Goal: Information Seeking & Learning: Learn about a topic

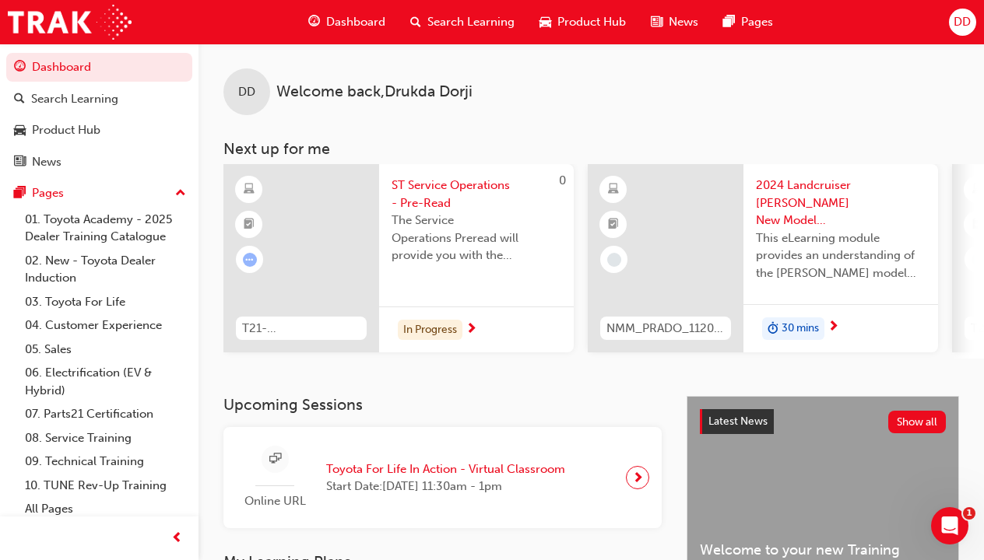
click at [476, 323] on span "next-icon" at bounding box center [471, 330] width 12 height 14
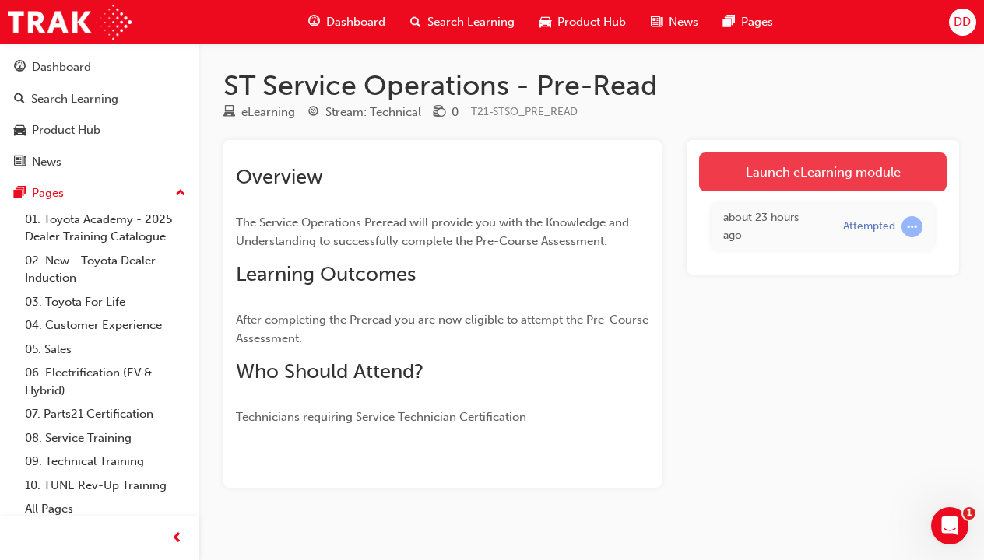
click at [743, 172] on link "Launch eLearning module" at bounding box center [823, 172] width 248 height 39
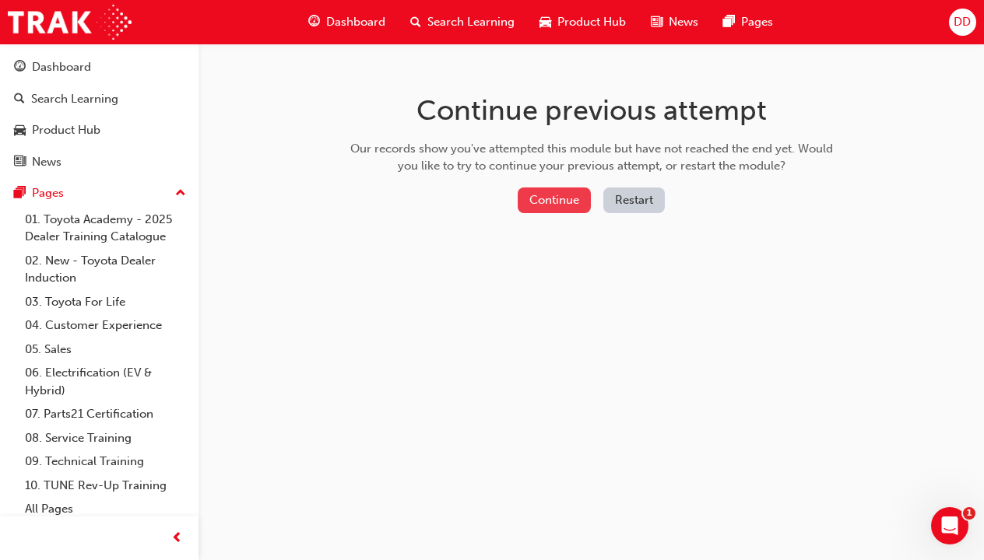
click at [552, 202] on button "Continue" at bounding box center [554, 201] width 73 height 26
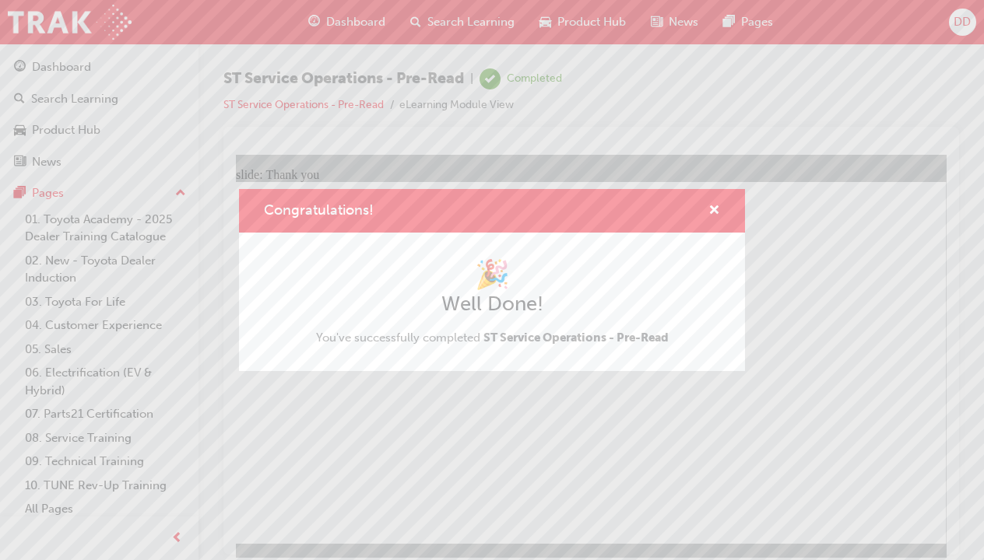
click at [452, 462] on div "Congratulations! 🎉 Well Done! You've successfully completed ST Service Operatio…" at bounding box center [492, 280] width 984 height 560
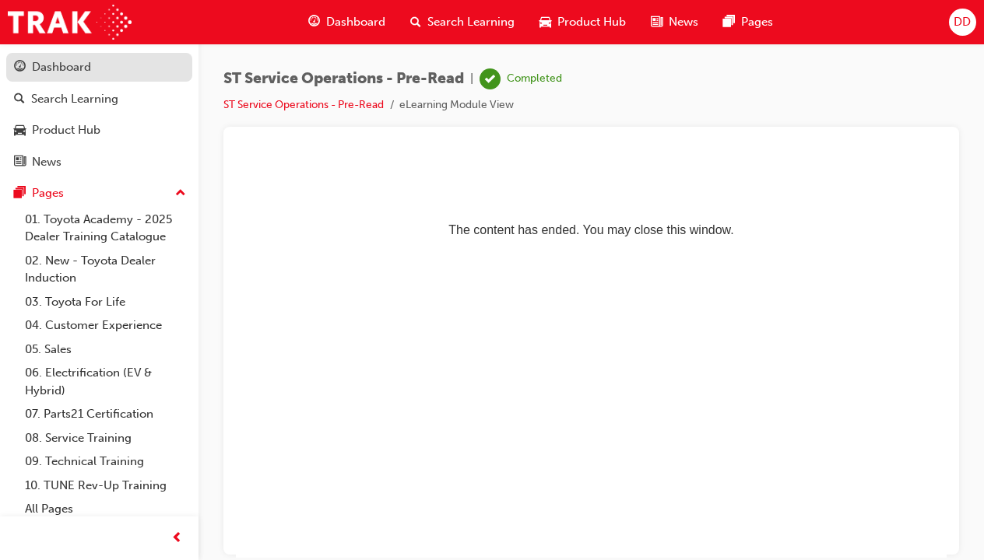
click at [73, 75] on div "Dashboard" at bounding box center [61, 67] width 59 height 18
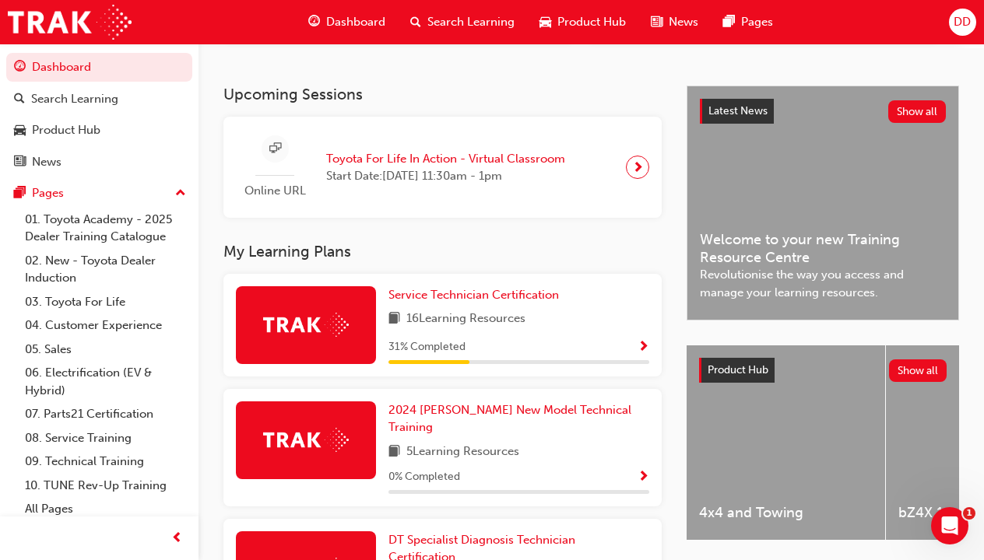
scroll to position [311, 0]
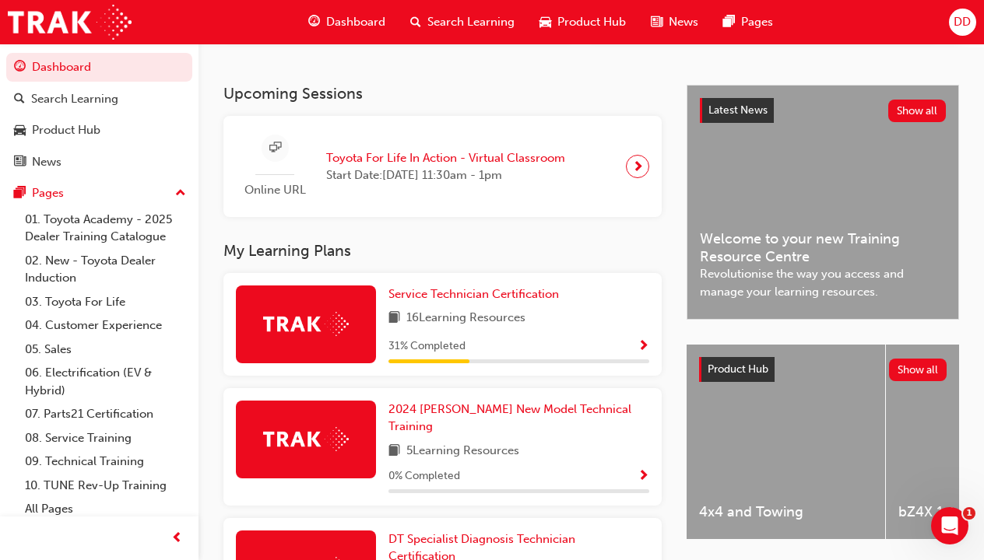
click at [630, 346] on div "31 % Completed" at bounding box center [518, 346] width 261 height 19
click at [641, 345] on span "Show Progress" at bounding box center [643, 347] width 12 height 14
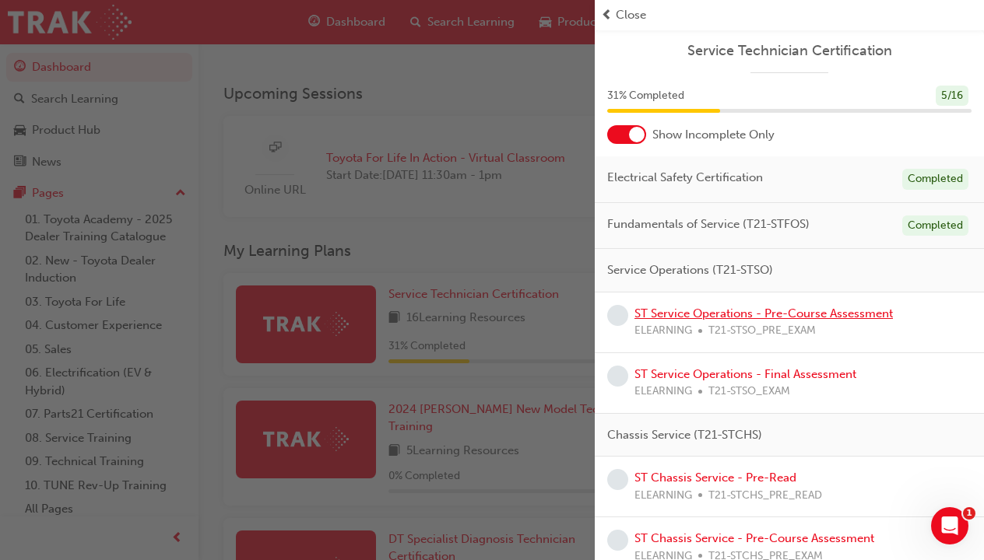
click at [728, 317] on link "ST Service Operations - Pre-Course Assessment" at bounding box center [763, 314] width 258 height 14
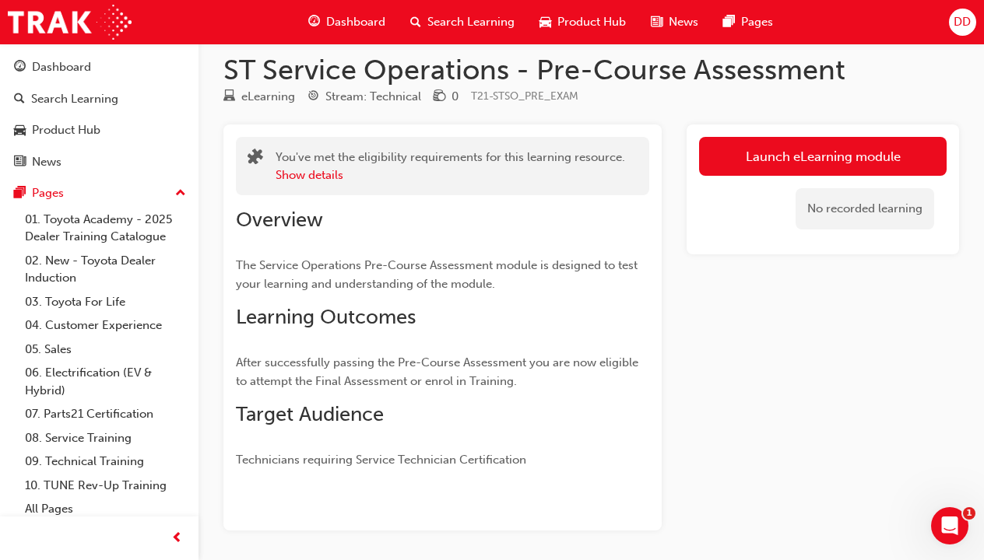
click at [788, 178] on div "No recorded learning" at bounding box center [823, 209] width 248 height 66
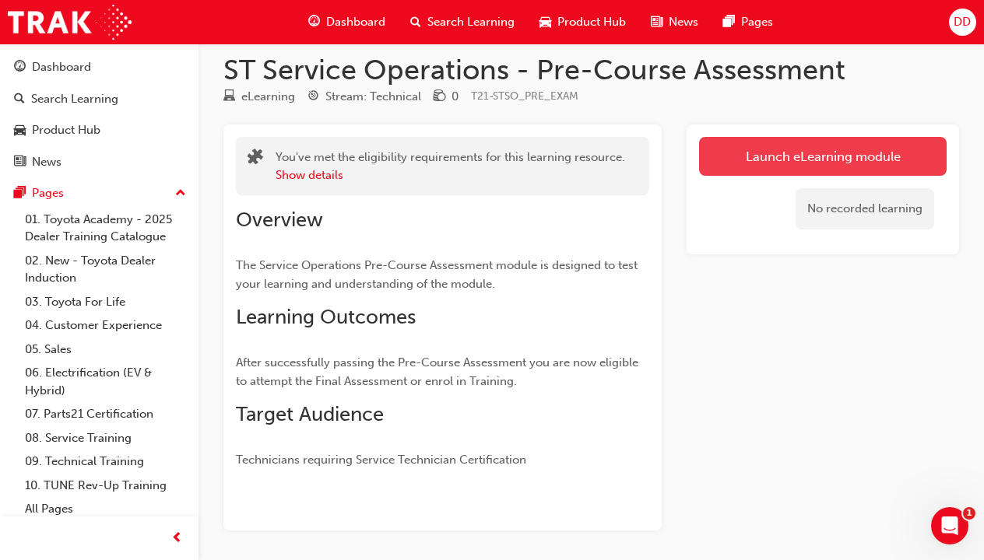
click at [790, 166] on link "Launch eLearning module" at bounding box center [823, 156] width 248 height 39
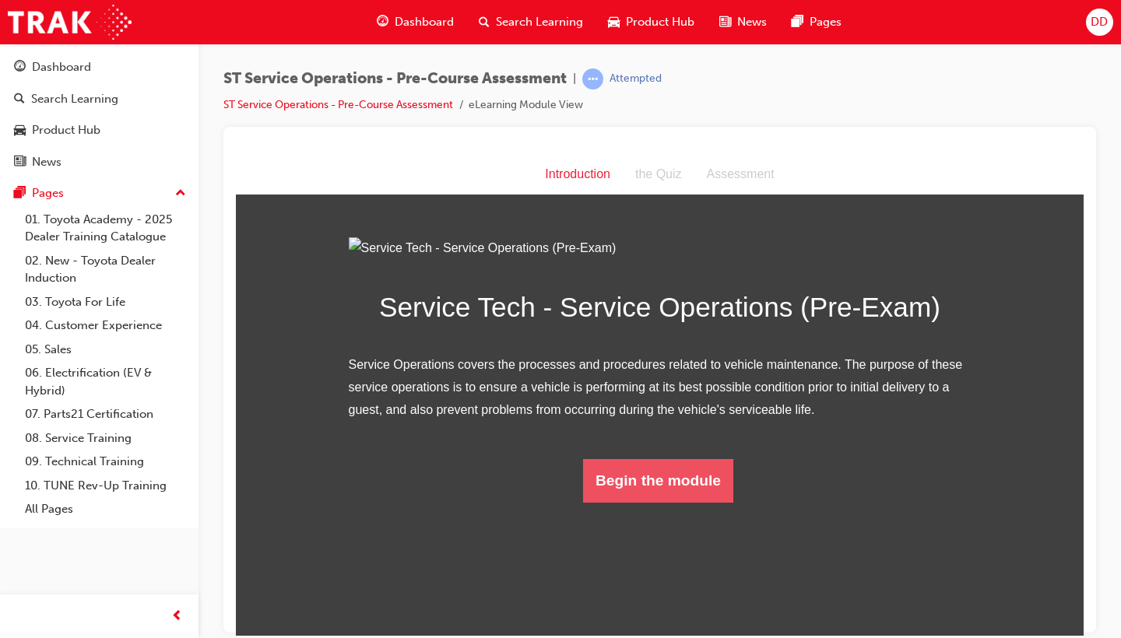
click at [679, 502] on button "Begin the module" at bounding box center [658, 480] width 150 height 44
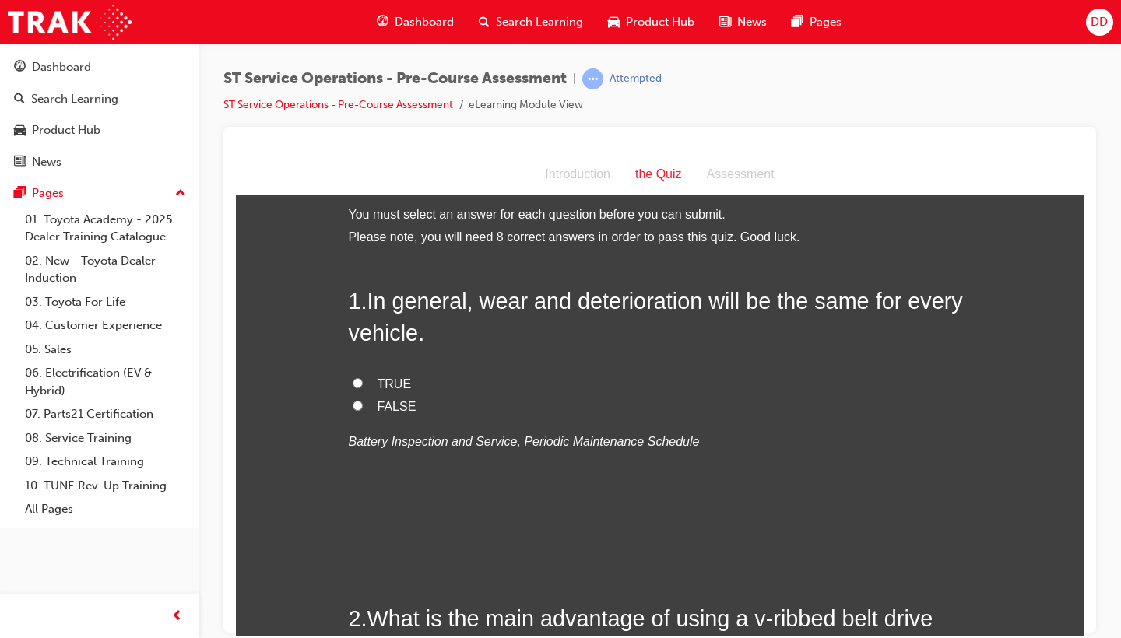
scroll to position [11, 0]
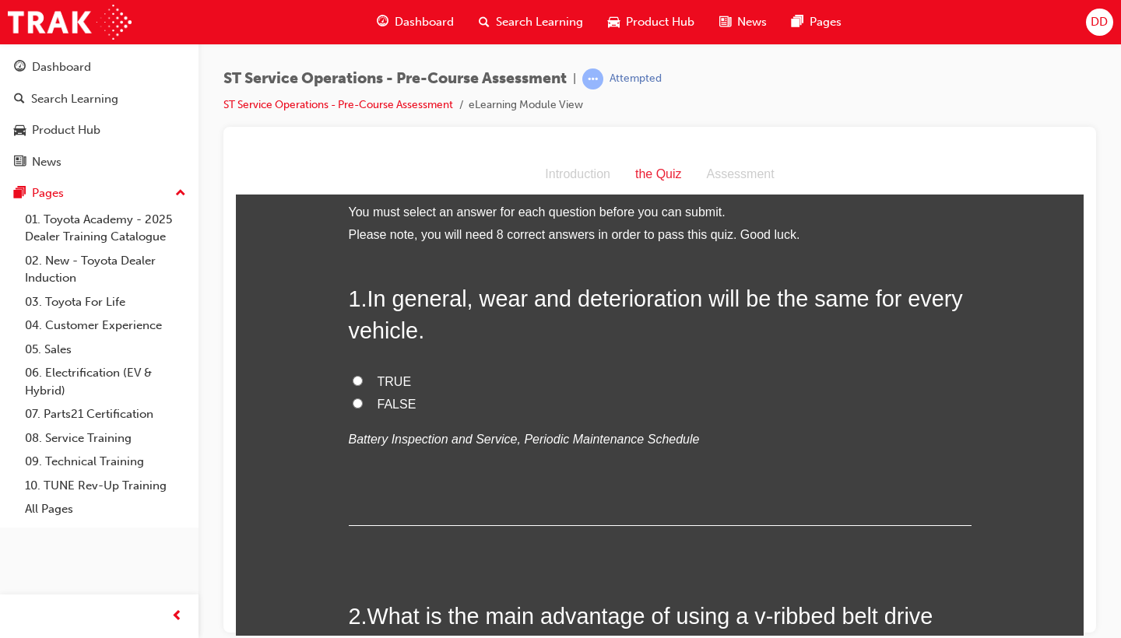
click at [353, 401] on input "FALSE" at bounding box center [358, 403] width 10 height 10
radio input "true"
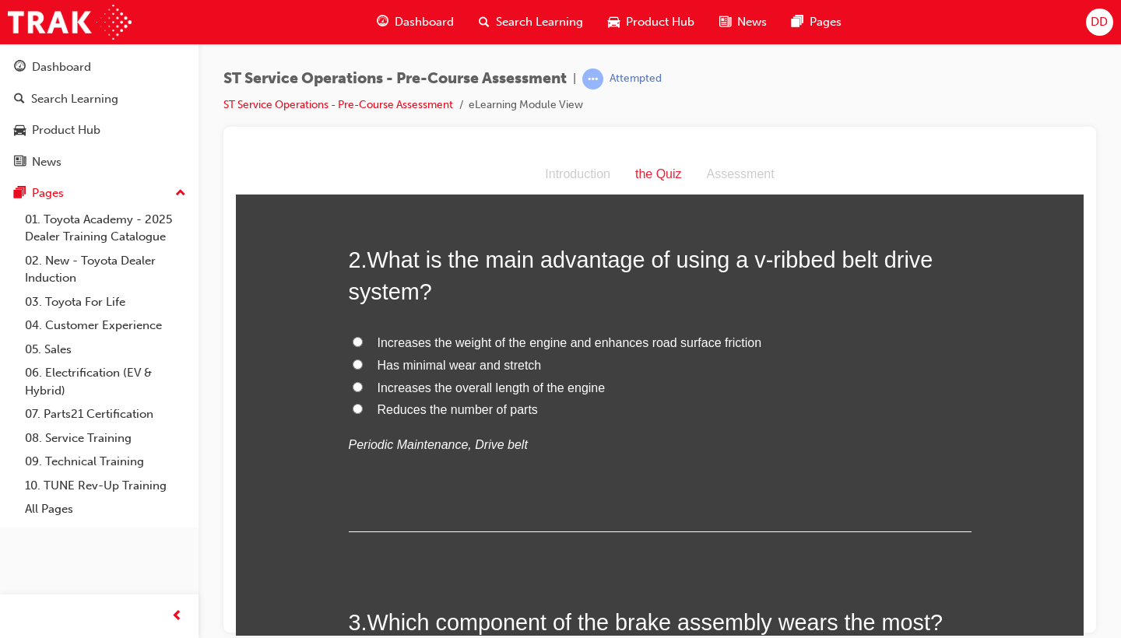
scroll to position [369, 0]
click at [360, 361] on label "Has minimal wear and stretch" at bounding box center [660, 364] width 623 height 23
click at [360, 361] on input "Has minimal wear and stretch" at bounding box center [358, 362] width 10 height 10
radio input "true"
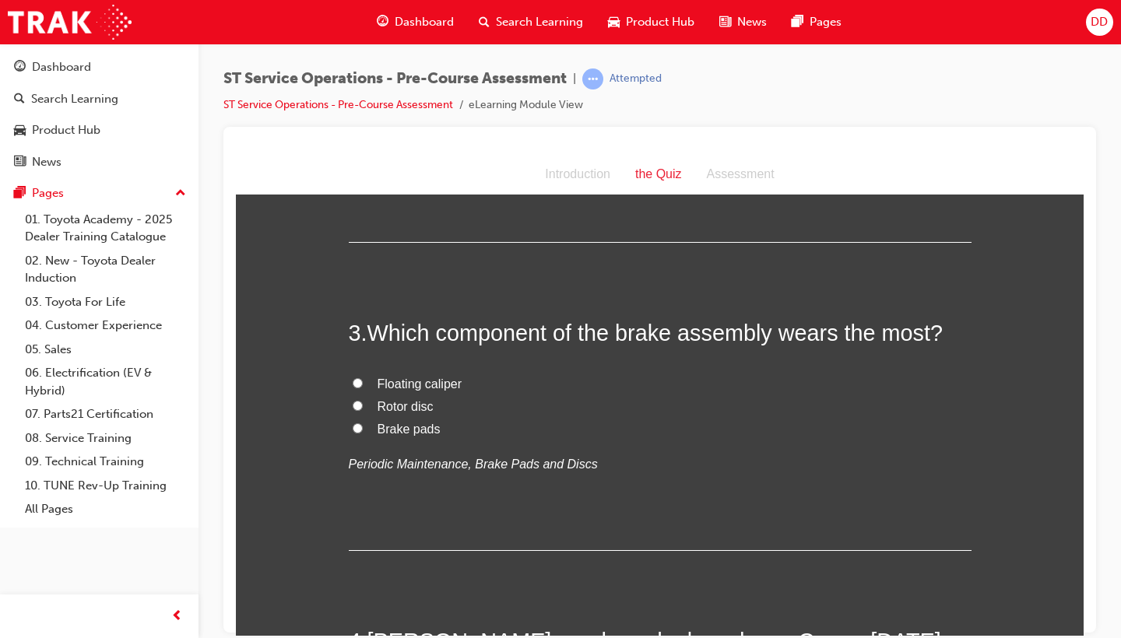
scroll to position [659, 0]
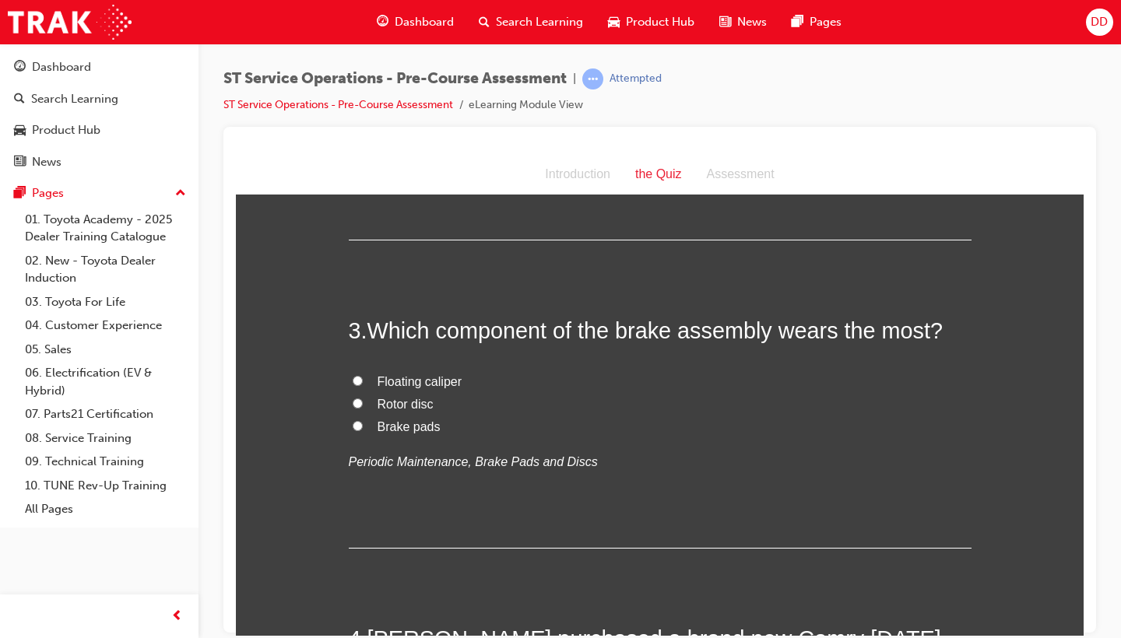
click at [353, 420] on input "Brake pads" at bounding box center [358, 425] width 10 height 10
radio input "true"
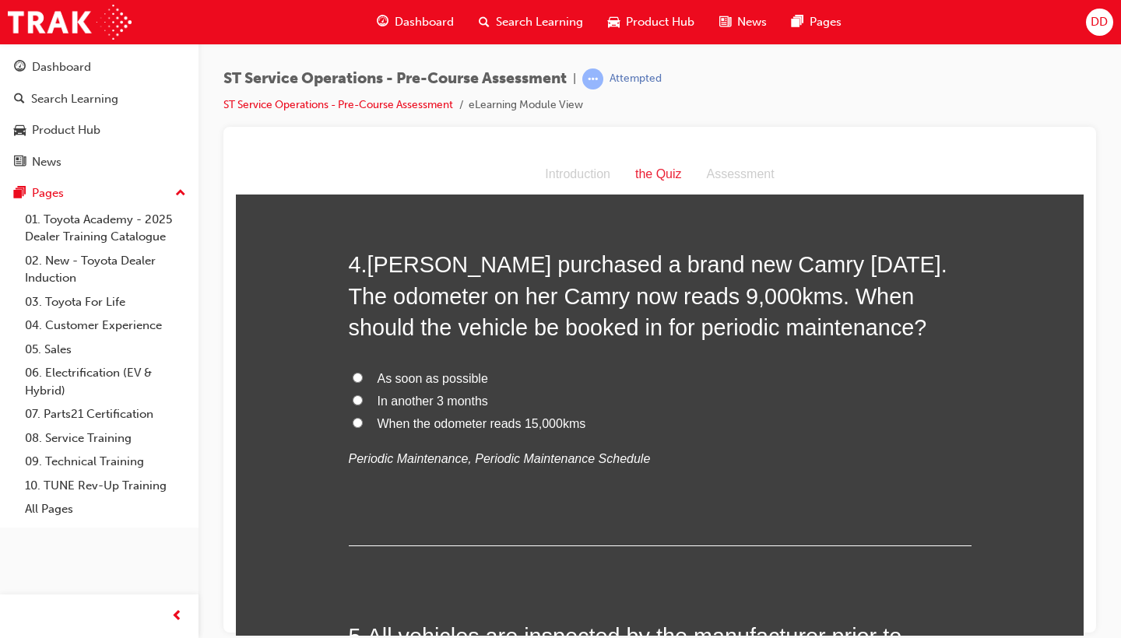
scroll to position [1036, 0]
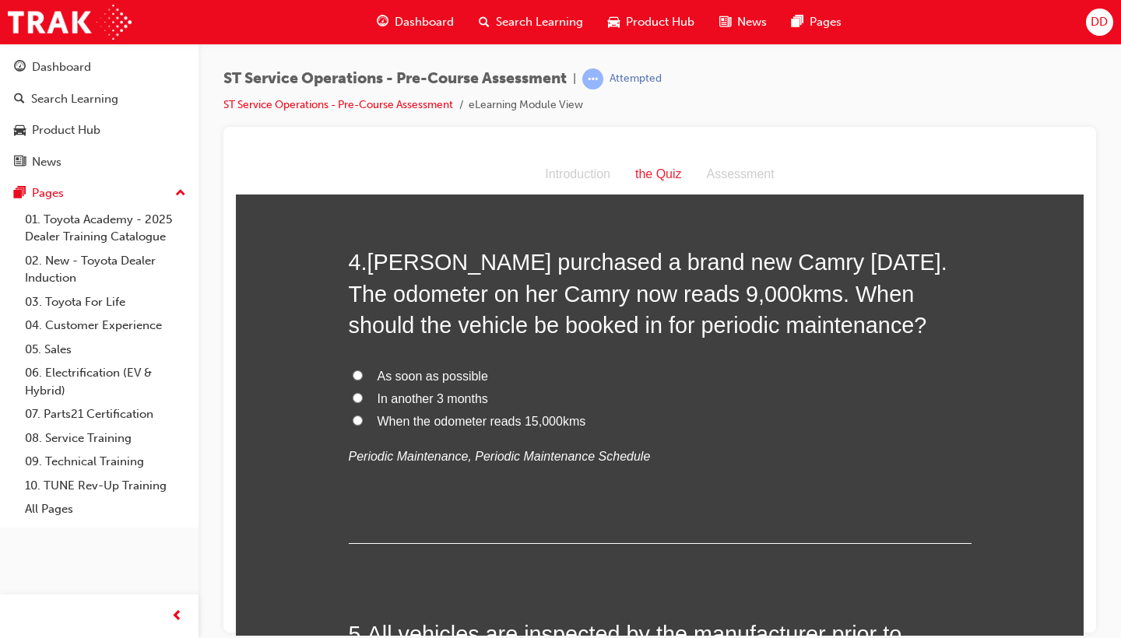
click at [355, 415] on input "When the odometer reads 15,000kms" at bounding box center [358, 420] width 10 height 10
radio input "true"
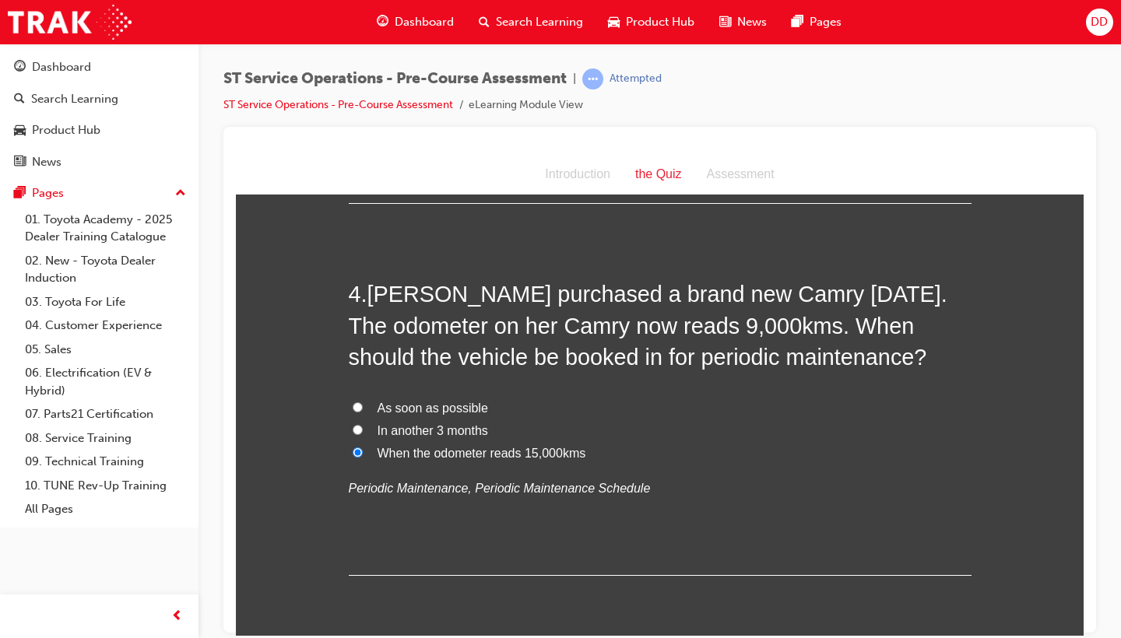
scroll to position [1001, 0]
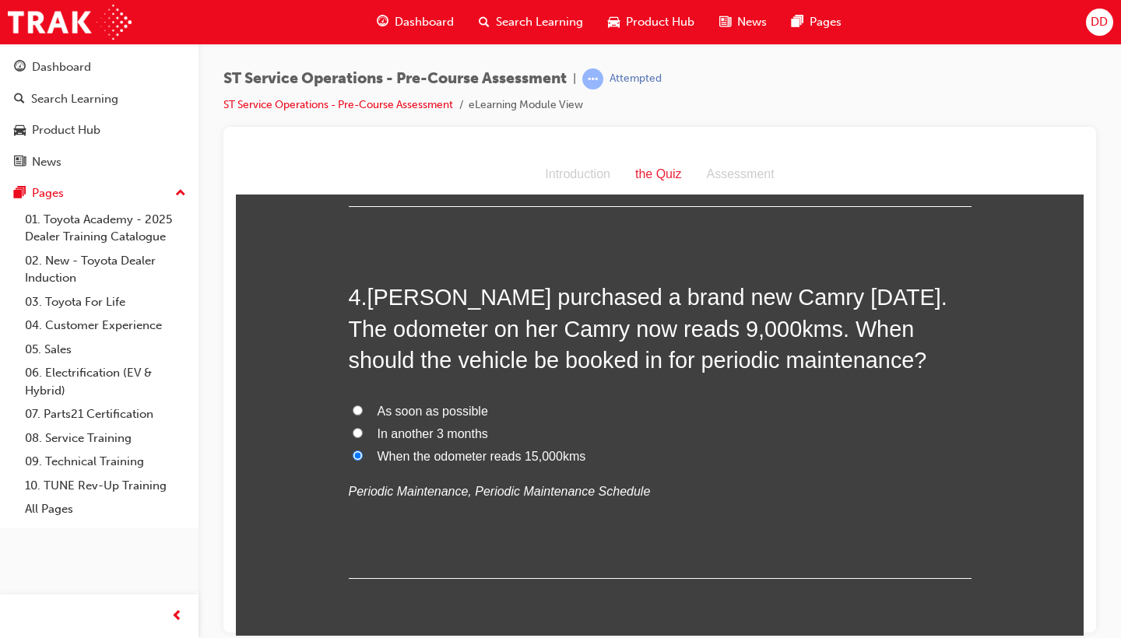
click at [358, 450] on input "When the odometer reads 15,000kms" at bounding box center [358, 455] width 10 height 10
click at [353, 427] on input "In another 3 months" at bounding box center [358, 432] width 10 height 10
radio input "true"
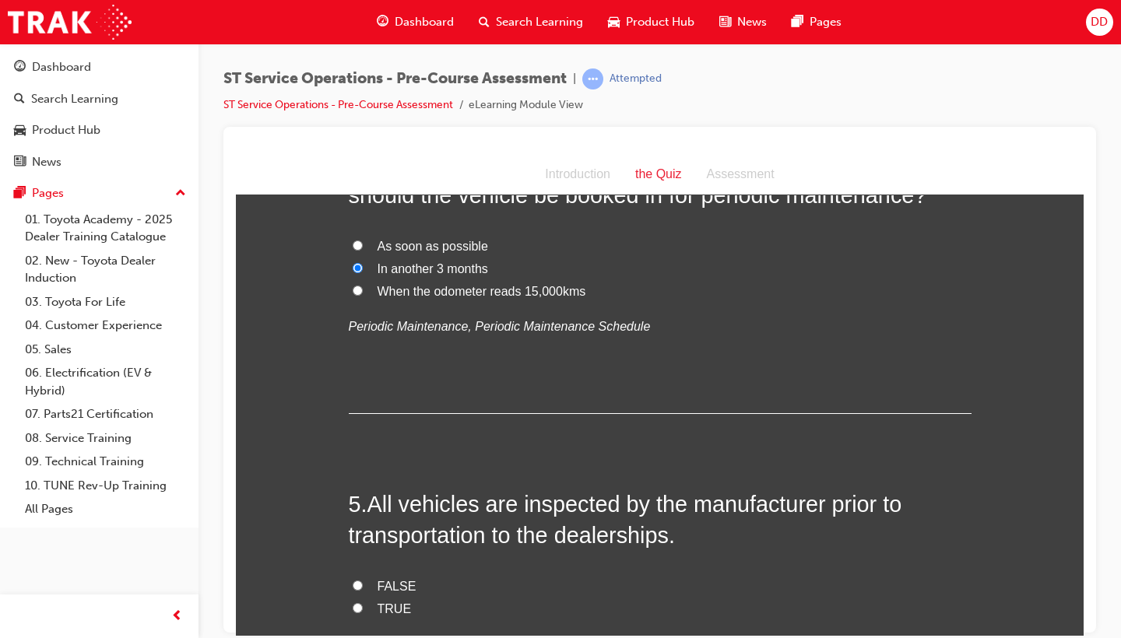
scroll to position [1158, 0]
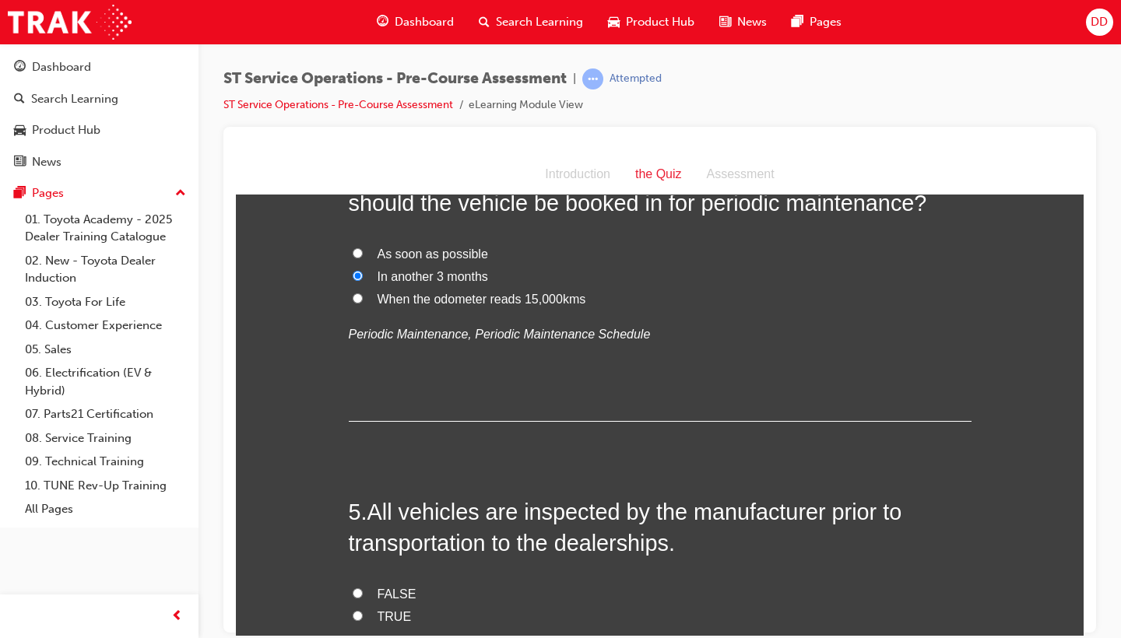
click at [355, 293] on input "When the odometer reads 15,000kms" at bounding box center [358, 298] width 10 height 10
radio input "true"
click at [353, 270] on input "In another 3 months" at bounding box center [358, 275] width 10 height 10
radio input "true"
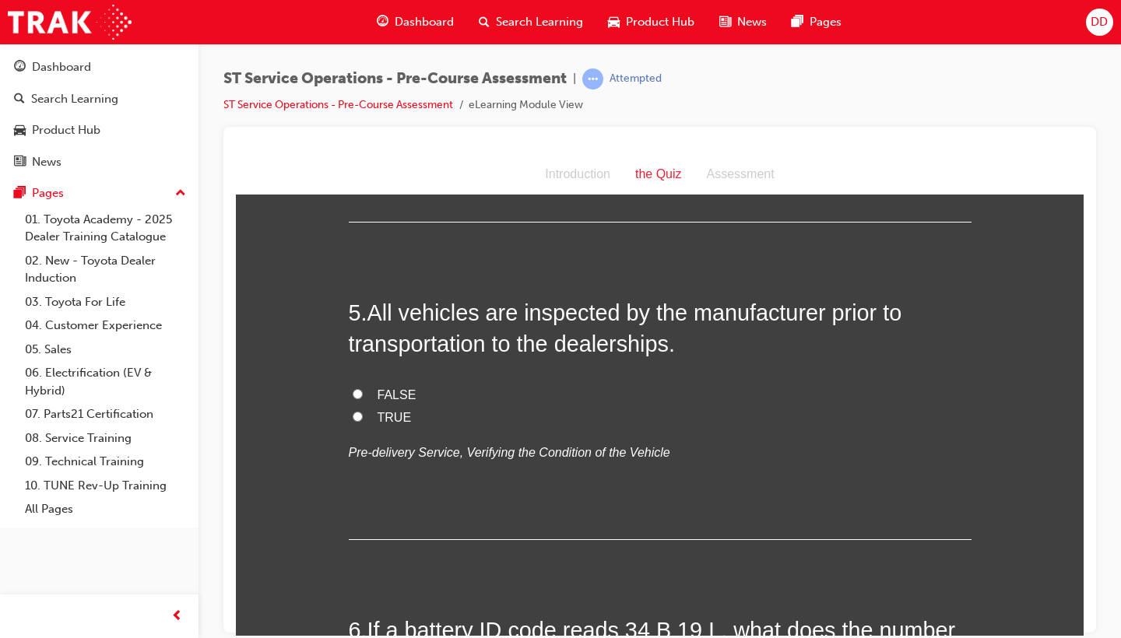
scroll to position [1359, 0]
click at [356, 409] on input "TRUE" at bounding box center [358, 414] width 10 height 10
radio input "true"
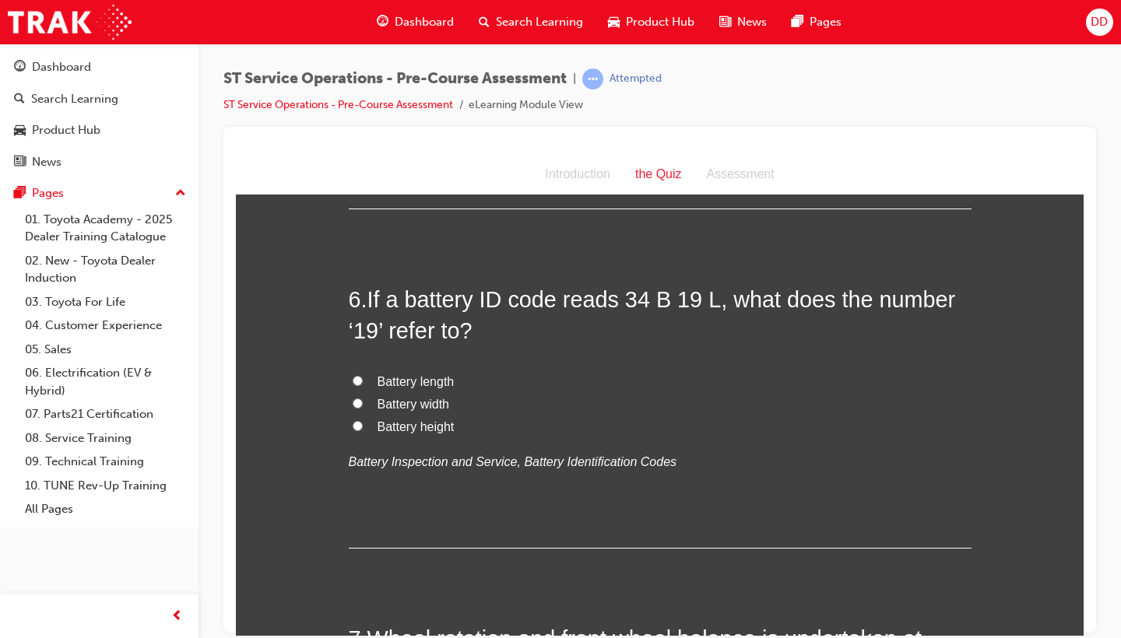
scroll to position [1689, 0]
click at [355, 374] on input "Battery length" at bounding box center [358, 379] width 10 height 10
radio input "true"
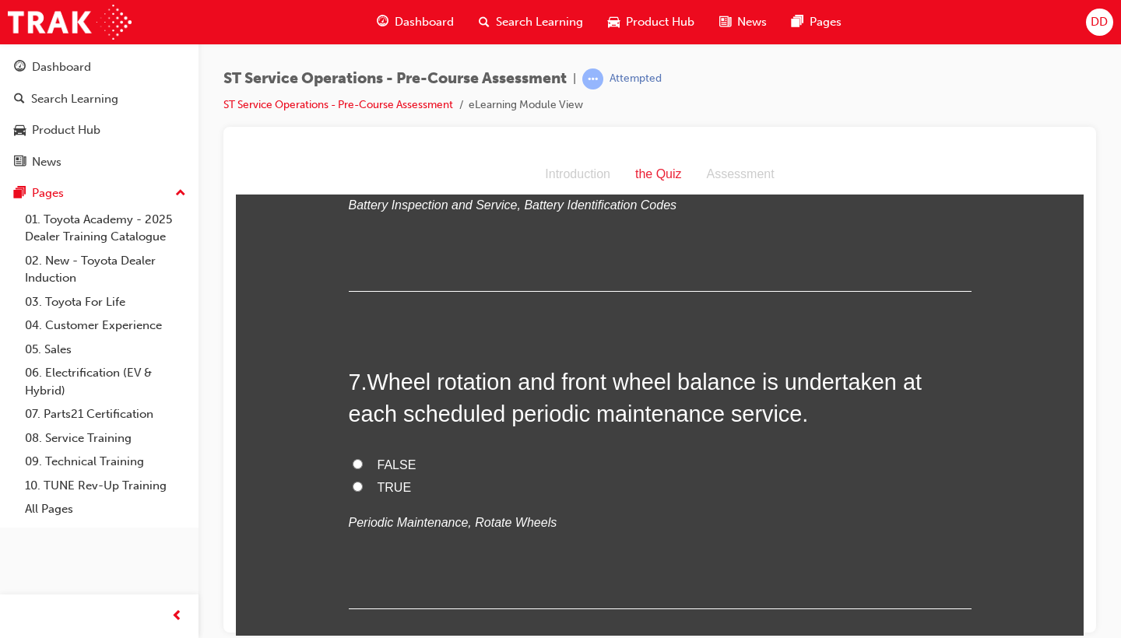
scroll to position [1949, 0]
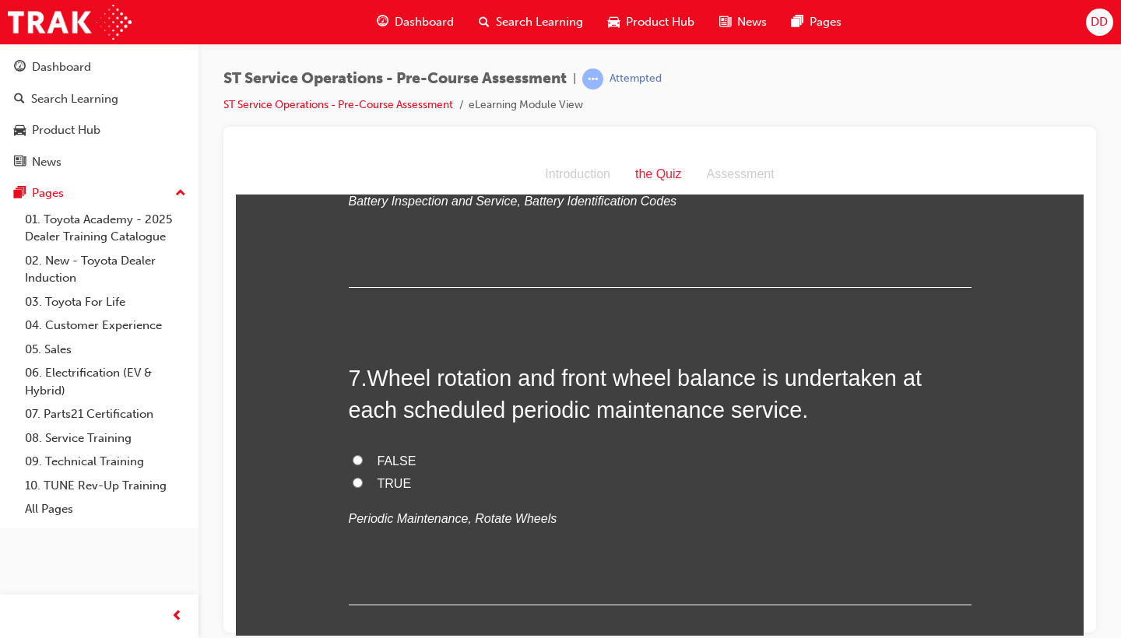
click at [353, 477] on input "TRUE" at bounding box center [358, 482] width 10 height 10
radio input "true"
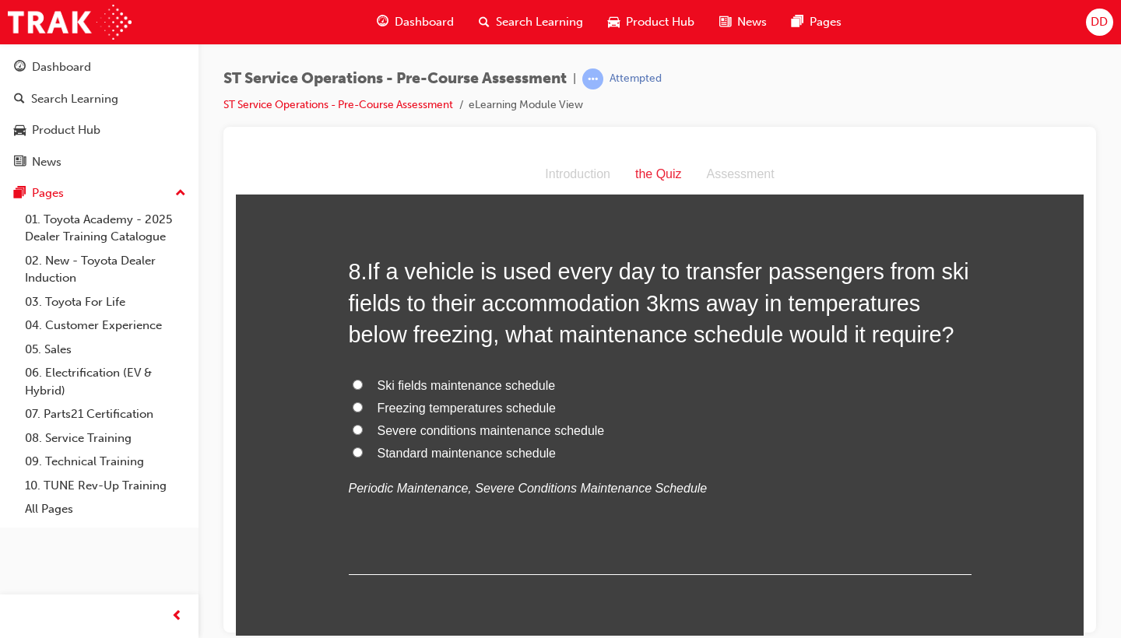
scroll to position [2374, 0]
click at [355, 423] on input "Severe conditions maintenance schedule" at bounding box center [358, 428] width 10 height 10
radio input "true"
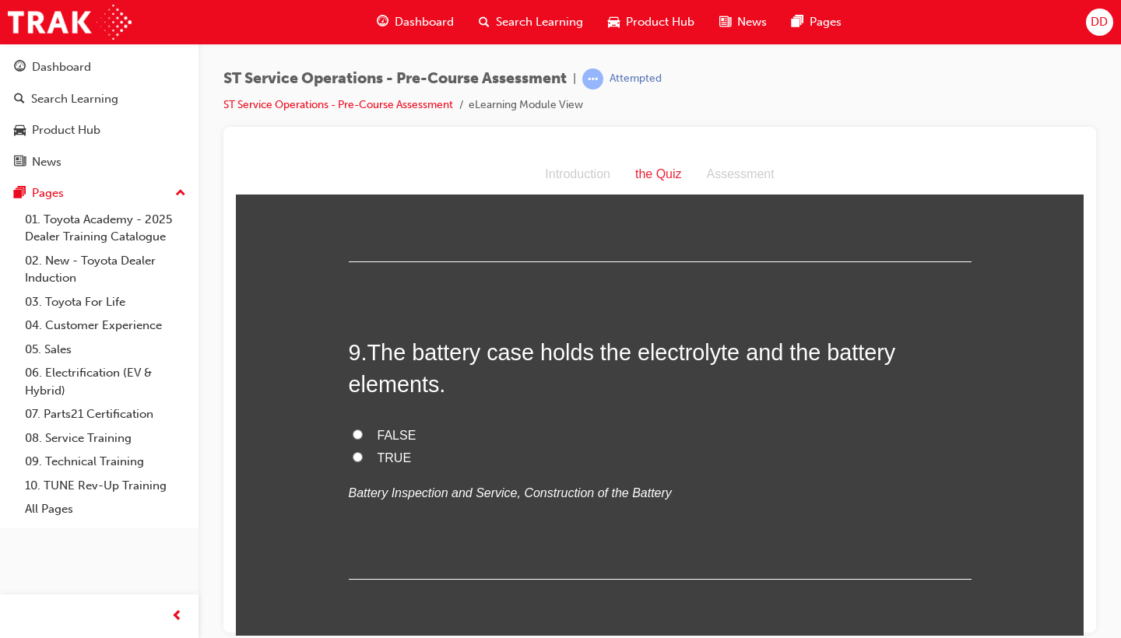
scroll to position [2688, 0]
click at [356, 450] on input "TRUE" at bounding box center [358, 455] width 10 height 10
radio input "true"
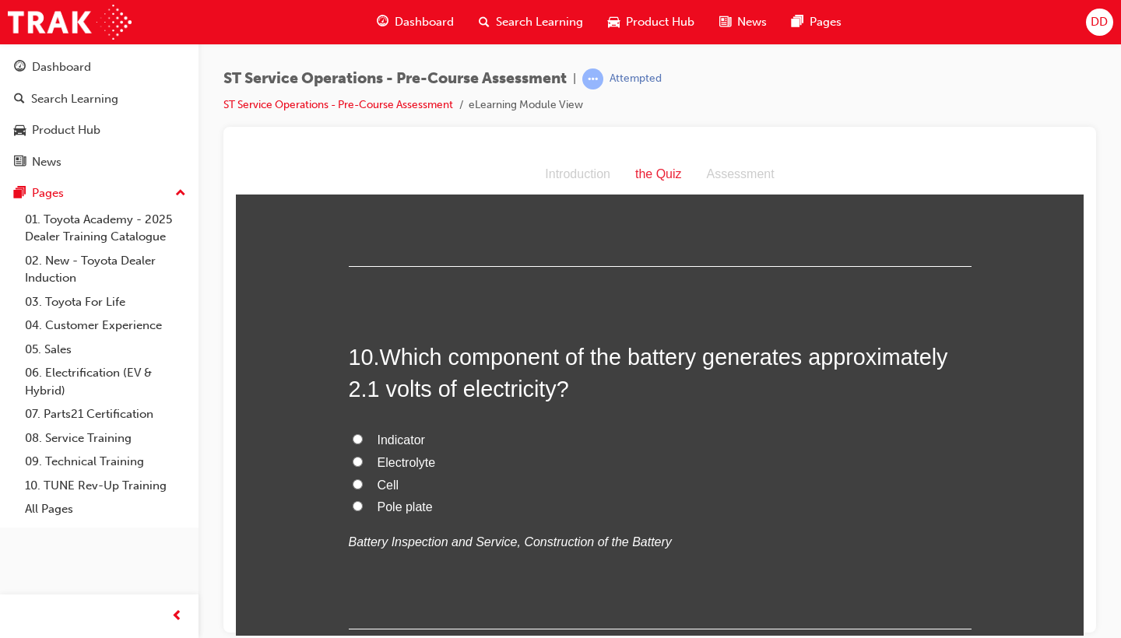
scroll to position [3000, 0]
click at [353, 477] on input "Cell" at bounding box center [358, 482] width 10 height 10
radio input "true"
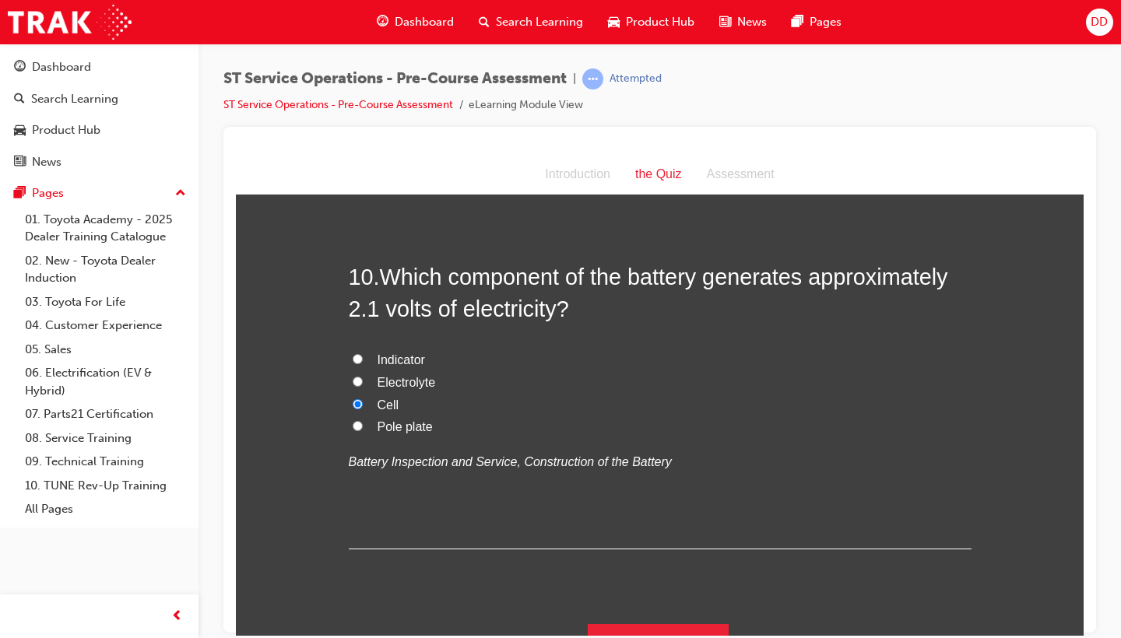
scroll to position [0, 0]
click at [618, 560] on button "Submit Answers" at bounding box center [659, 645] width 142 height 44
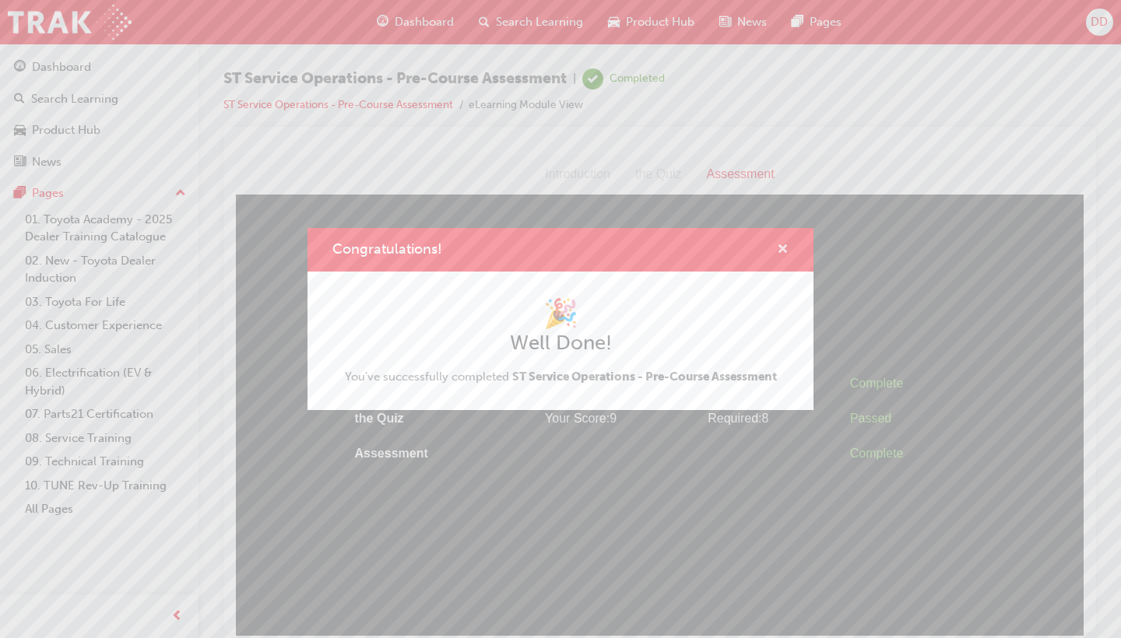
click at [781, 249] on span "cross-icon" at bounding box center [783, 251] width 12 height 14
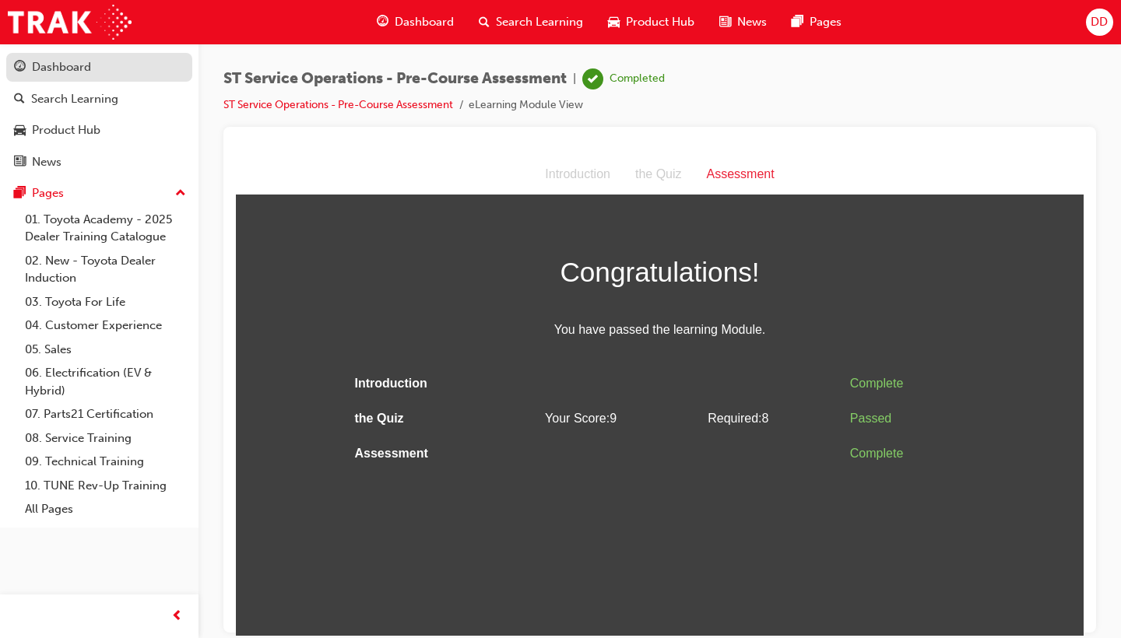
click at [125, 72] on div "Dashboard" at bounding box center [99, 67] width 170 height 19
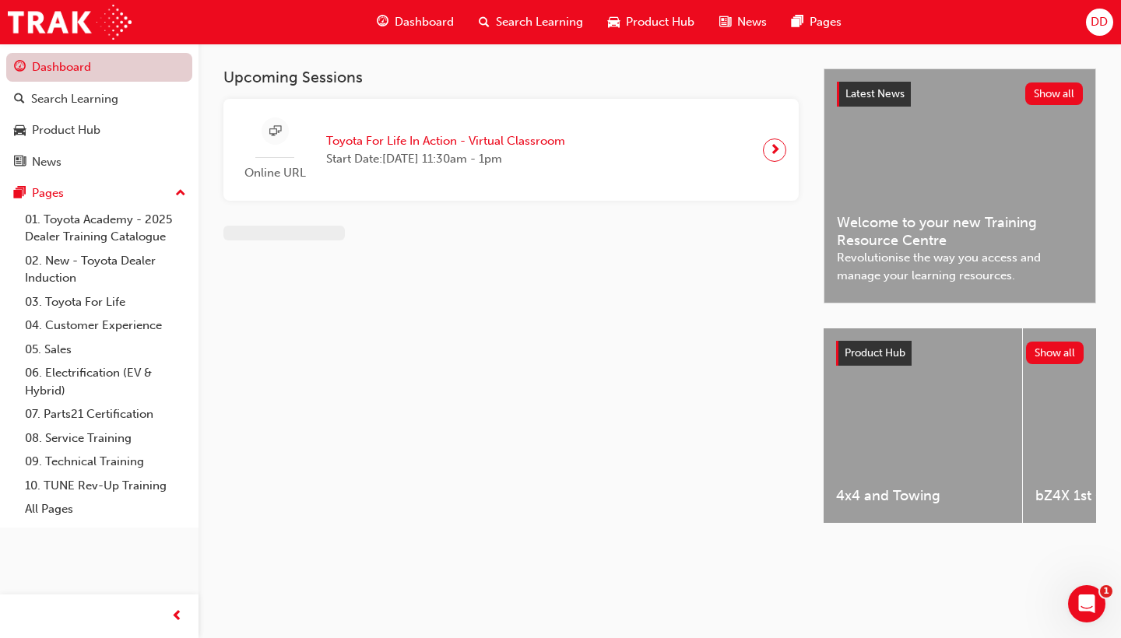
click at [60, 65] on link "Dashboard" at bounding box center [99, 67] width 186 height 29
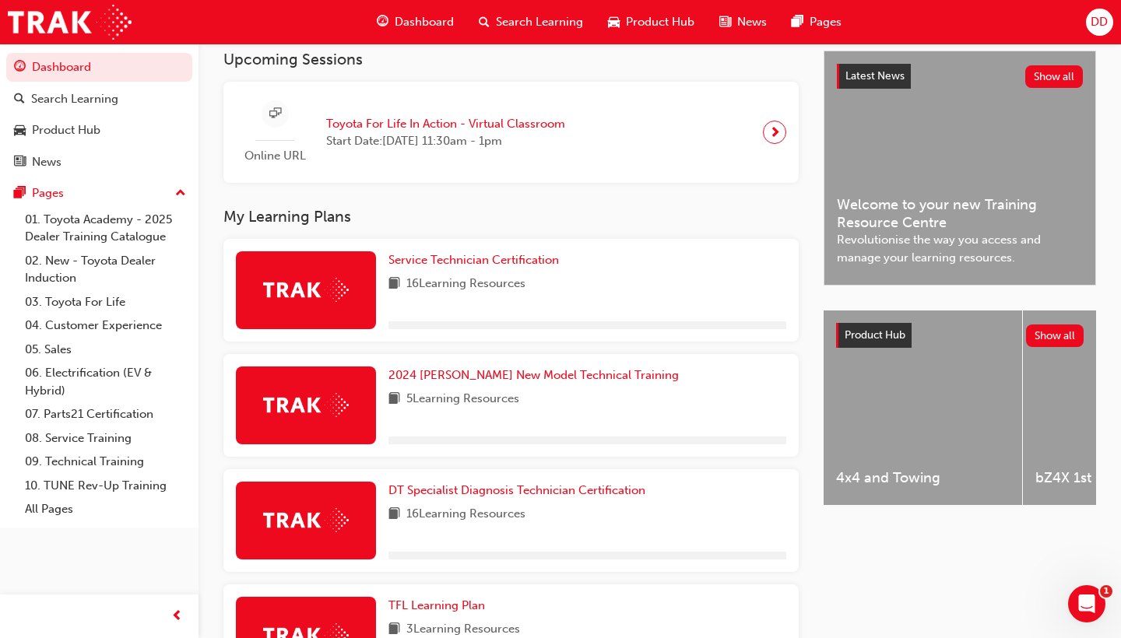
scroll to position [346, 0]
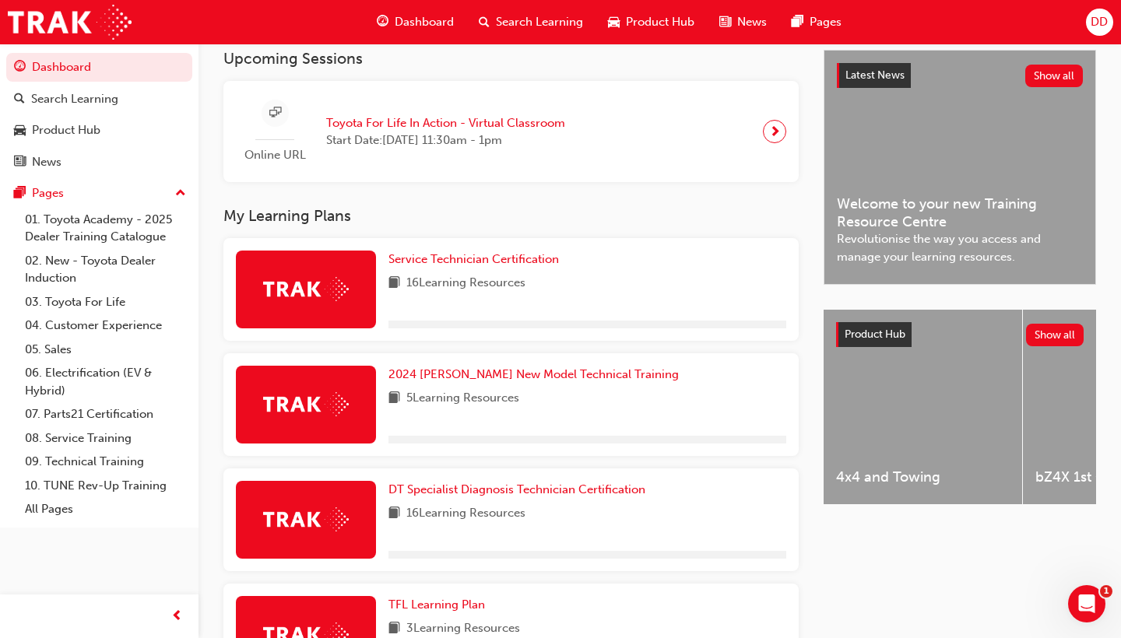
click at [347, 258] on div at bounding box center [306, 290] width 140 height 78
click at [775, 314] on span "Show Progress" at bounding box center [780, 312] width 12 height 14
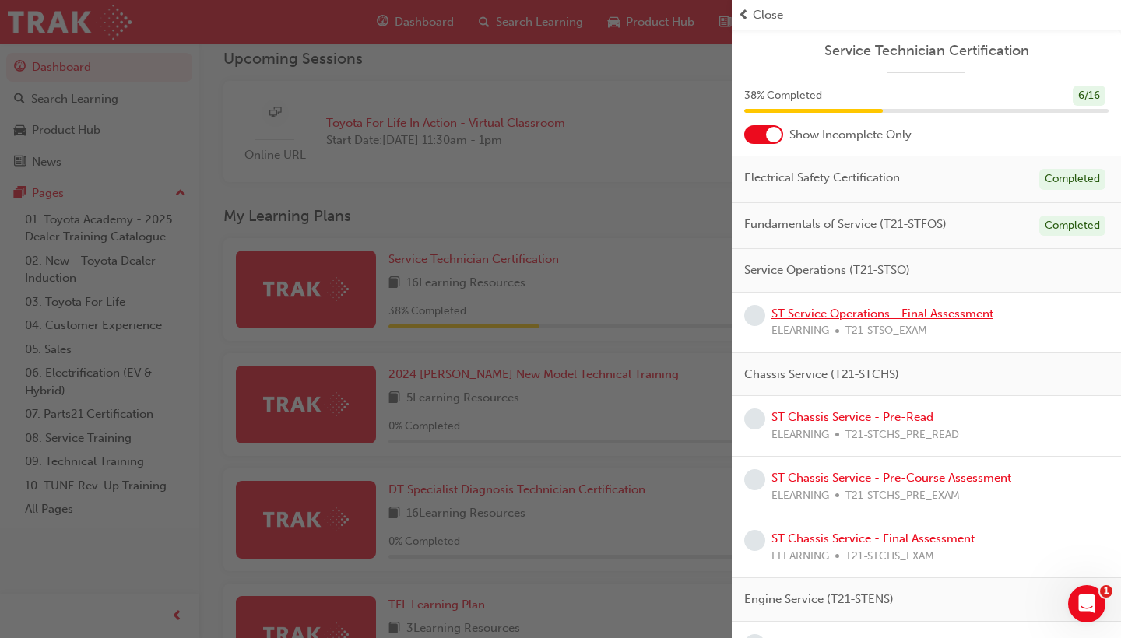
click at [934, 314] on link "ST Service Operations - Final Assessment" at bounding box center [882, 314] width 222 height 14
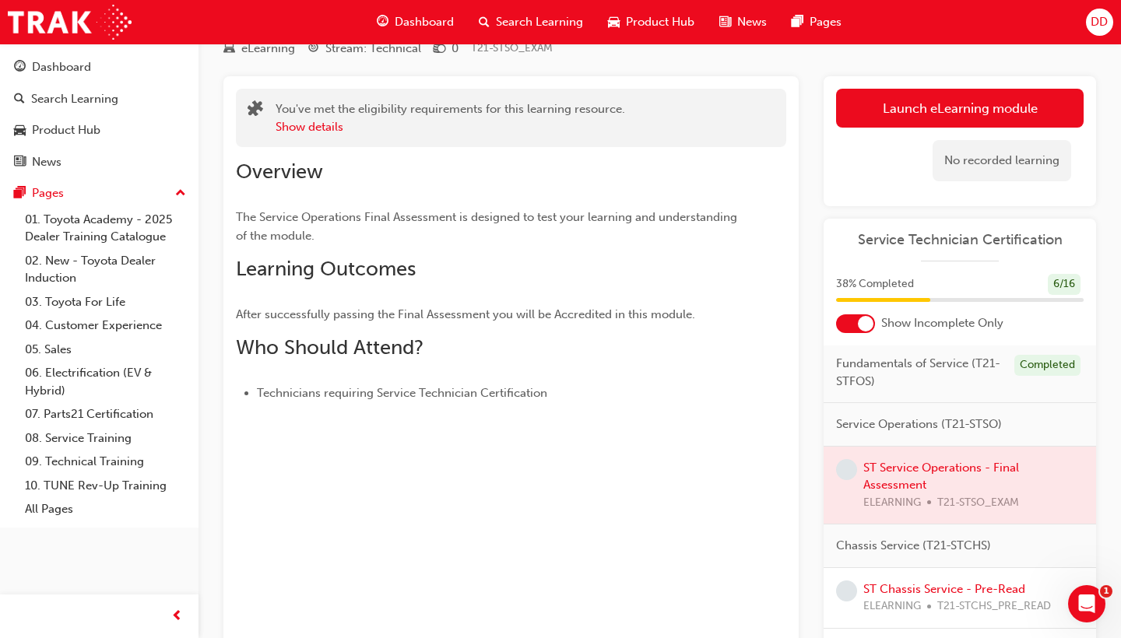
scroll to position [47, 0]
click at [983, 462] on div at bounding box center [959, 487] width 272 height 78
click at [875, 470] on div at bounding box center [959, 487] width 272 height 78
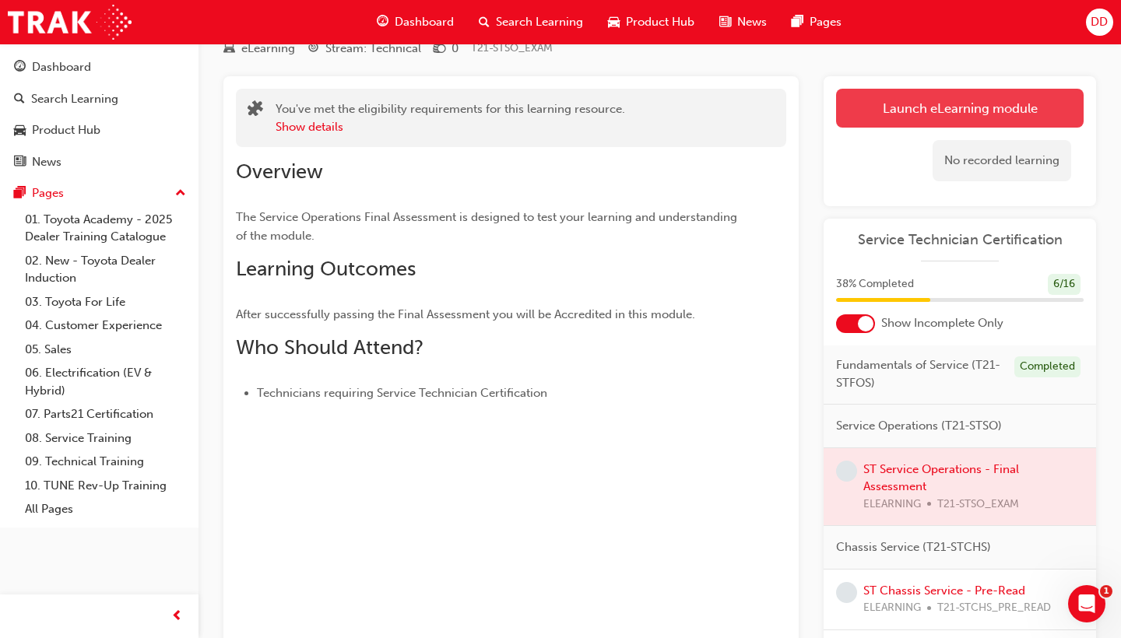
click at [930, 111] on link "Launch eLearning module" at bounding box center [960, 108] width 248 height 39
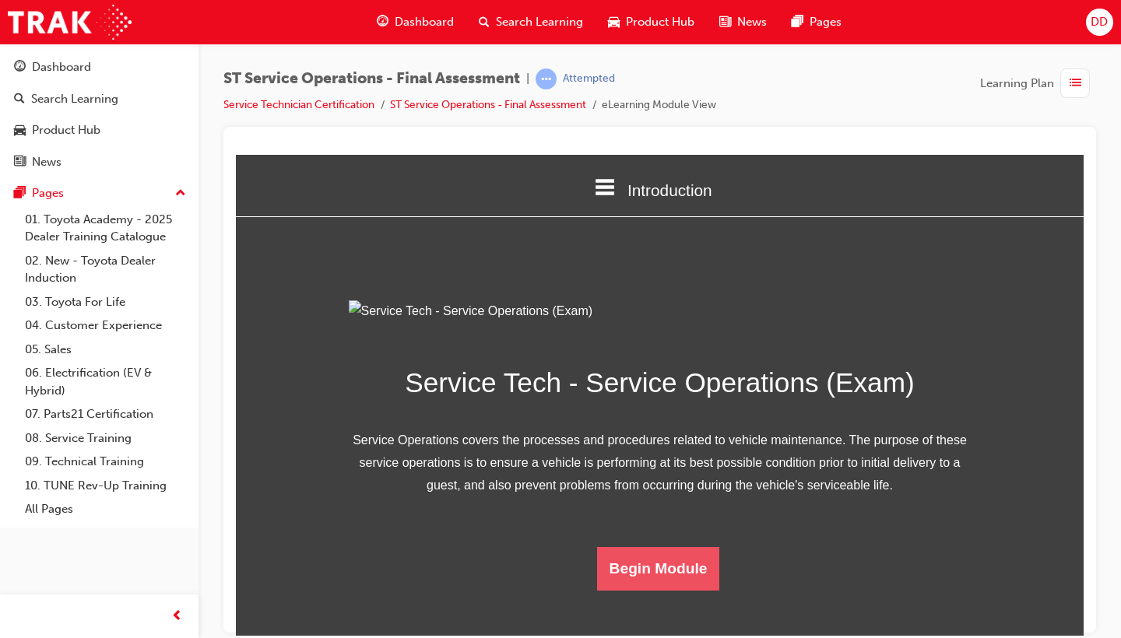
click at [687, 560] on button "Begin Module" at bounding box center [658, 568] width 123 height 44
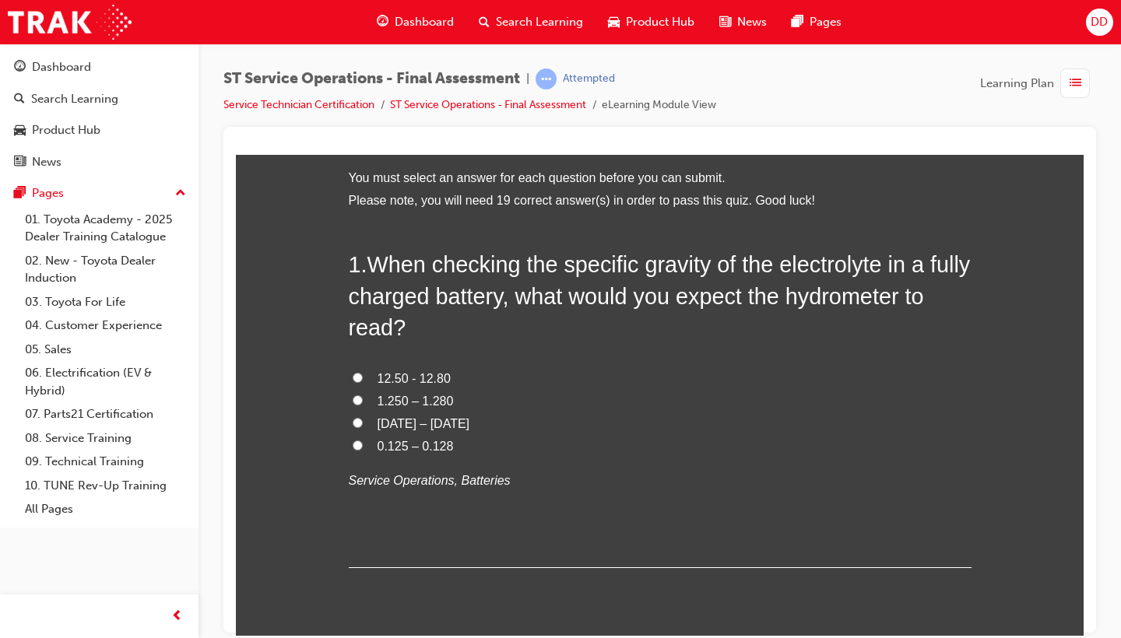
scroll to position [73, 0]
click at [365, 395] on label "1.250 – 1.280" at bounding box center [660, 399] width 623 height 23
click at [363, 395] on input "1.250 – 1.280" at bounding box center [358, 397] width 10 height 10
radio input "true"
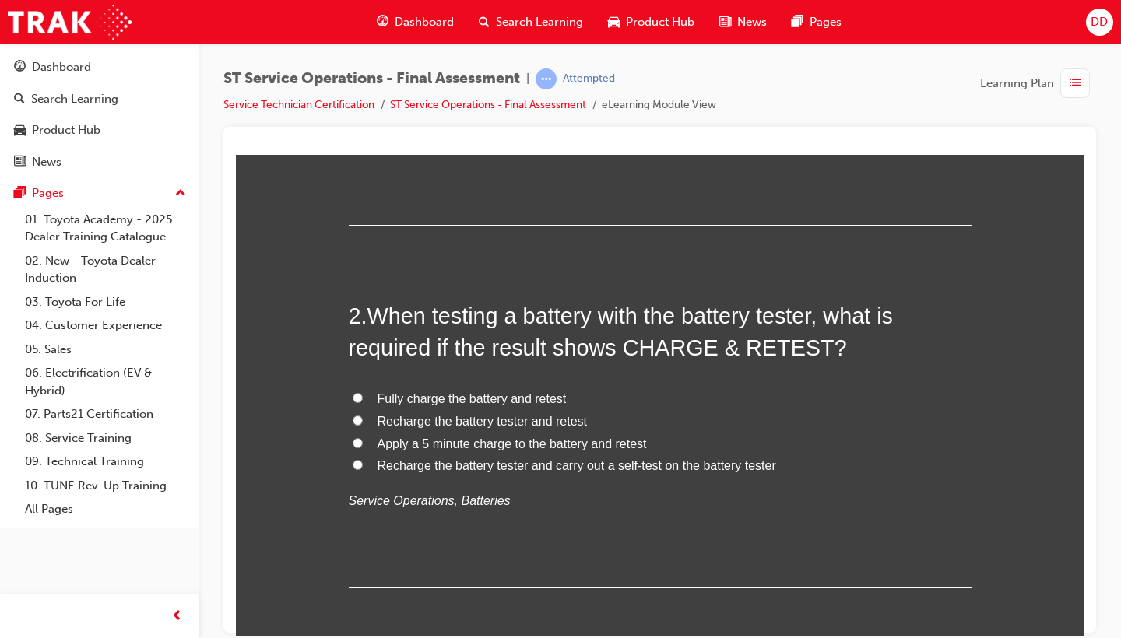
scroll to position [422, 0]
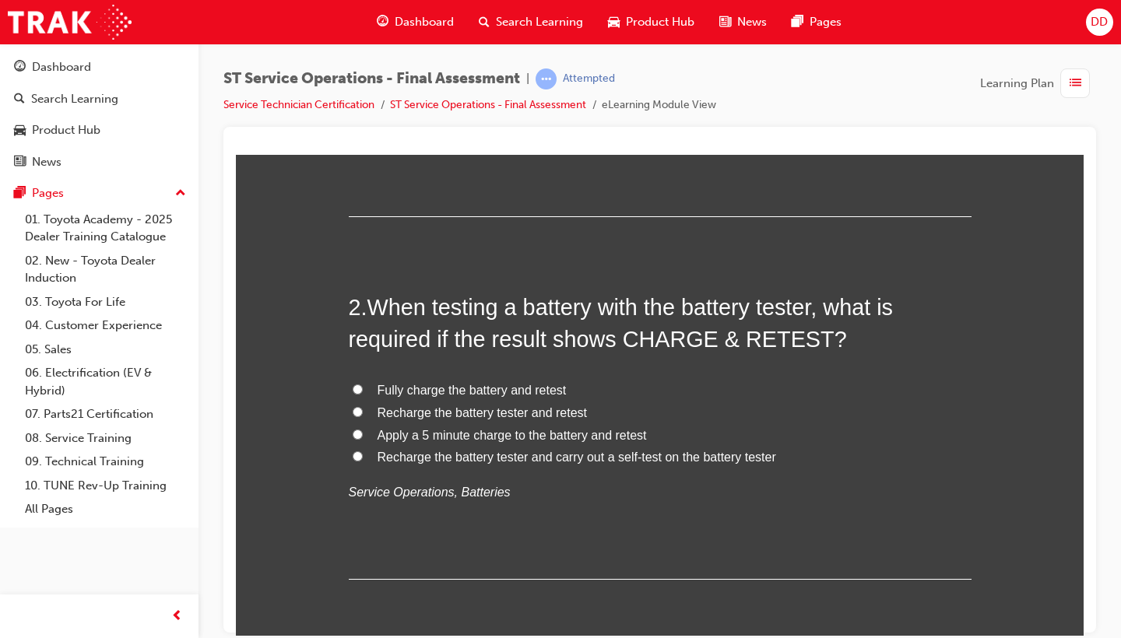
click at [353, 384] on input "Fully charge the battery and retest" at bounding box center [358, 389] width 10 height 10
radio input "true"
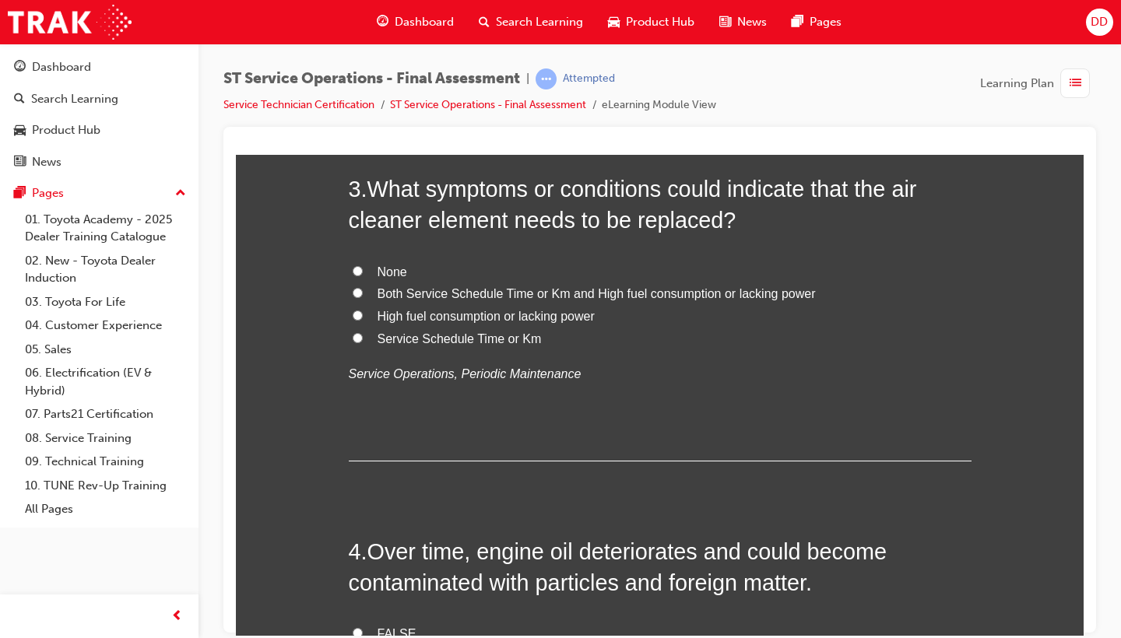
scroll to position [907, 0]
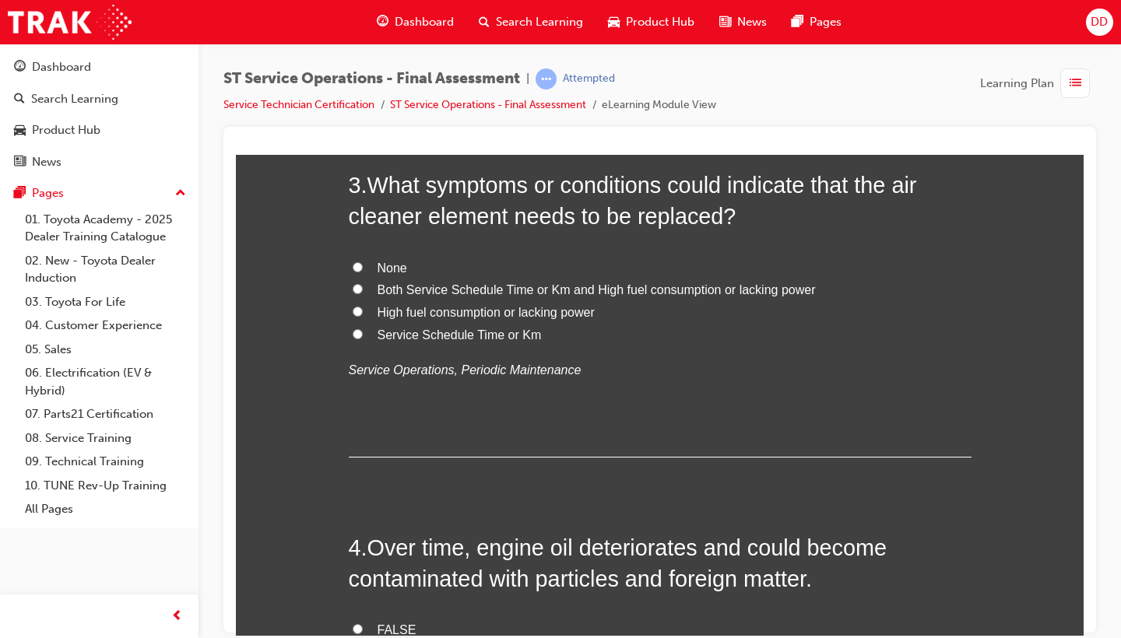
click at [355, 283] on input "Both Service Schedule Time or Km and High fuel consumption or lacking power" at bounding box center [358, 288] width 10 height 10
radio input "true"
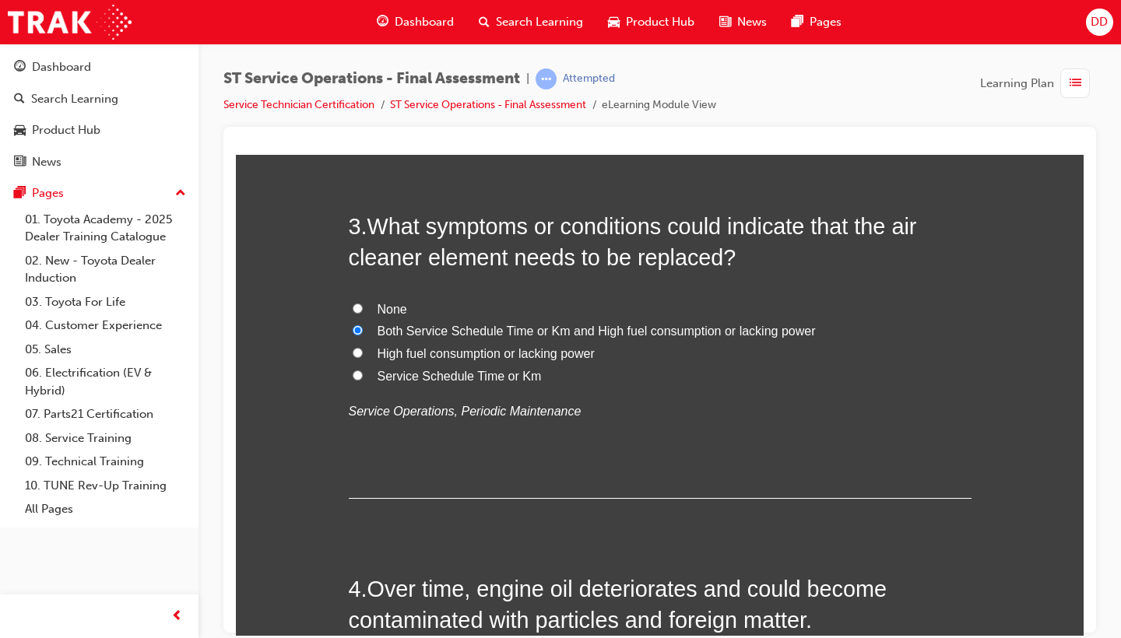
scroll to position [863, 0]
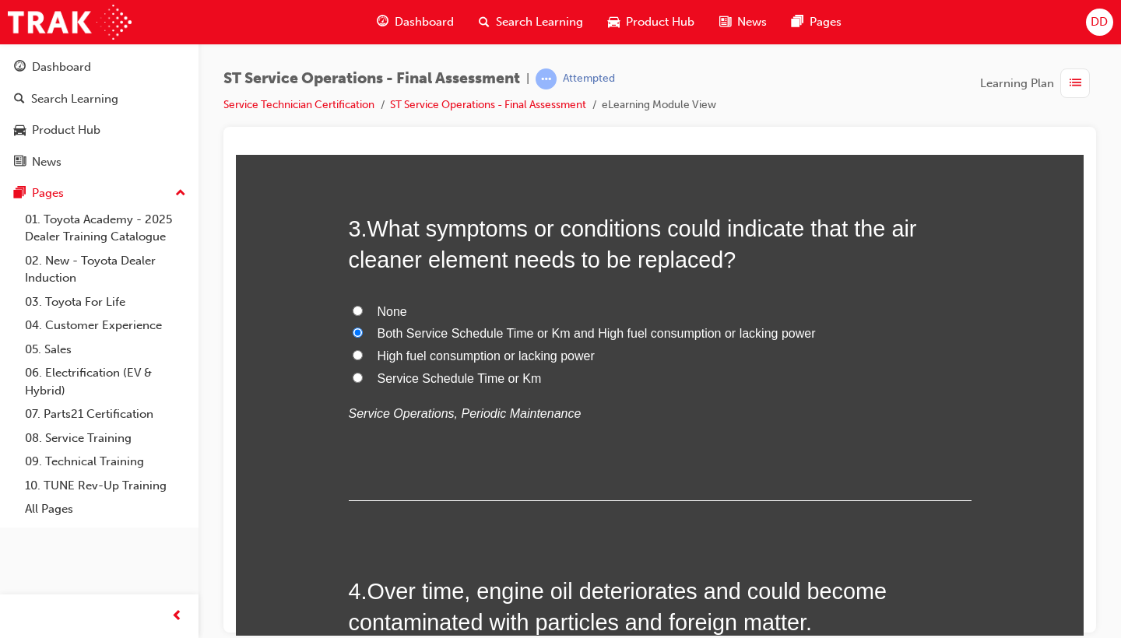
click at [356, 327] on input "Both Service Schedule Time or Km and High fuel consumption or lacking power" at bounding box center [358, 332] width 10 height 10
click at [431, 434] on div "3 . What symptoms or conditions could indicate that the air cleaner element nee…" at bounding box center [660, 356] width 623 height 288
click at [355, 300] on label "None" at bounding box center [660, 311] width 623 height 23
click at [355, 305] on input "None" at bounding box center [358, 310] width 10 height 10
radio input "true"
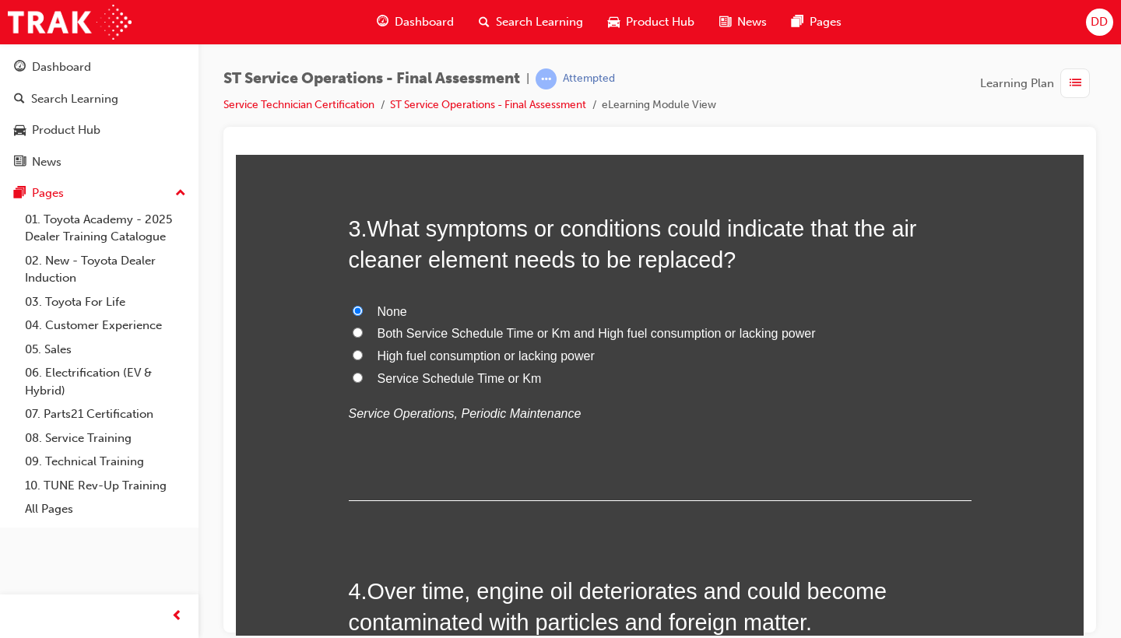
click at [414, 326] on span "Both Service Schedule Time or Km and High fuel consumption or lacking power" at bounding box center [596, 332] width 438 height 13
click at [363, 327] on input "Both Service Schedule Time or Km and High fuel consumption or lacking power" at bounding box center [358, 332] width 10 height 10
radio input "true"
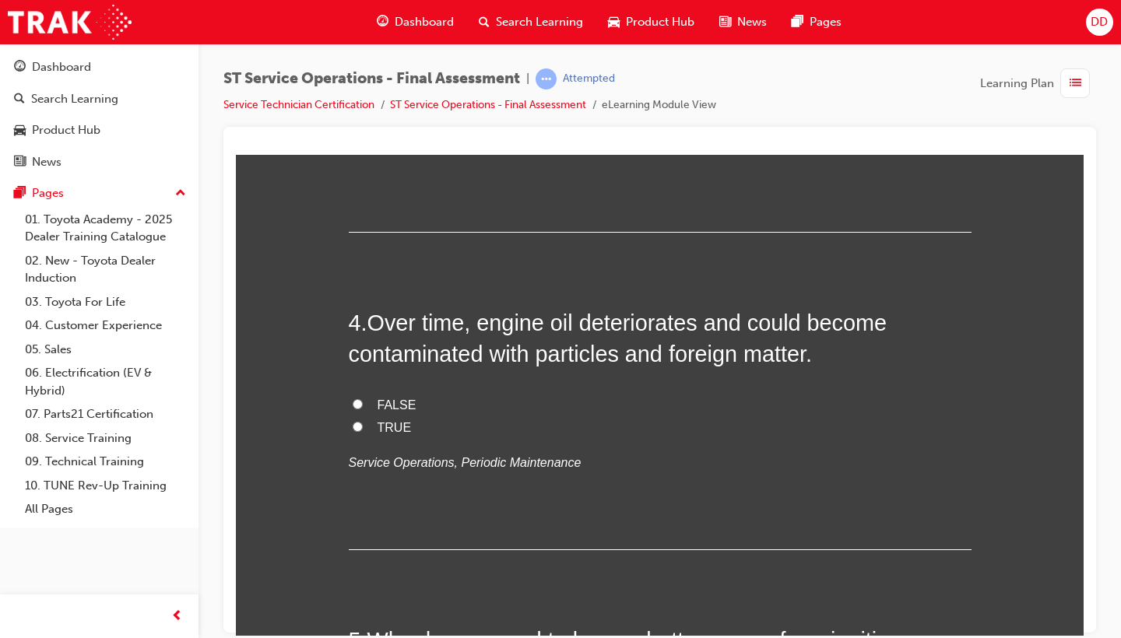
scroll to position [1136, 0]
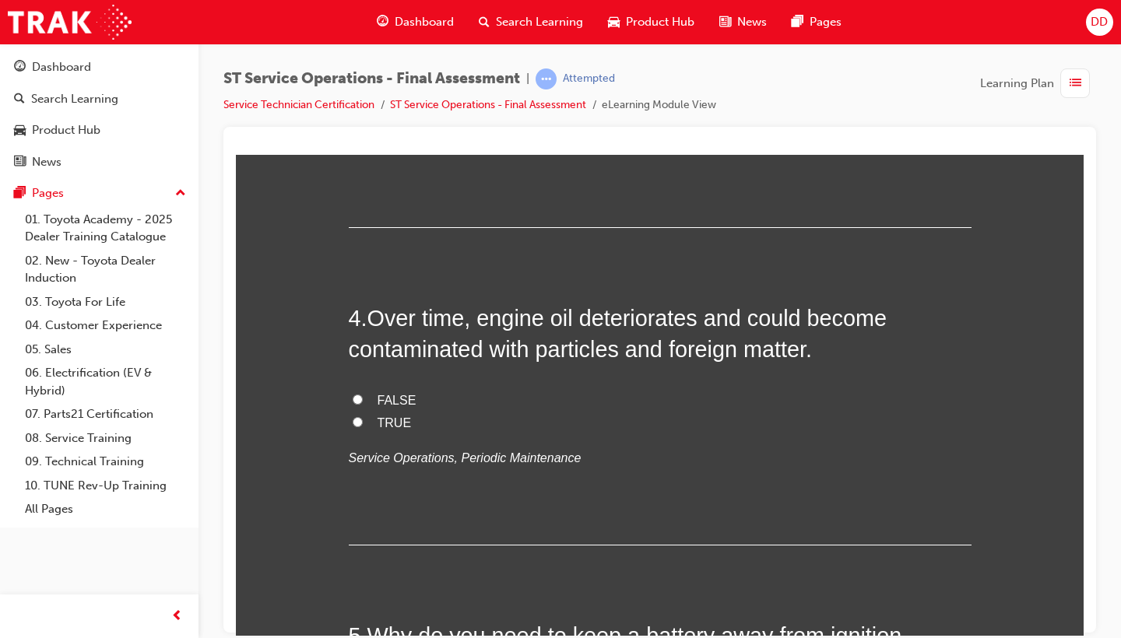
click at [360, 412] on label "TRUE" at bounding box center [660, 423] width 623 height 23
click at [360, 416] on input "TRUE" at bounding box center [358, 421] width 10 height 10
radio input "true"
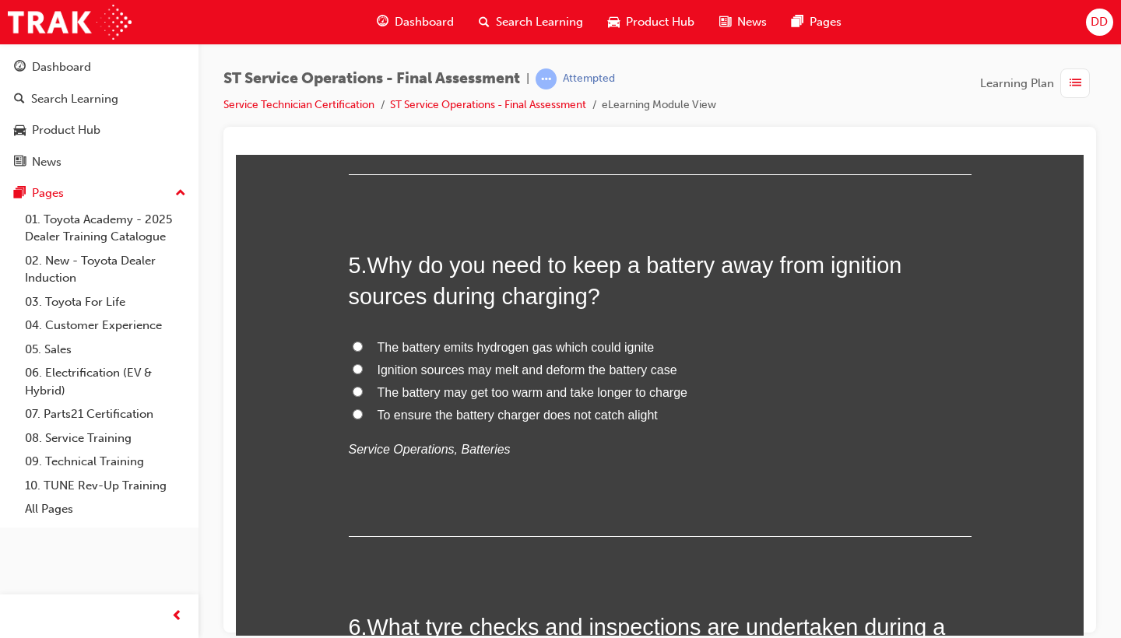
scroll to position [1510, 0]
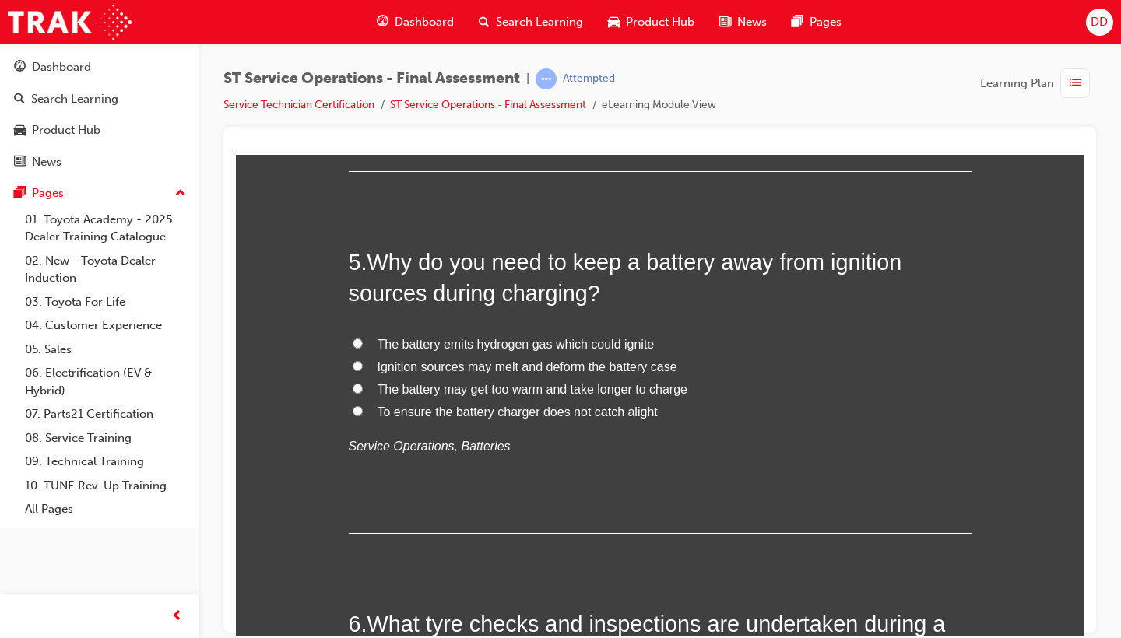
click at [360, 401] on label "To ensure the battery charger does not catch alight" at bounding box center [660, 412] width 623 height 23
click at [360, 406] on input "To ensure the battery charger does not catch alight" at bounding box center [358, 411] width 10 height 10
radio input "true"
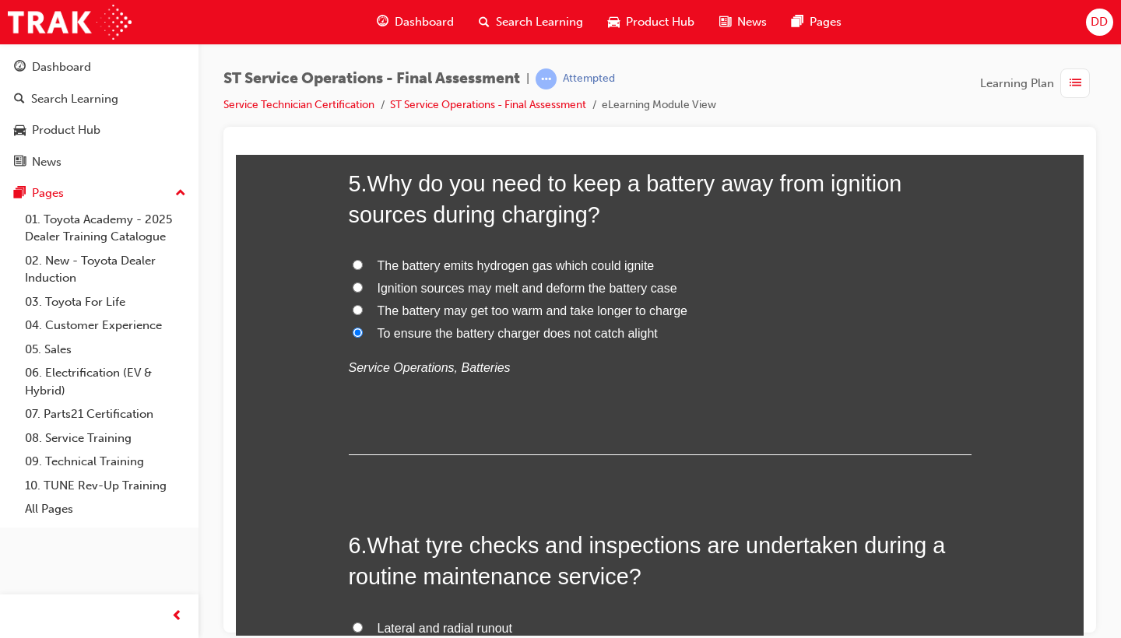
scroll to position [1591, 0]
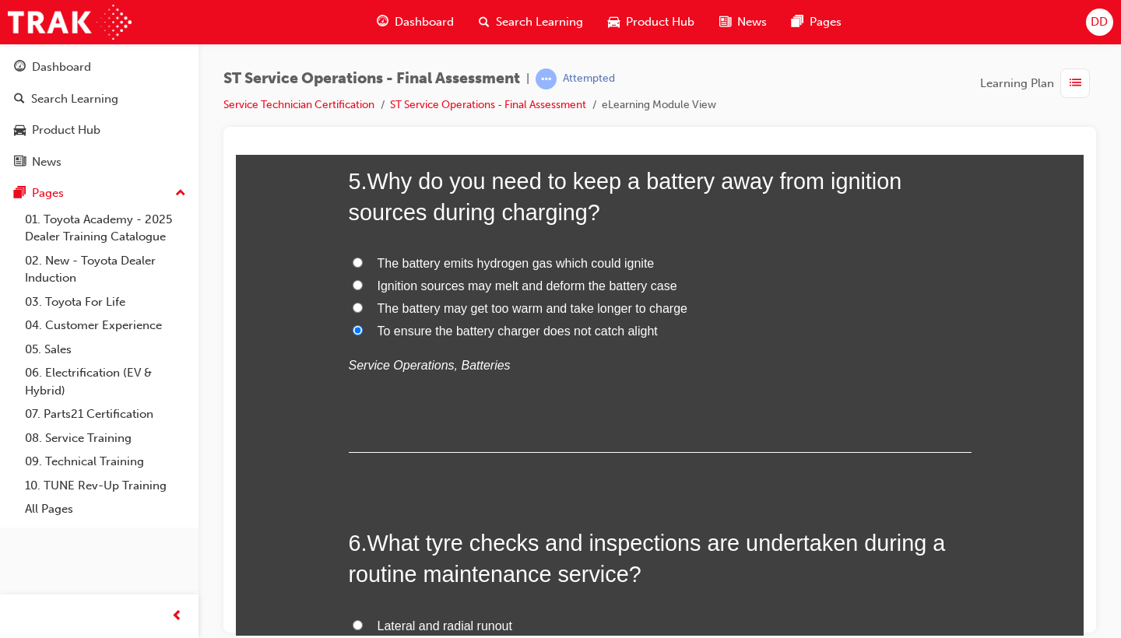
click at [355, 257] on input "The battery emits hydrogen gas which could ignite" at bounding box center [358, 262] width 10 height 10
radio input "true"
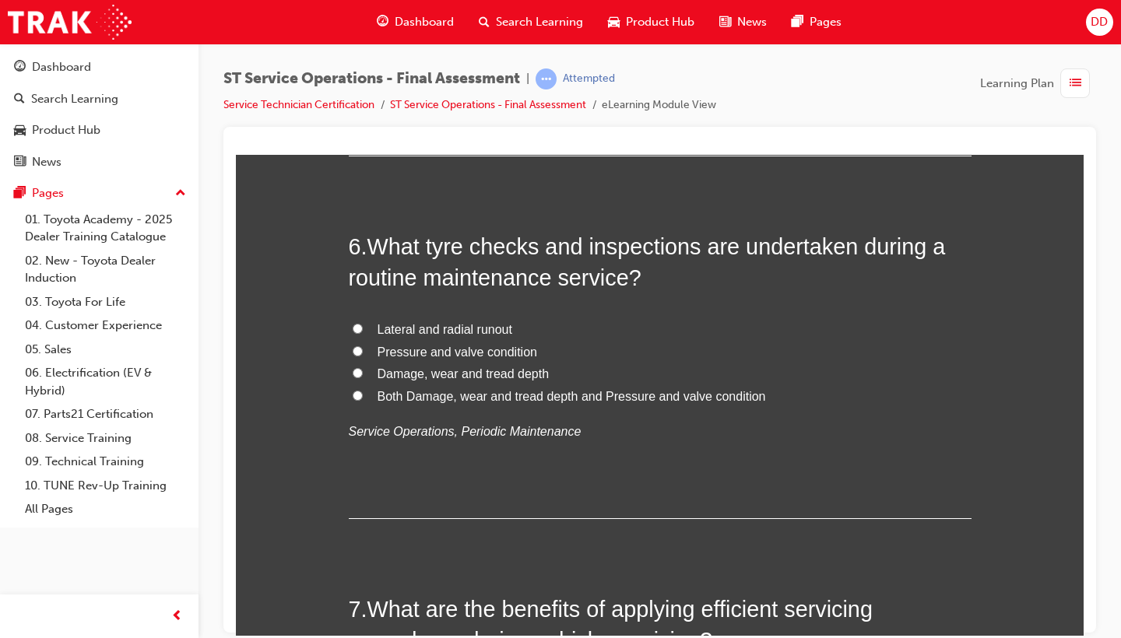
scroll to position [1890, 0]
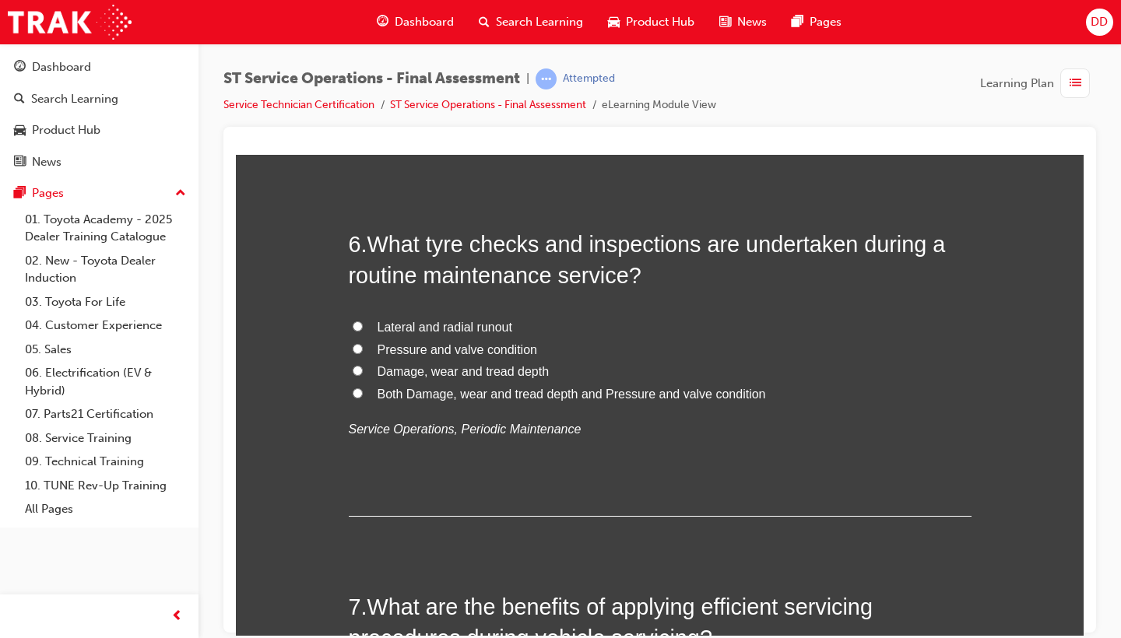
click at [360, 383] on label "Both Damage, wear and tread depth and Pressure and valve condition" at bounding box center [660, 394] width 623 height 23
click at [360, 388] on input "Both Damage, wear and tread depth and Pressure and valve condition" at bounding box center [358, 393] width 10 height 10
radio input "true"
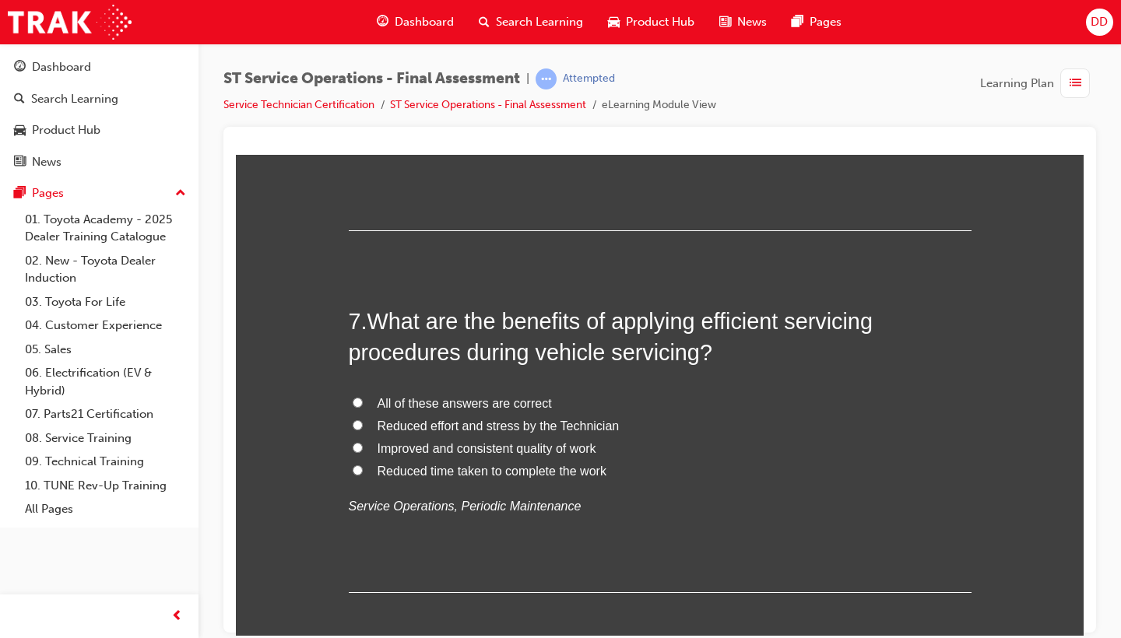
scroll to position [2187, 0]
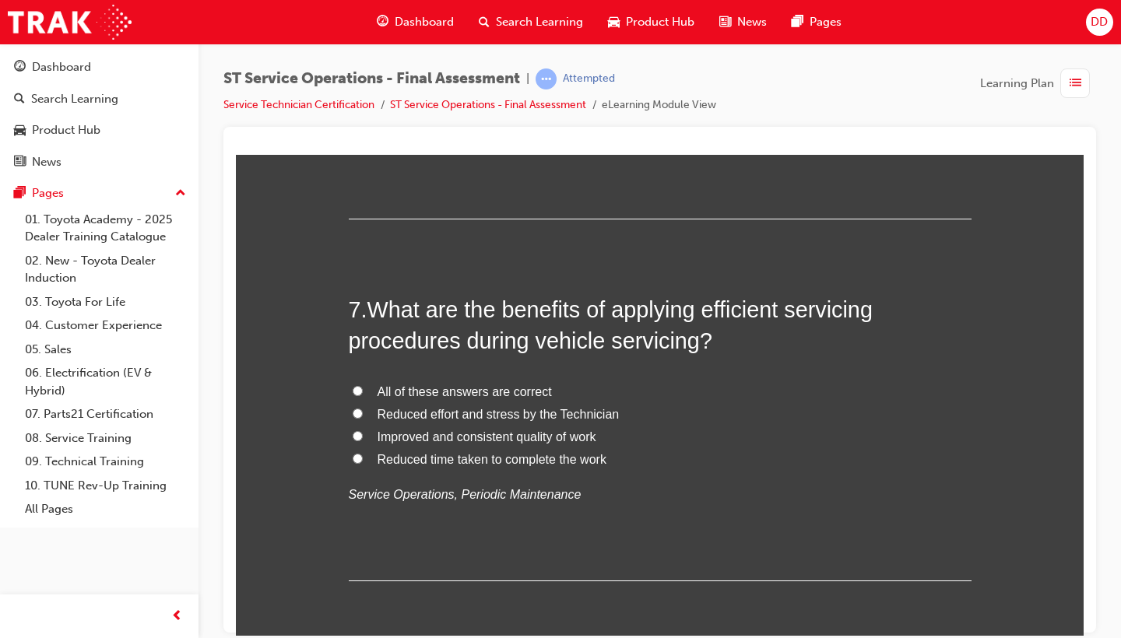
click at [356, 385] on input "All of these answers are correct" at bounding box center [358, 390] width 10 height 10
radio input "true"
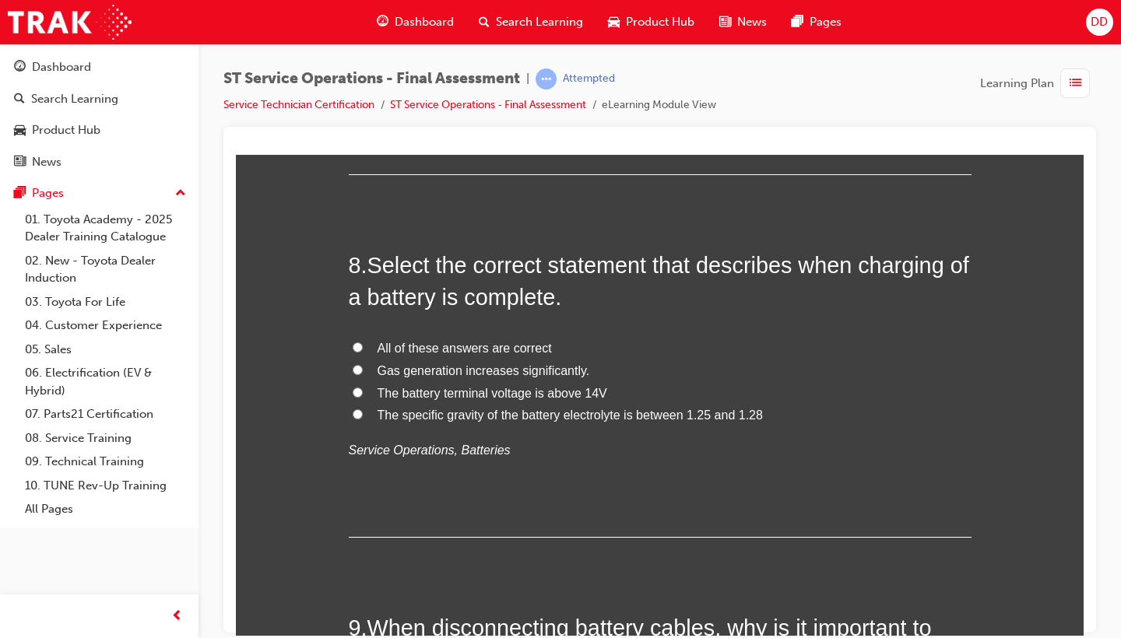
scroll to position [2594, 0]
click at [353, 336] on label "All of these answers are correct" at bounding box center [660, 347] width 623 height 23
click at [353, 341] on input "All of these answers are correct" at bounding box center [358, 346] width 10 height 10
radio input "true"
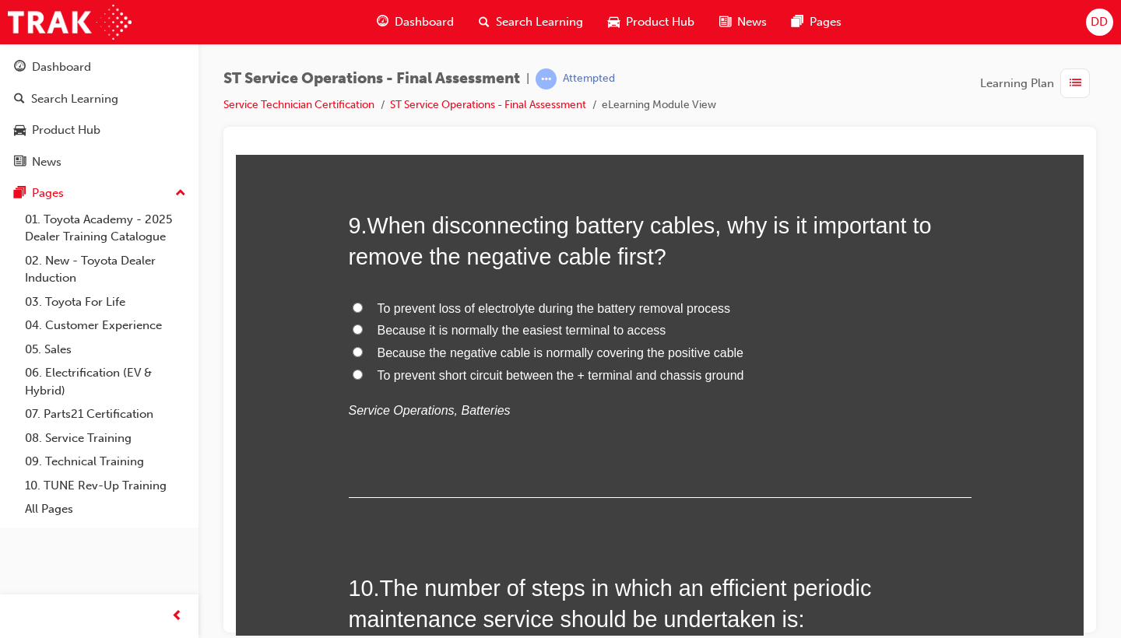
scroll to position [2995, 0]
click at [353, 370] on input "To prevent short circuit between the + terminal and chassis ground" at bounding box center [358, 375] width 10 height 10
radio input "true"
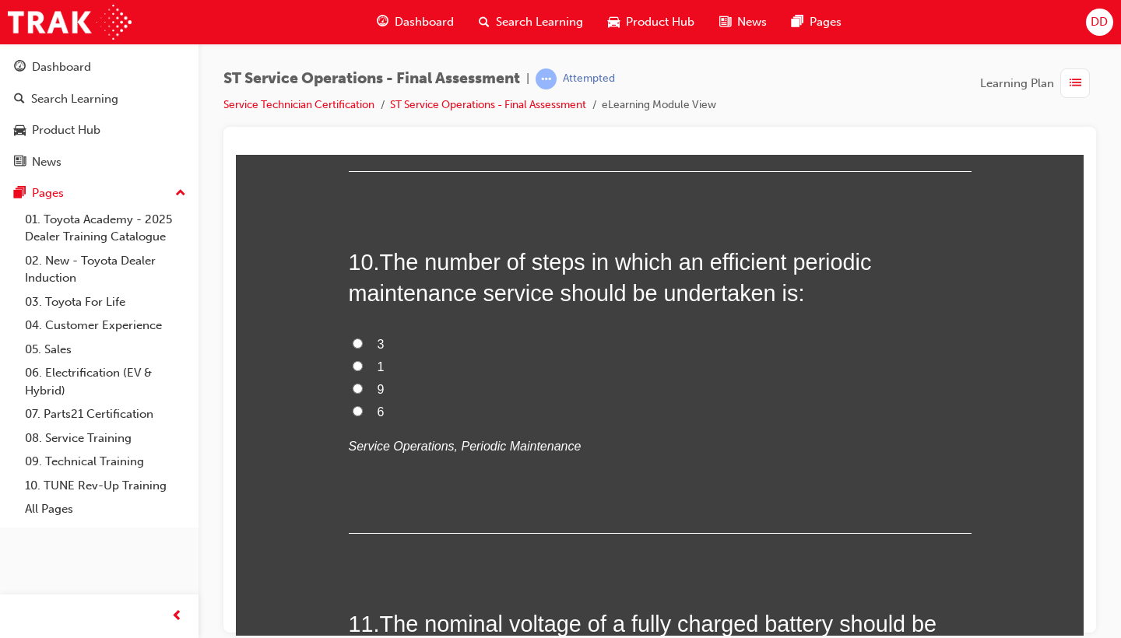
scroll to position [3326, 0]
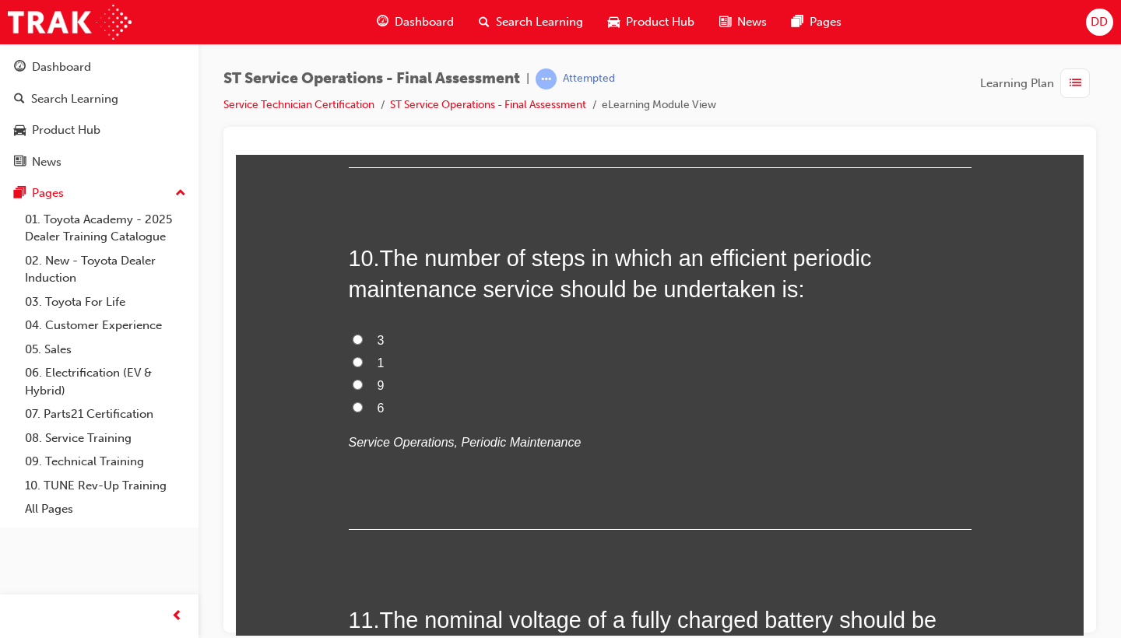
click at [356, 402] on input "6" at bounding box center [358, 407] width 10 height 10
radio input "true"
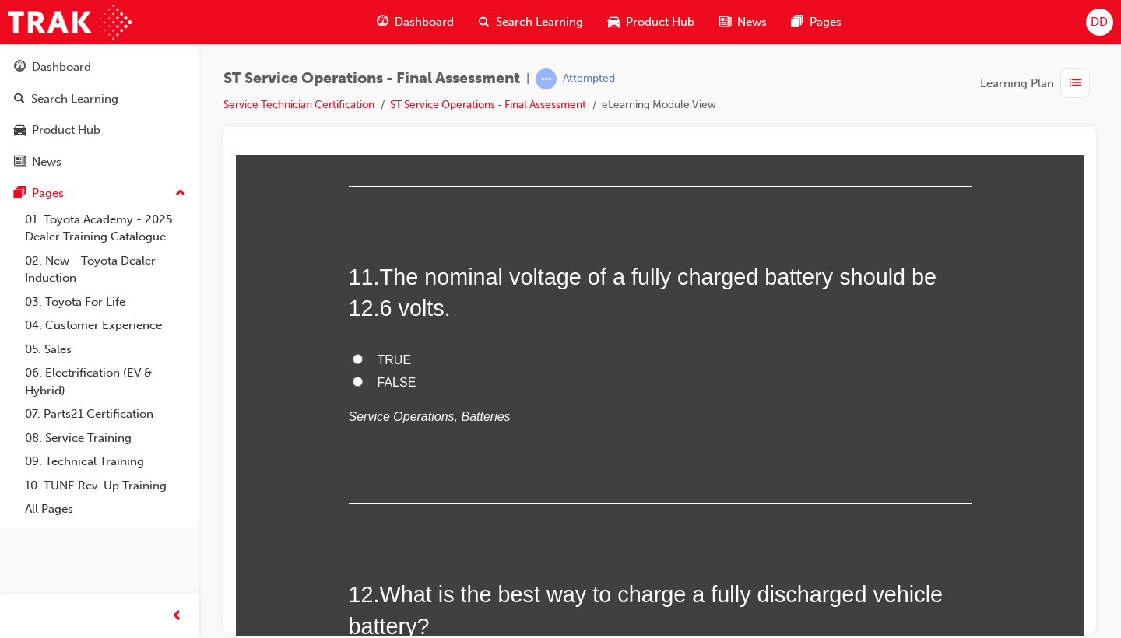
scroll to position [3668, 0]
click at [362, 349] on label "TRUE" at bounding box center [660, 360] width 623 height 23
click at [362, 354] on input "TRUE" at bounding box center [358, 359] width 10 height 10
radio input "true"
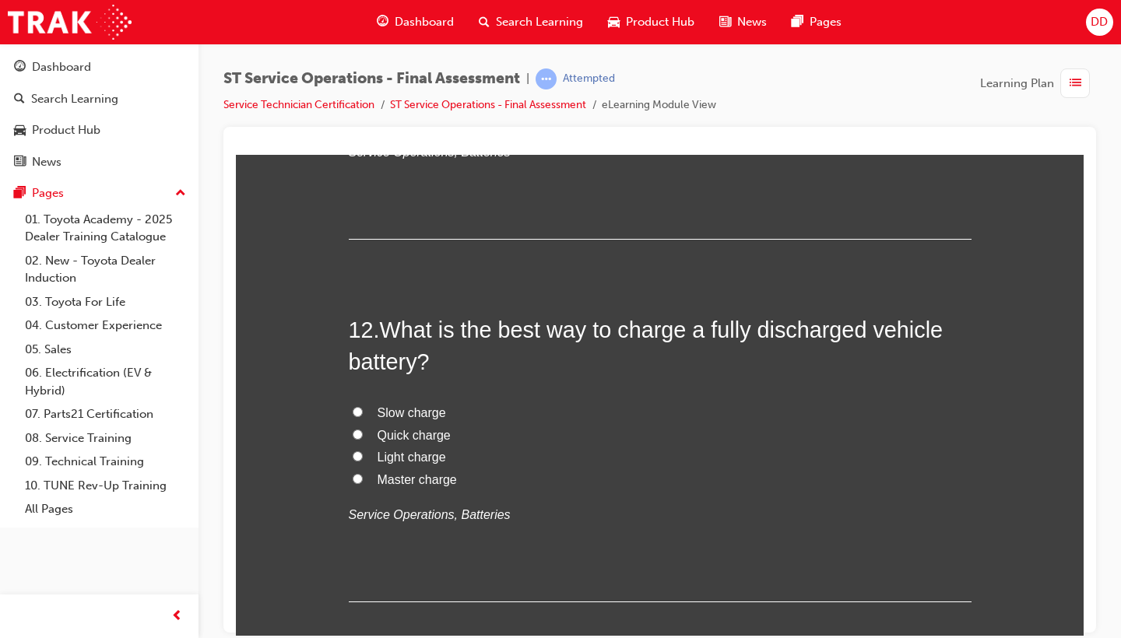
scroll to position [3935, 0]
click at [357, 405] on input "Slow charge" at bounding box center [358, 410] width 10 height 10
radio input "true"
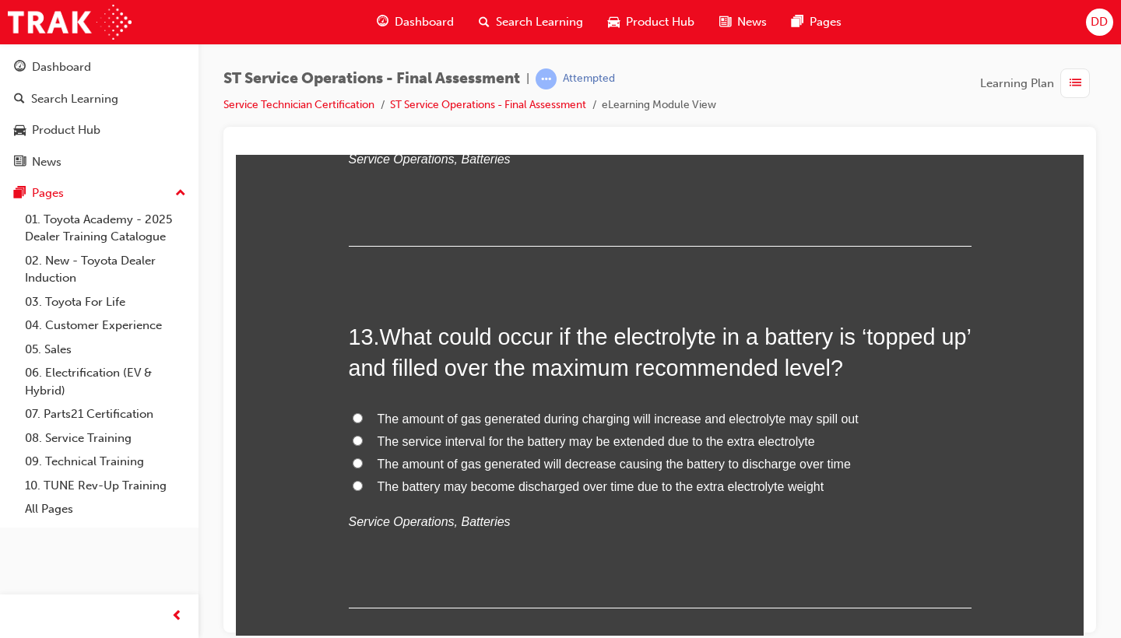
scroll to position [4298, 0]
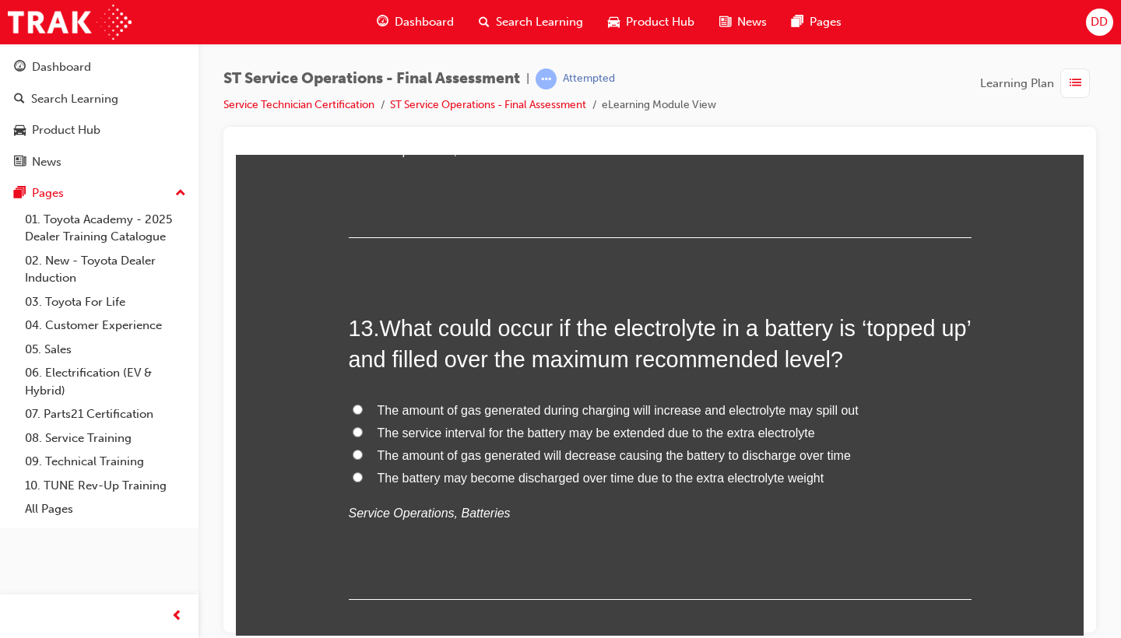
click at [360, 399] on label "The amount of gas generated during charging will increase and electrolyte may s…" at bounding box center [660, 410] width 623 height 23
click at [360, 404] on input "The amount of gas generated during charging will increase and electrolyte may s…" at bounding box center [358, 409] width 10 height 10
radio input "true"
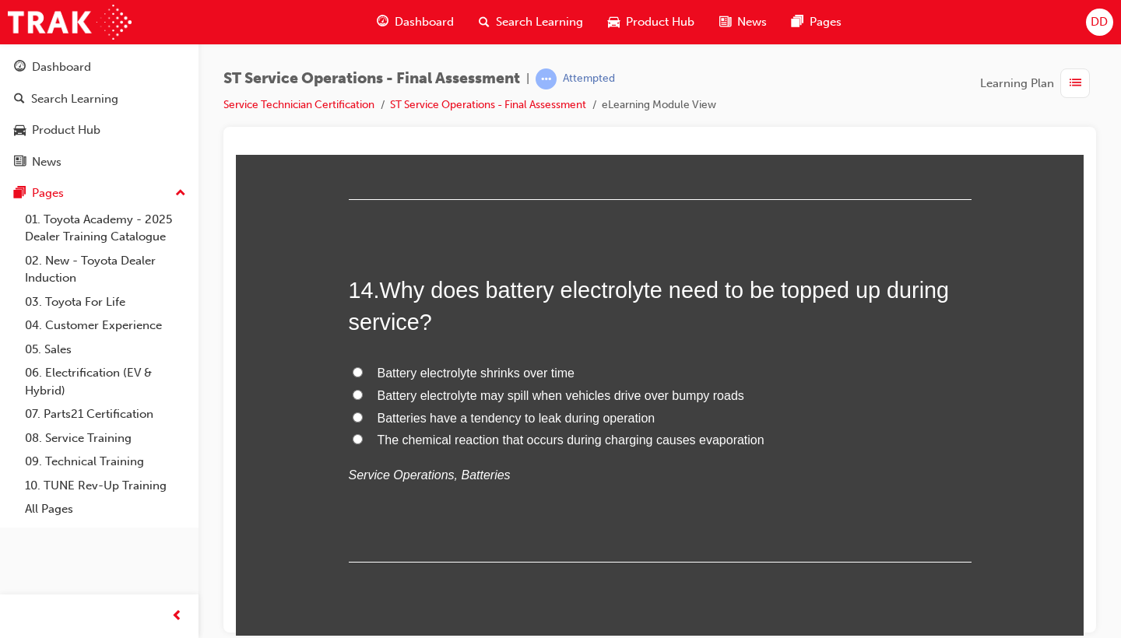
scroll to position [4687, 0]
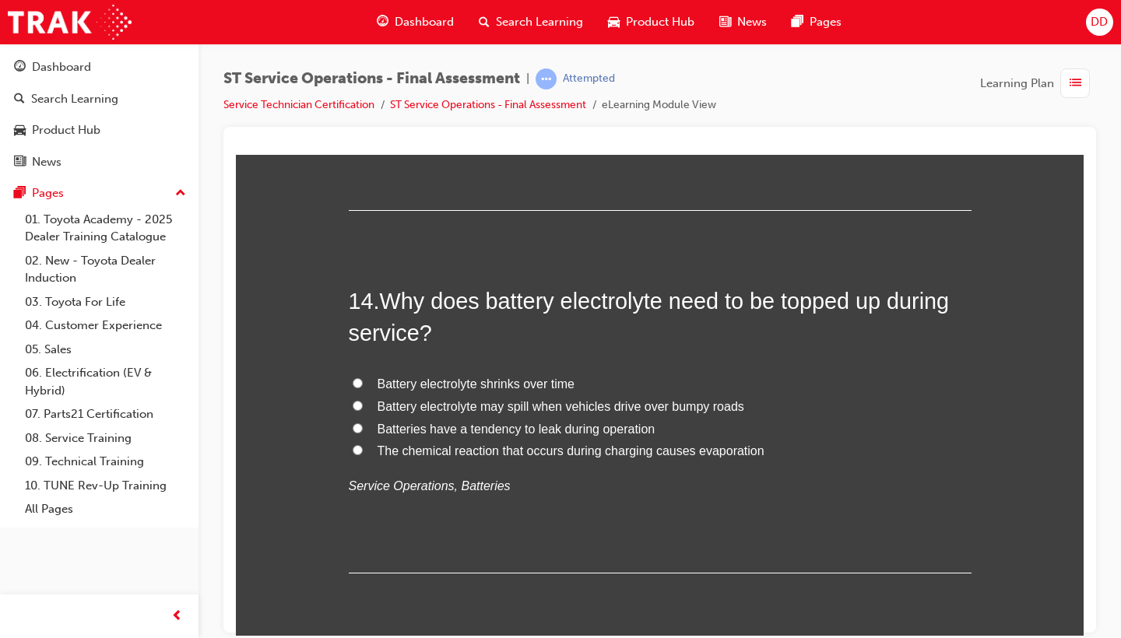
click at [354, 444] on input "The chemical reaction that occurs during charging causes evaporation" at bounding box center [358, 449] width 10 height 10
radio input "true"
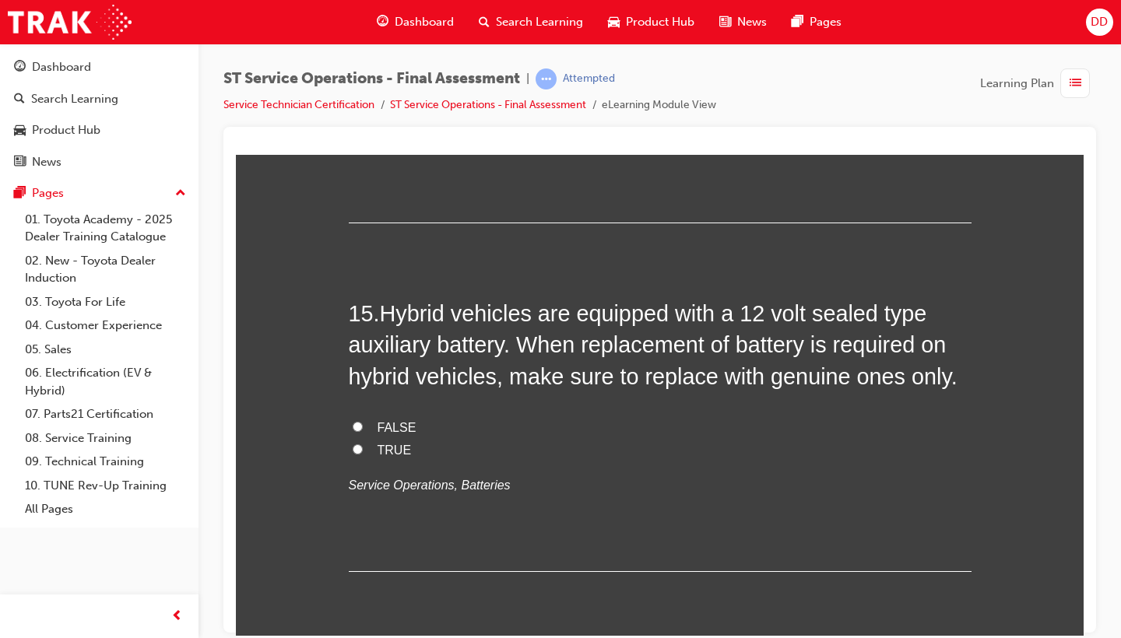
scroll to position [5040, 0]
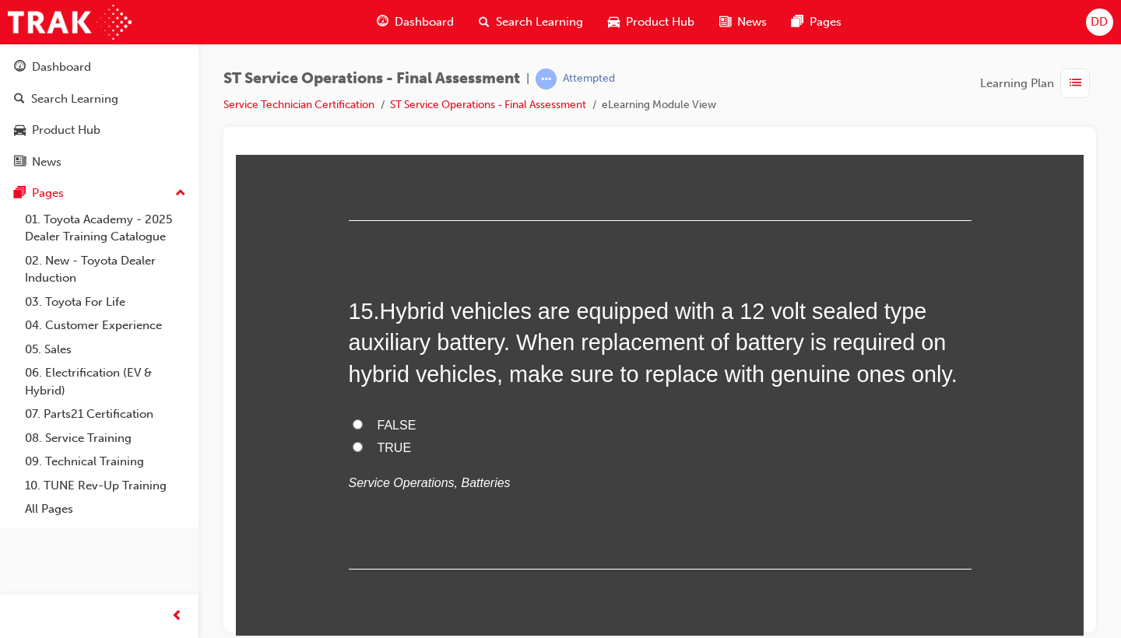
click at [358, 441] on input "TRUE" at bounding box center [358, 446] width 10 height 10
radio input "true"
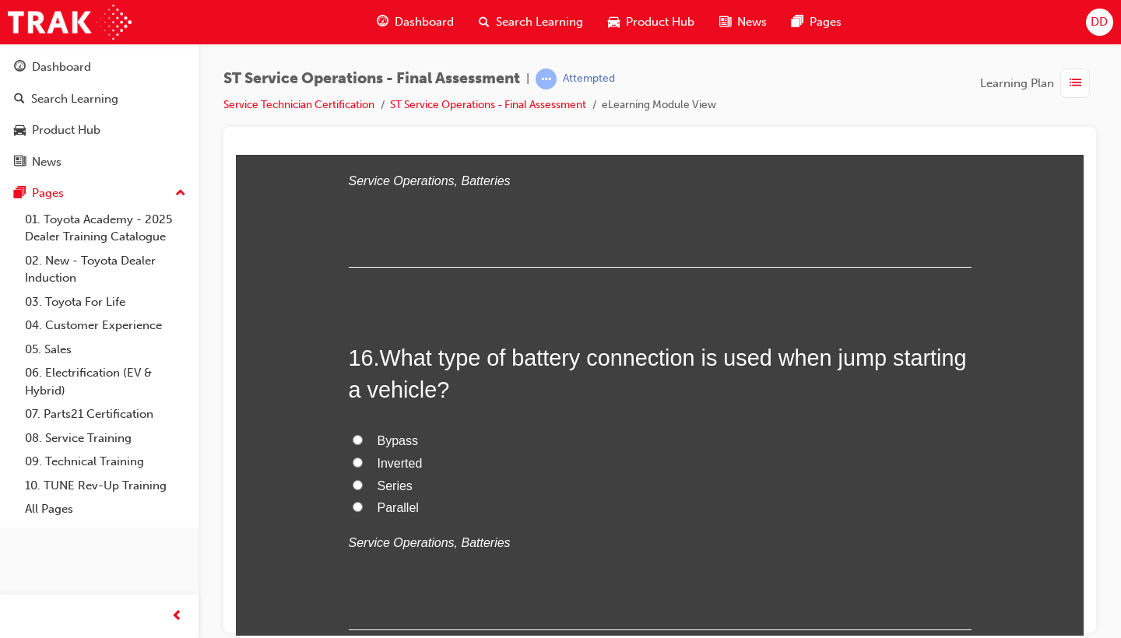
scroll to position [5352, 0]
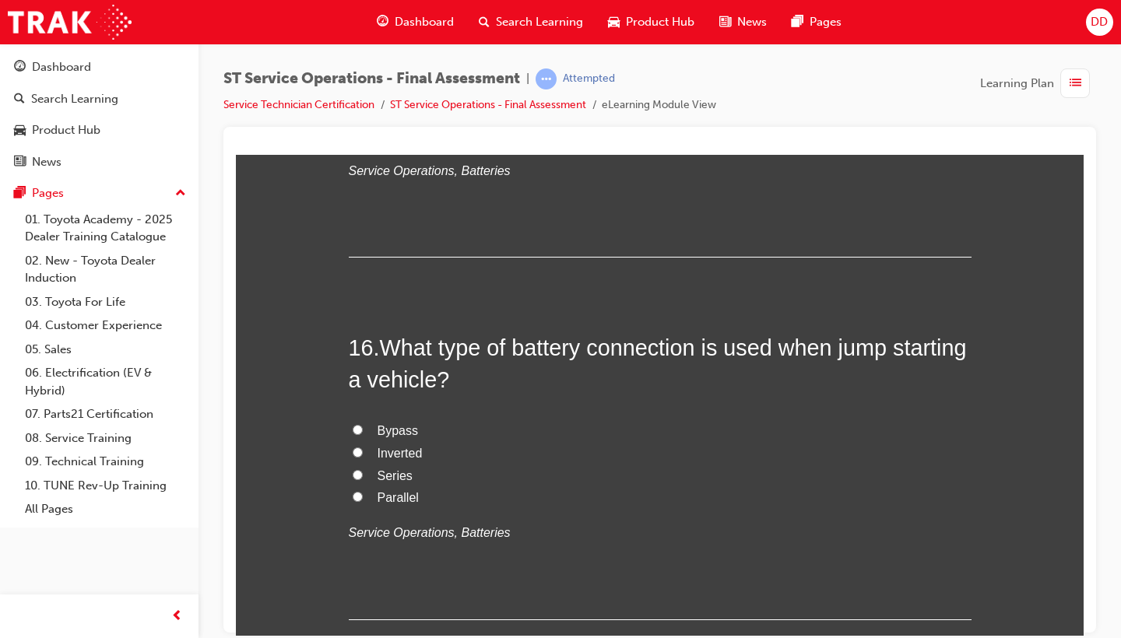
click at [356, 491] on input "Parallel" at bounding box center [358, 496] width 10 height 10
radio input "true"
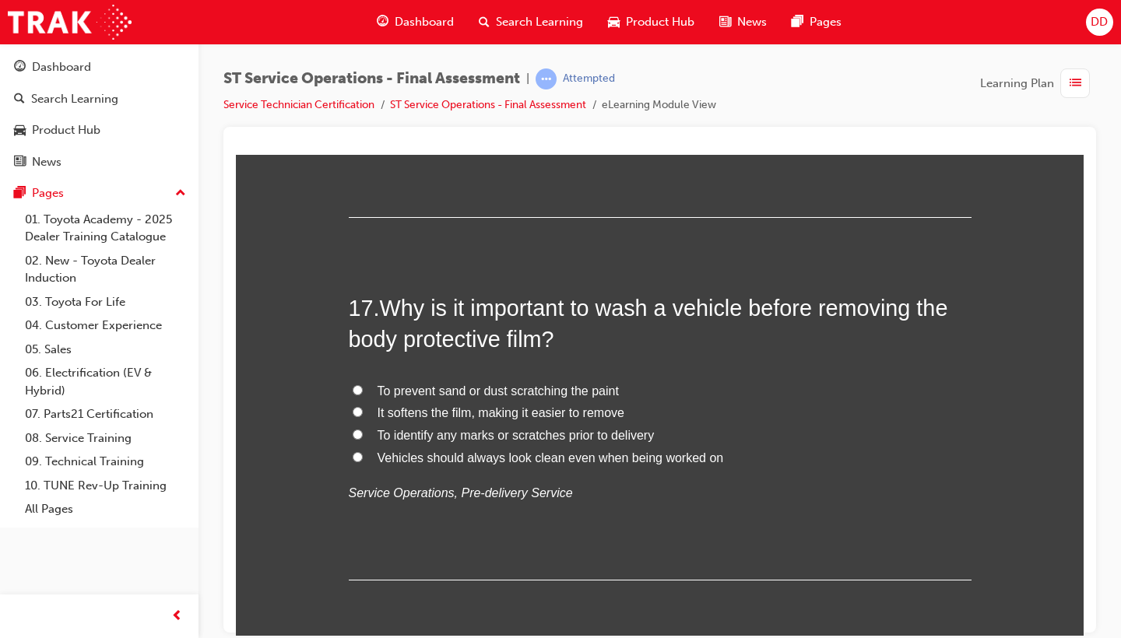
scroll to position [5760, 0]
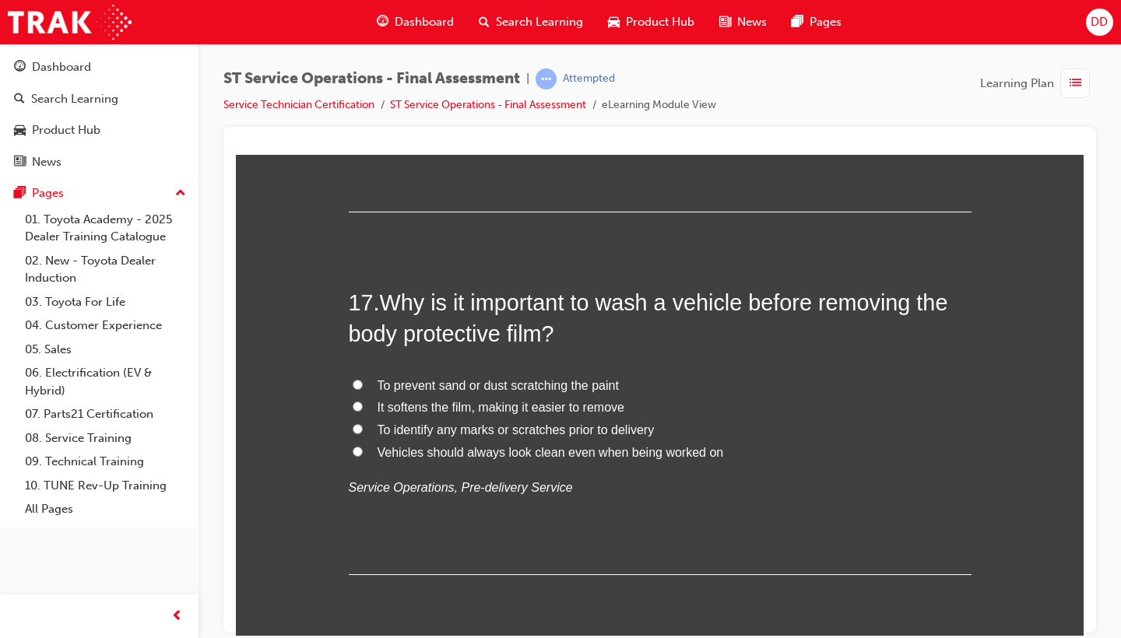
click at [356, 379] on input "To prevent sand or dust scratching the paint" at bounding box center [358, 384] width 10 height 10
radio input "true"
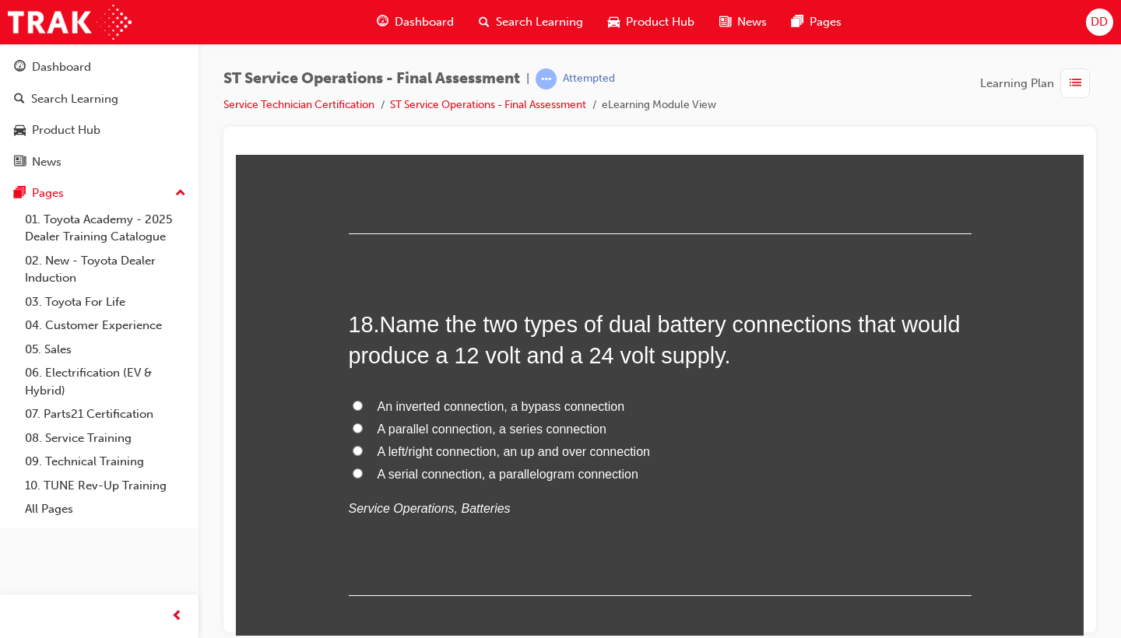
scroll to position [6104, 0]
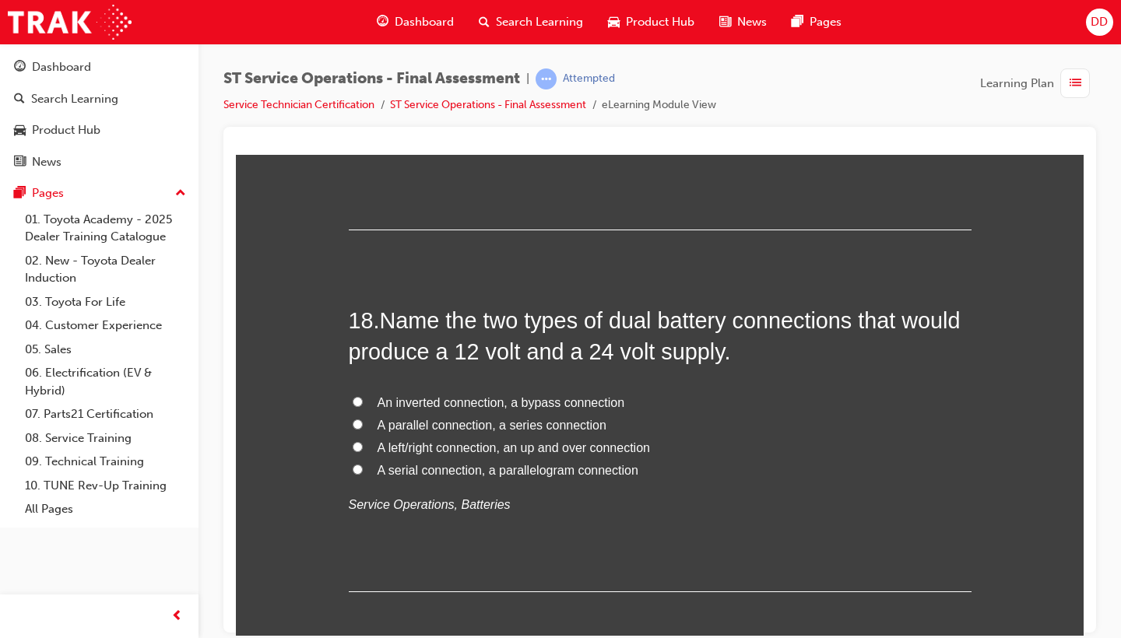
click at [356, 419] on input "A parallel connection, a series connection" at bounding box center [358, 424] width 10 height 10
radio input "true"
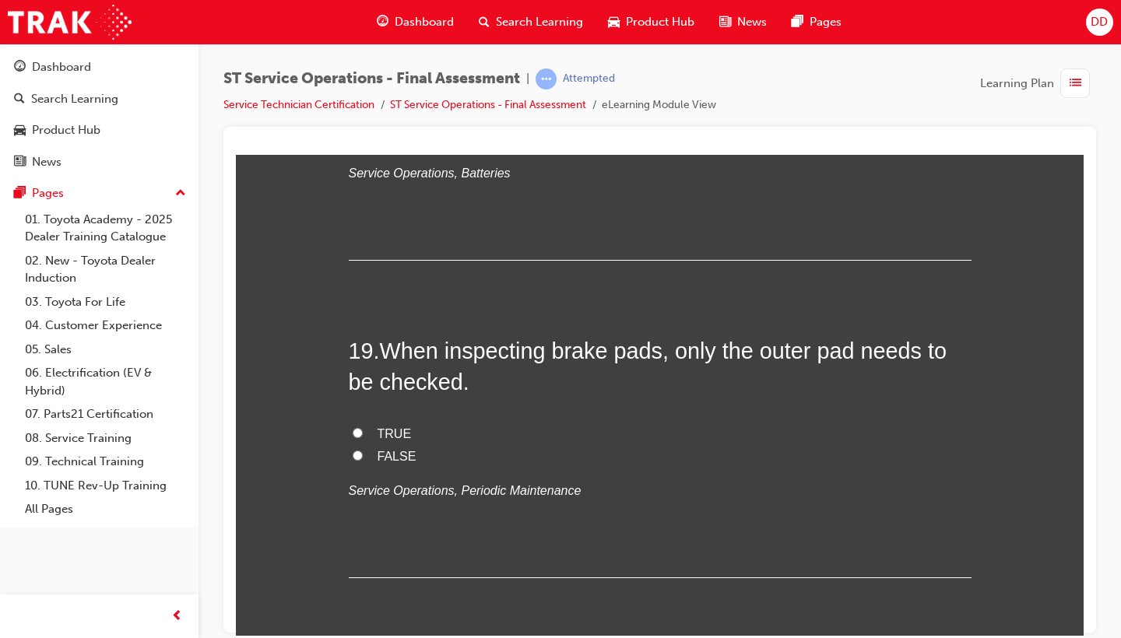
scroll to position [6439, 0]
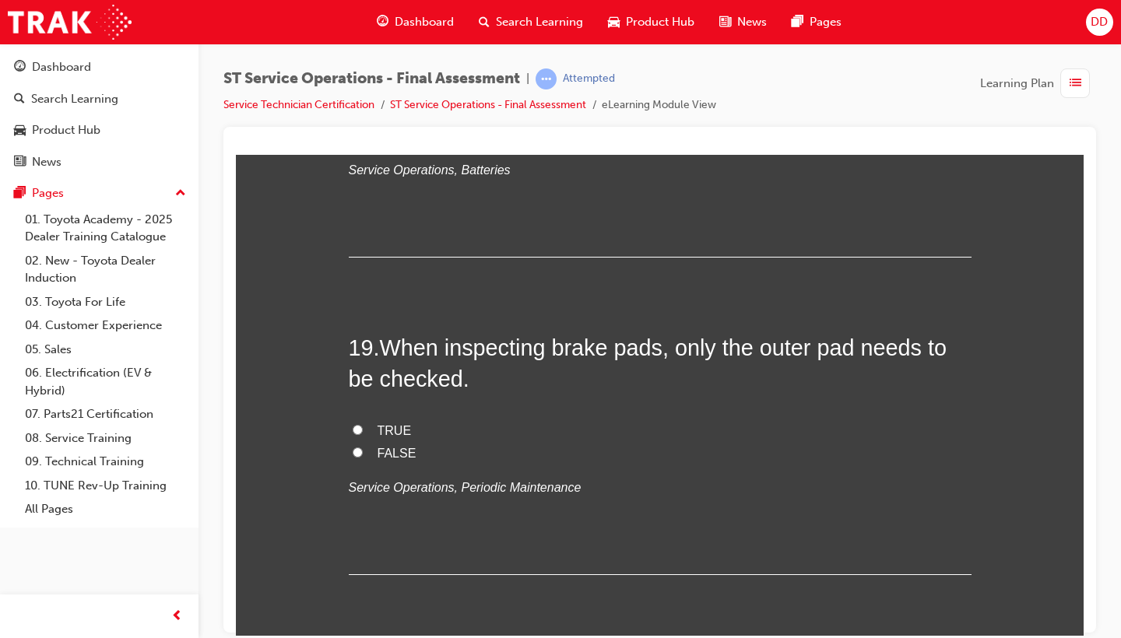
click at [363, 442] on label "FALSE" at bounding box center [660, 453] width 623 height 23
click at [363, 447] on input "FALSE" at bounding box center [358, 452] width 10 height 10
radio input "true"
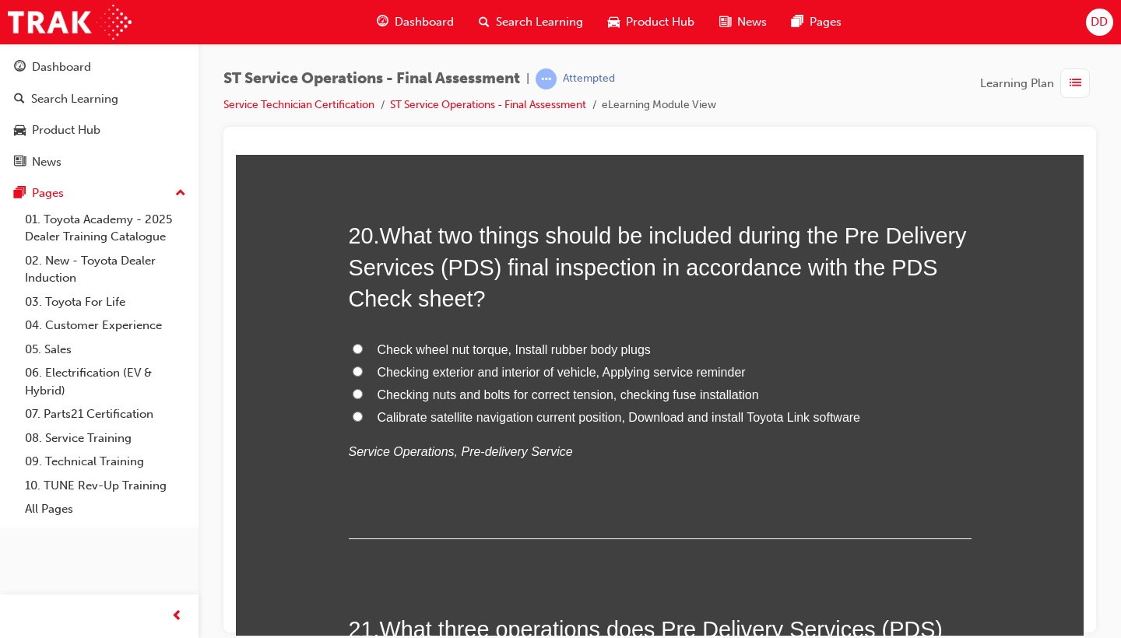
scroll to position [6866, 0]
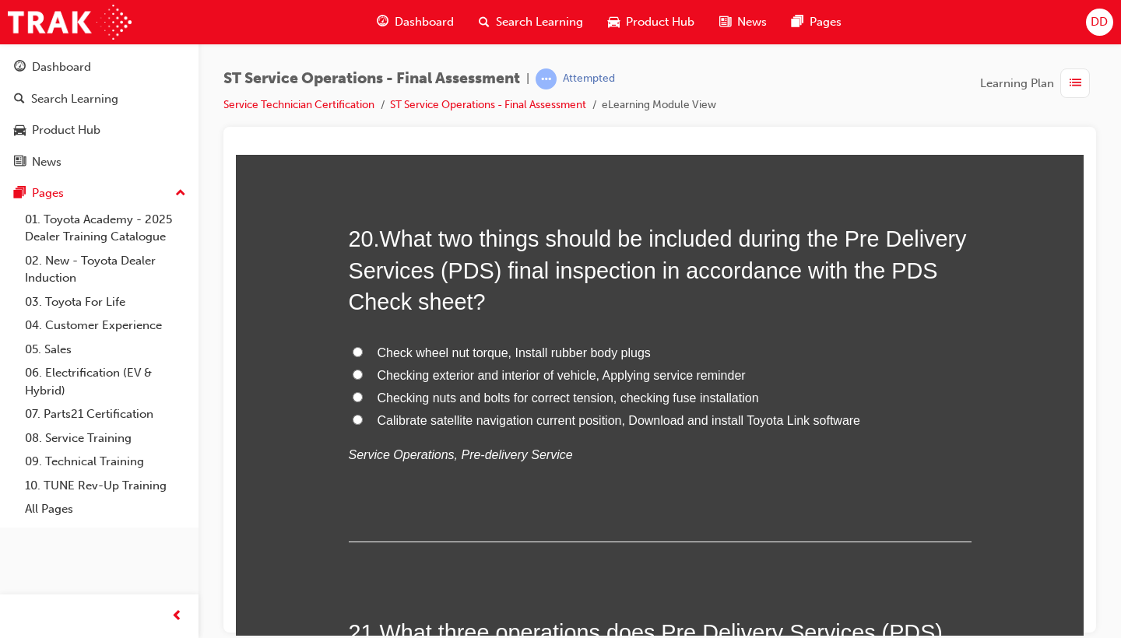
click at [353, 346] on input "Check wheel nut torque, Install rubber body plugs" at bounding box center [358, 351] width 10 height 10
radio input "true"
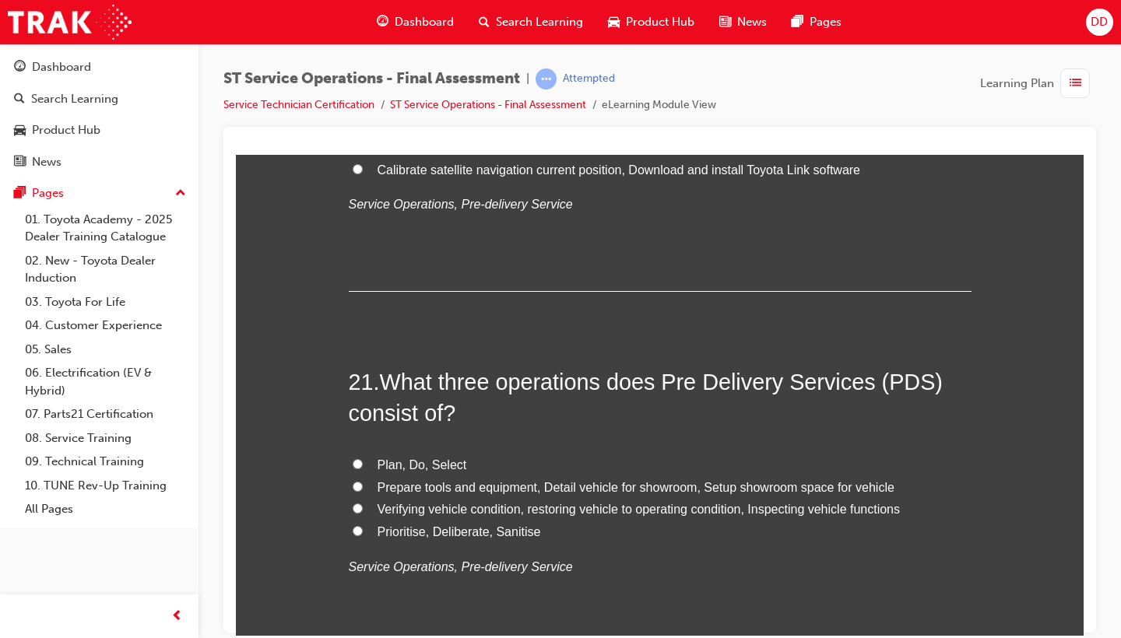
scroll to position [7118, 0]
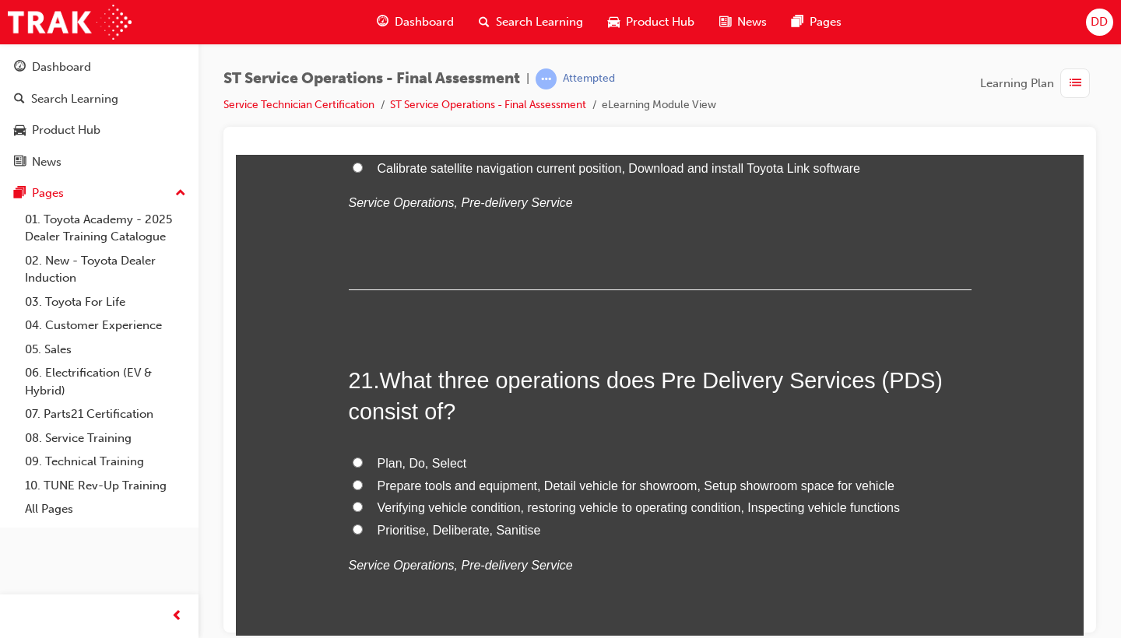
click at [457, 500] on span "Verifying vehicle condition, restoring vehicle to operating condition, Inspecti…" at bounding box center [638, 506] width 523 height 13
click at [363, 501] on input "Verifying vehicle condition, restoring vehicle to operating condition, Inspecti…" at bounding box center [358, 506] width 10 height 10
radio input "true"
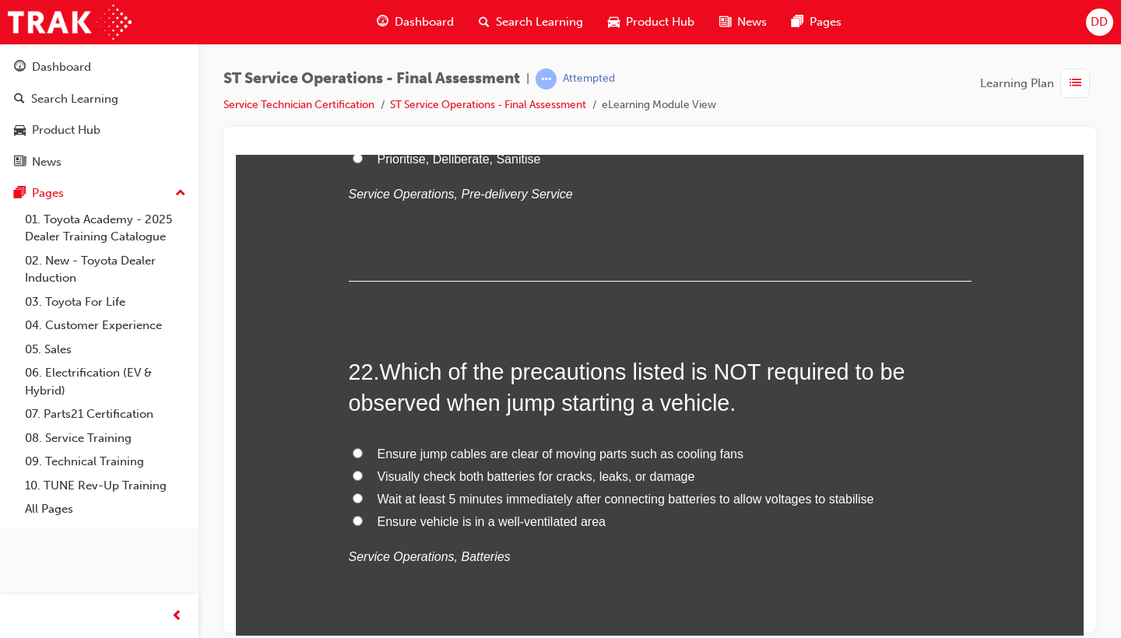
scroll to position [7493, 0]
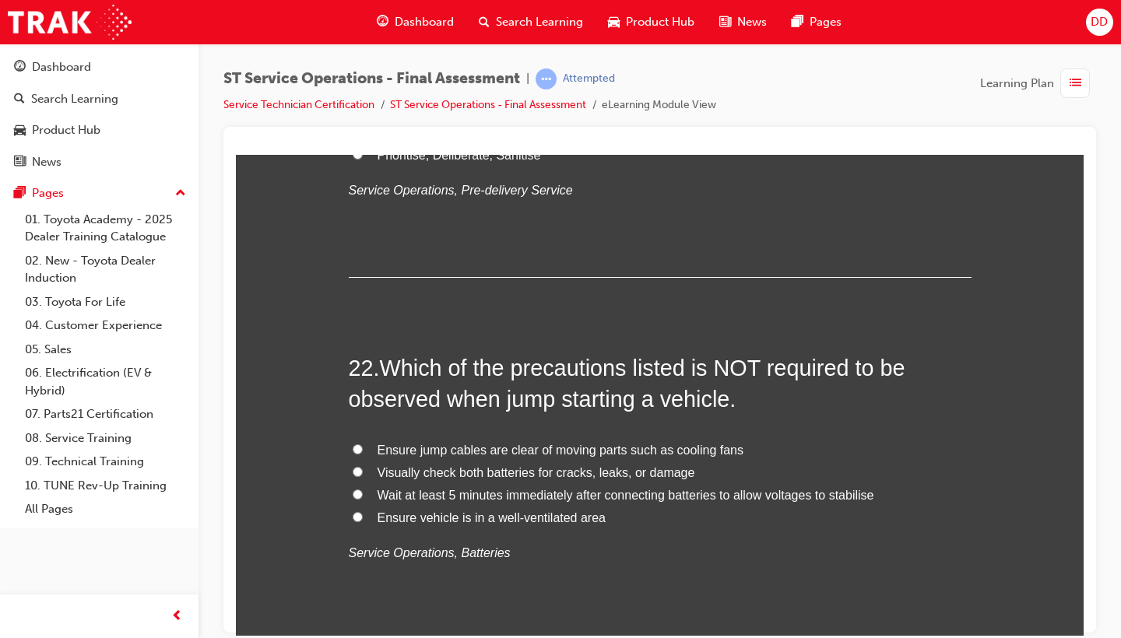
click at [357, 489] on input "Wait at least 5 minutes immediately after connecting batteries to allow voltage…" at bounding box center [358, 494] width 10 height 10
radio input "true"
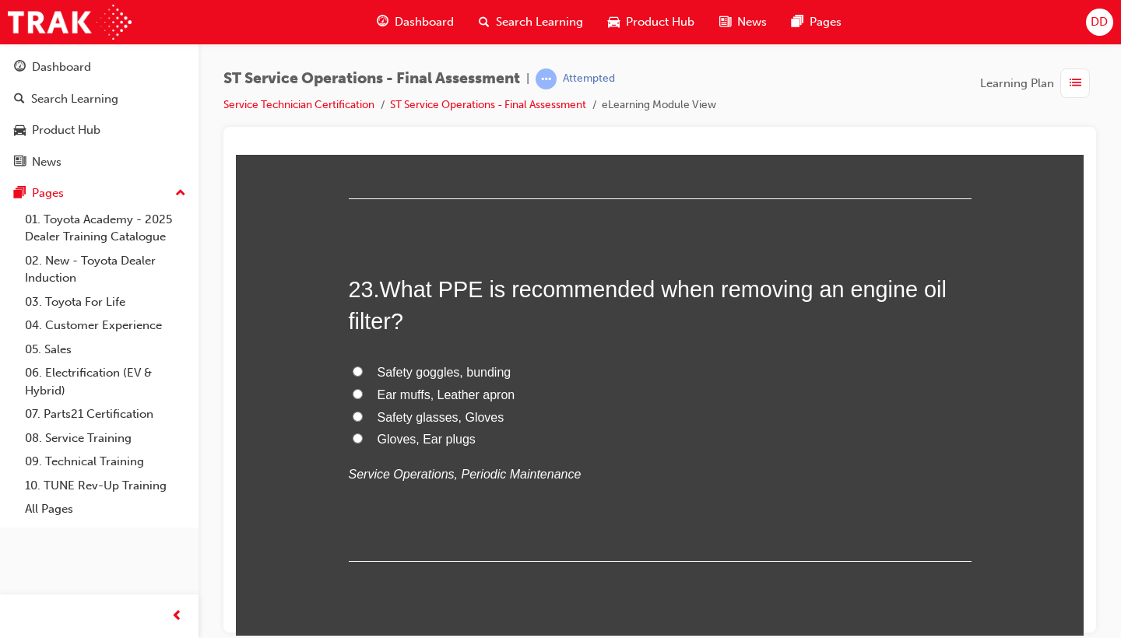
scroll to position [7934, 0]
click at [363, 406] on label "Safety glasses, Gloves" at bounding box center [660, 417] width 623 height 23
click at [363, 410] on input "Safety glasses, Gloves" at bounding box center [358, 415] width 10 height 10
radio input "true"
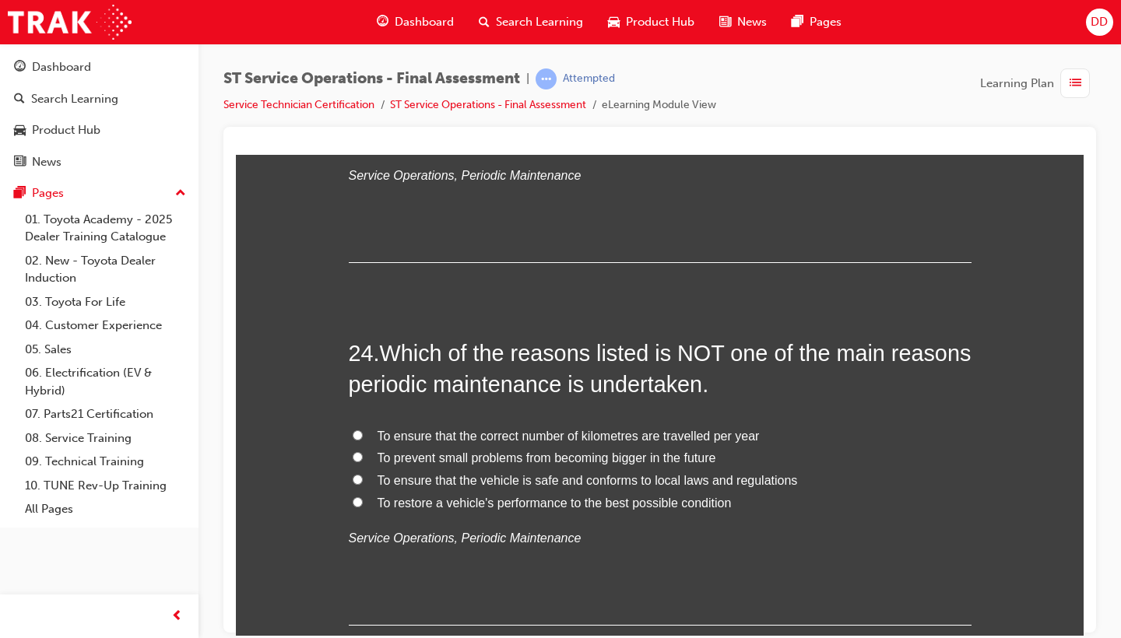
scroll to position [8229, 0]
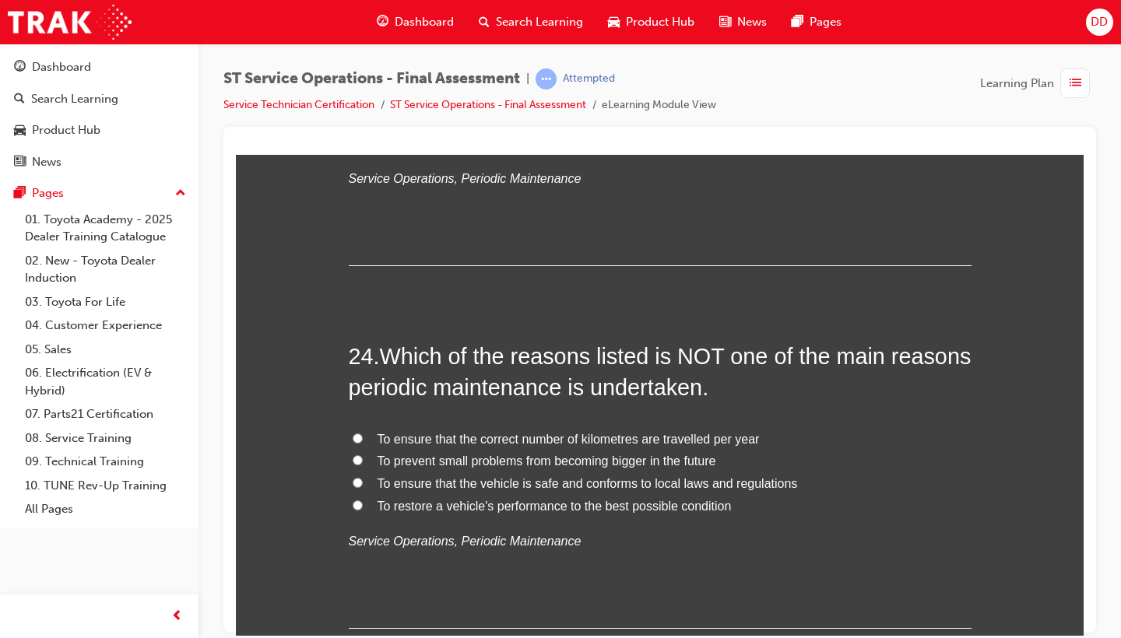
click at [403, 432] on span "To ensure that the correct number of kilometres are travelled per year" at bounding box center [568, 438] width 382 height 13
click at [363, 433] on input "To ensure that the correct number of kilometres are travelled per year" at bounding box center [358, 438] width 10 height 10
radio input "true"
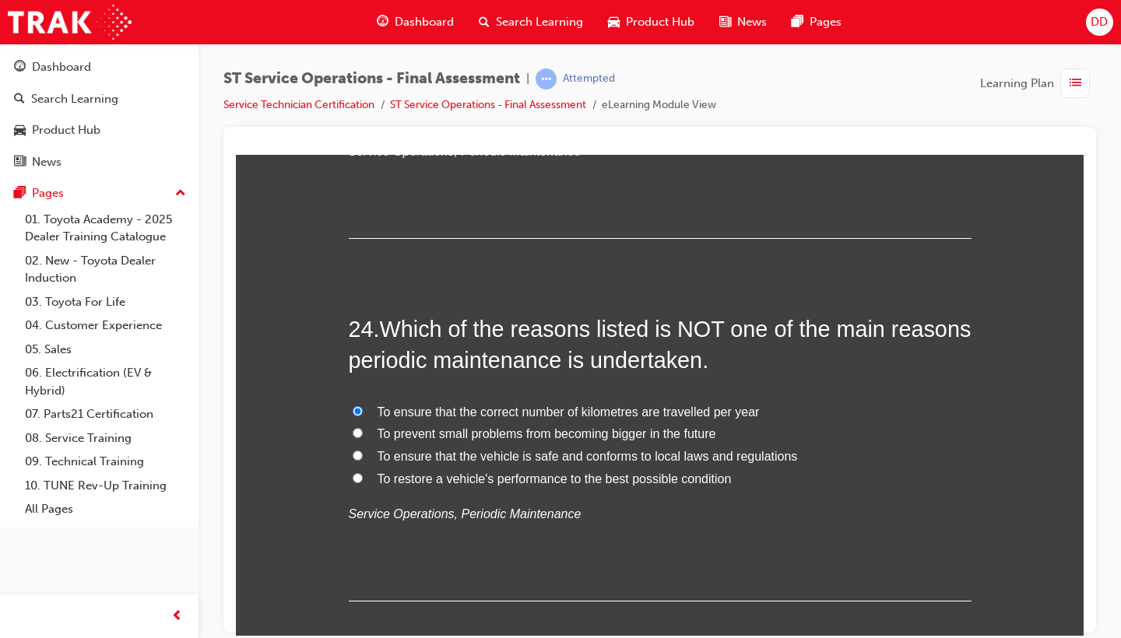
scroll to position [8256, 0]
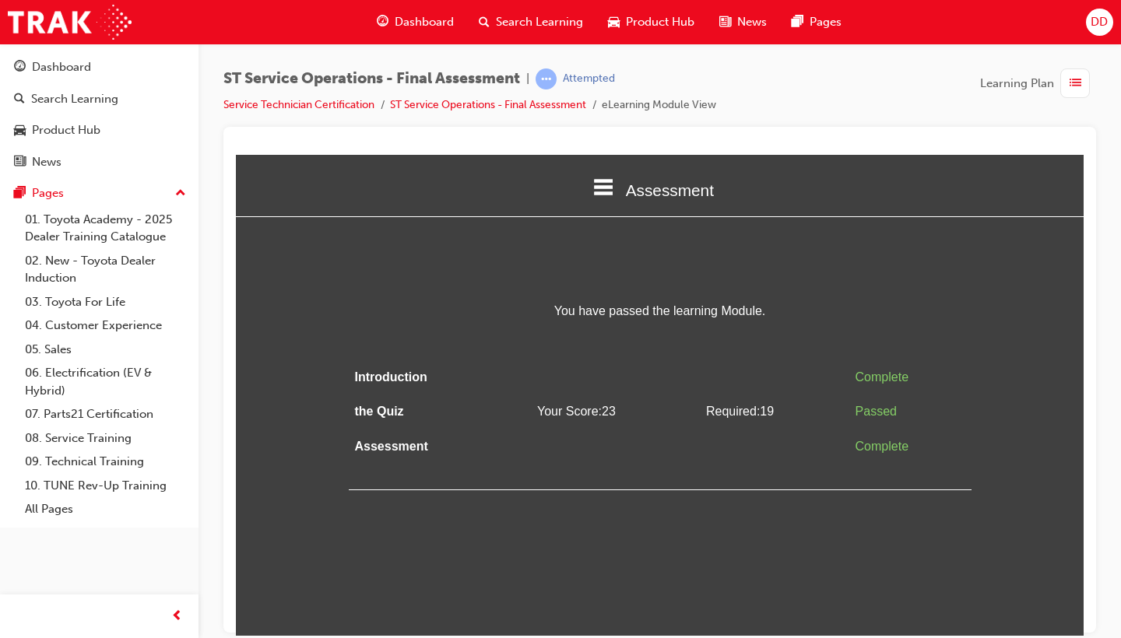
scroll to position [0, 0]
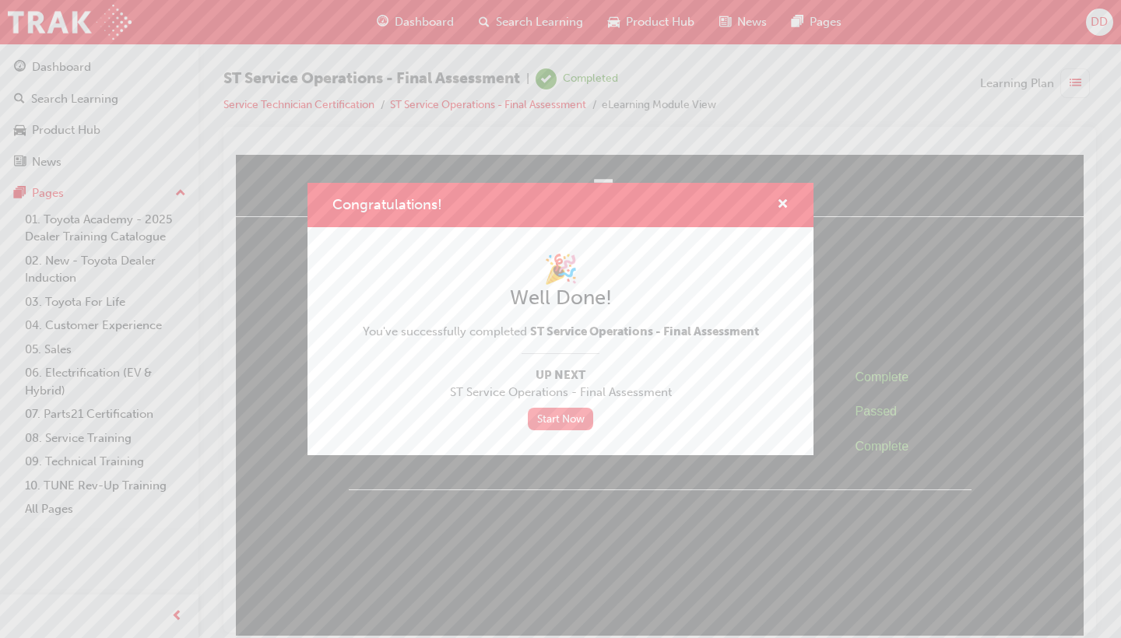
click at [568, 423] on link "Start Now" at bounding box center [560, 419] width 65 height 23
click at [576, 420] on link "Start Now" at bounding box center [560, 419] width 65 height 23
click at [575, 427] on link "Start Now" at bounding box center [560, 419] width 65 height 23
click at [575, 424] on link "Start Now" at bounding box center [560, 419] width 65 height 23
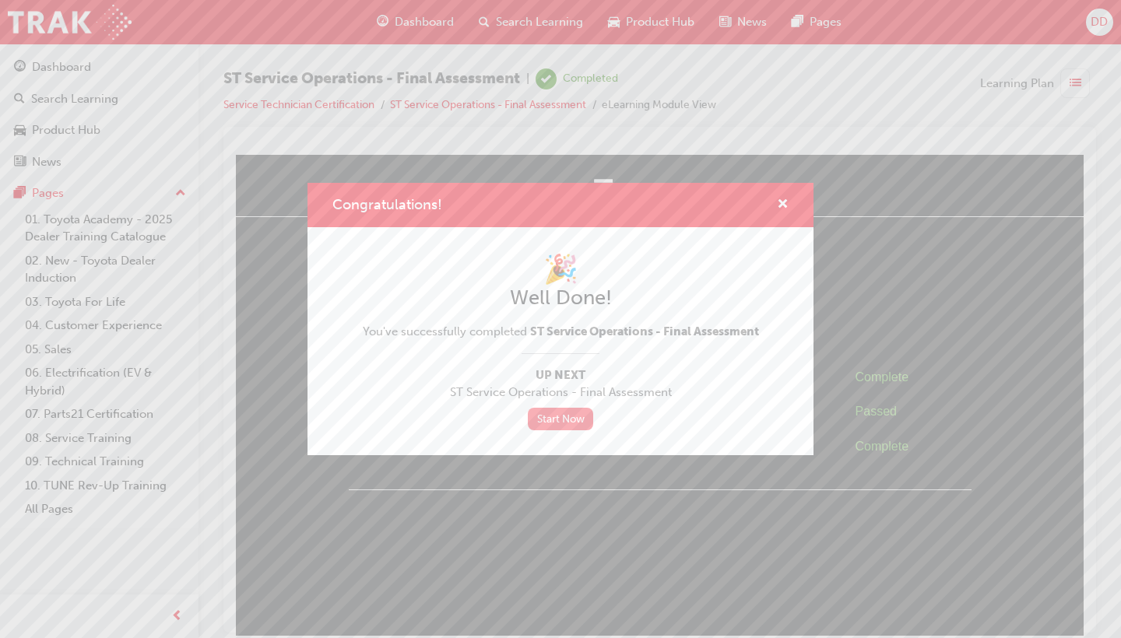
click at [575, 418] on link "Start Now" at bounding box center [560, 419] width 65 height 23
click at [778, 205] on span "cross-icon" at bounding box center [783, 205] width 12 height 14
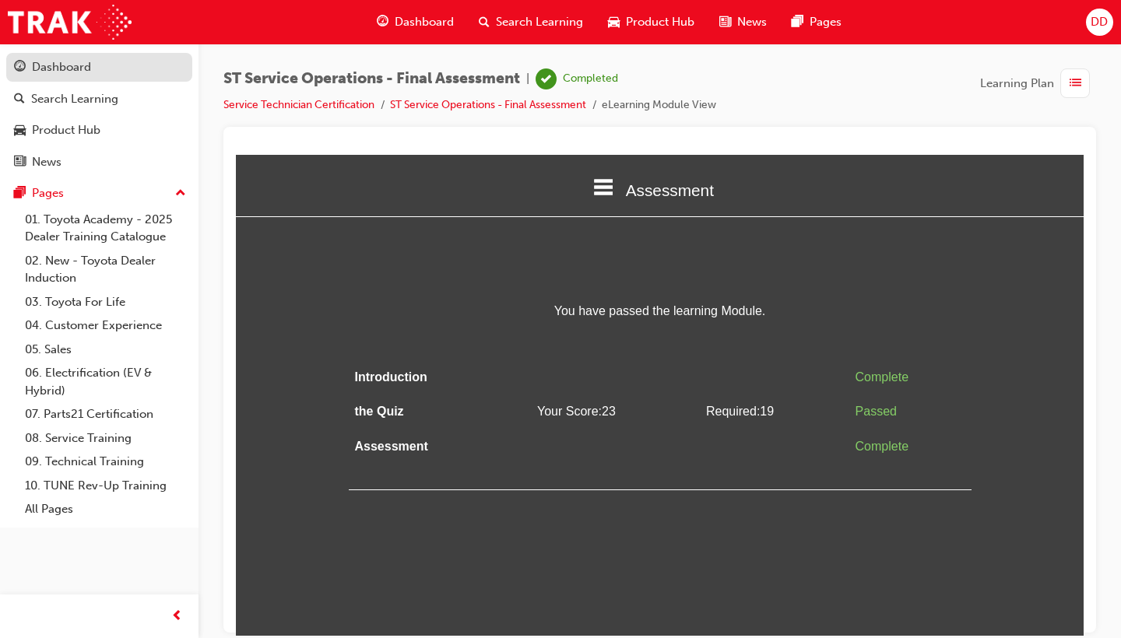
click at [44, 71] on div "Dashboard" at bounding box center [61, 67] width 59 height 18
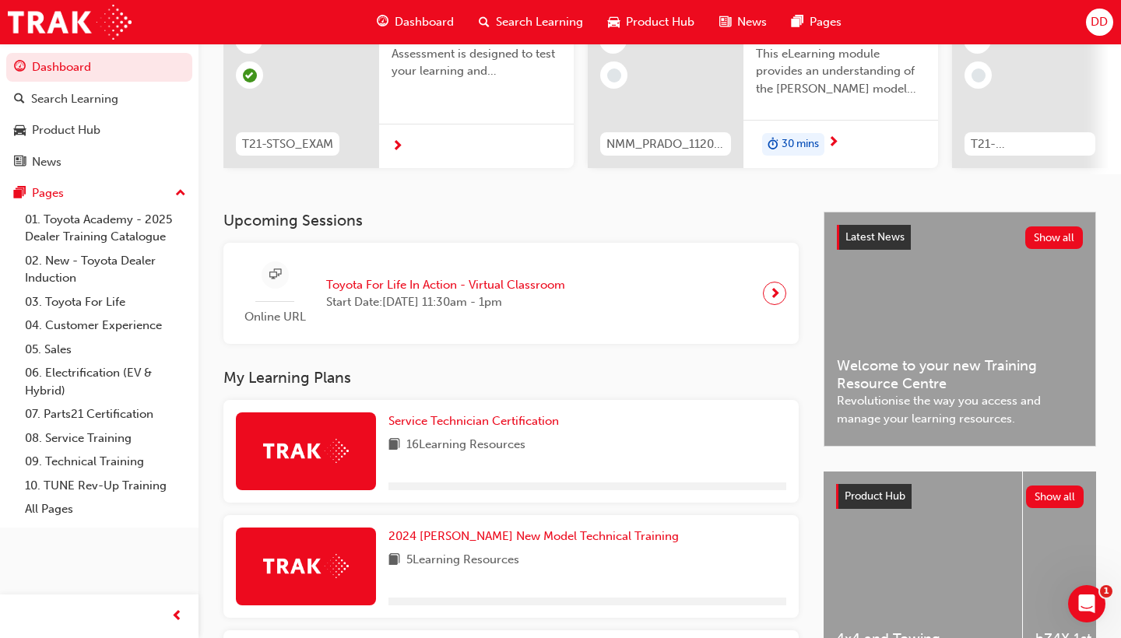
scroll to position [188, 0]
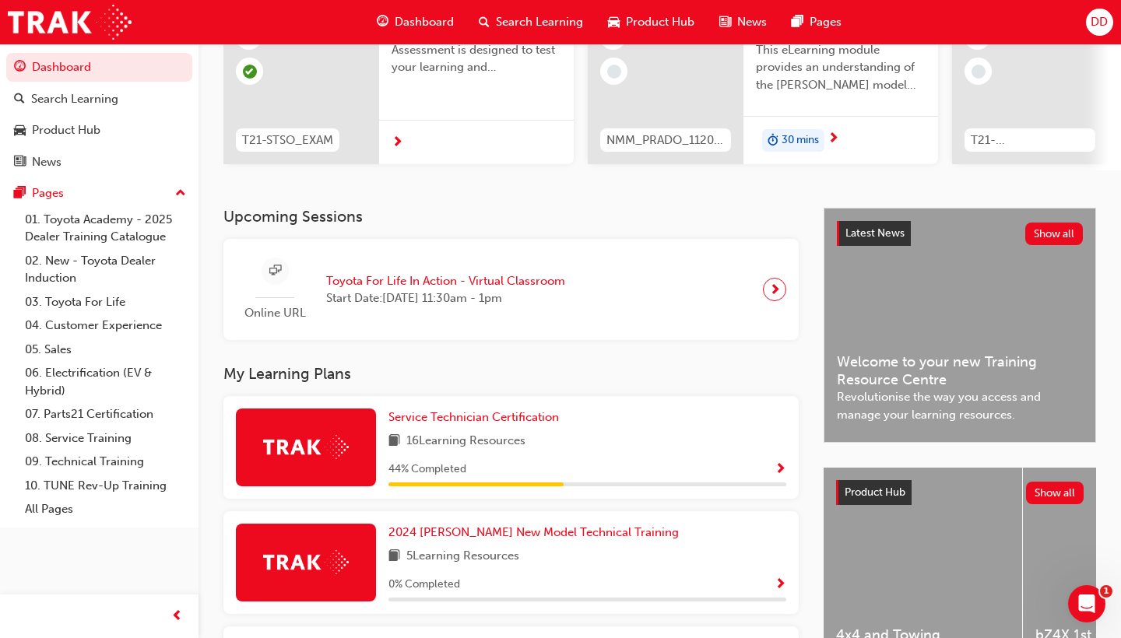
click at [778, 471] on span "Show Progress" at bounding box center [780, 470] width 12 height 14
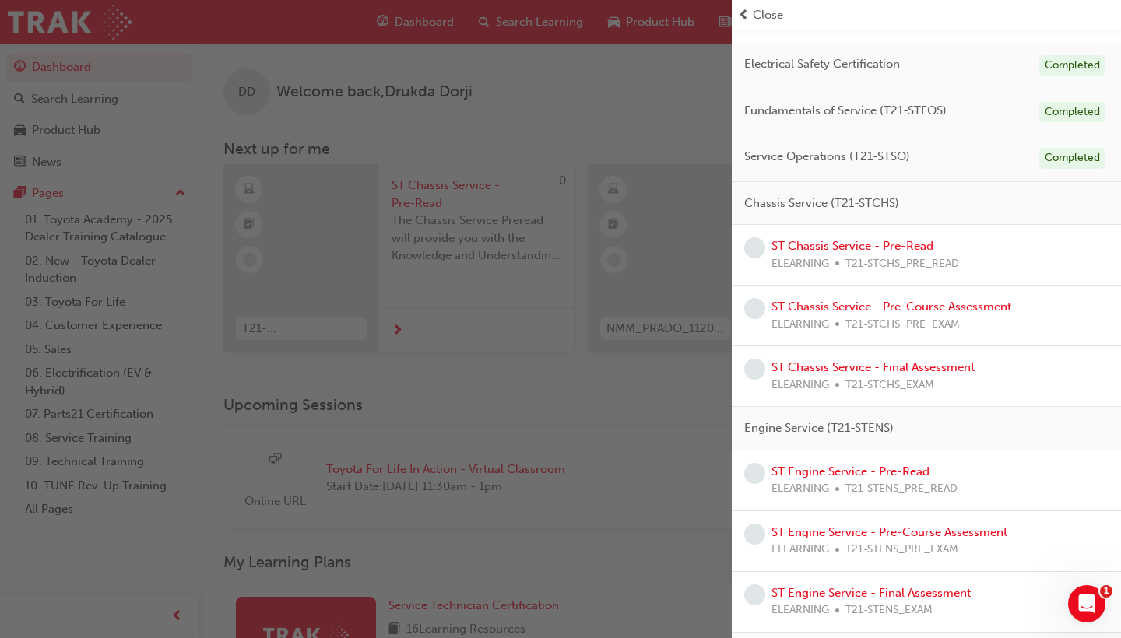
scroll to position [0, 0]
click at [655, 392] on div "button" at bounding box center [366, 319] width 732 height 638
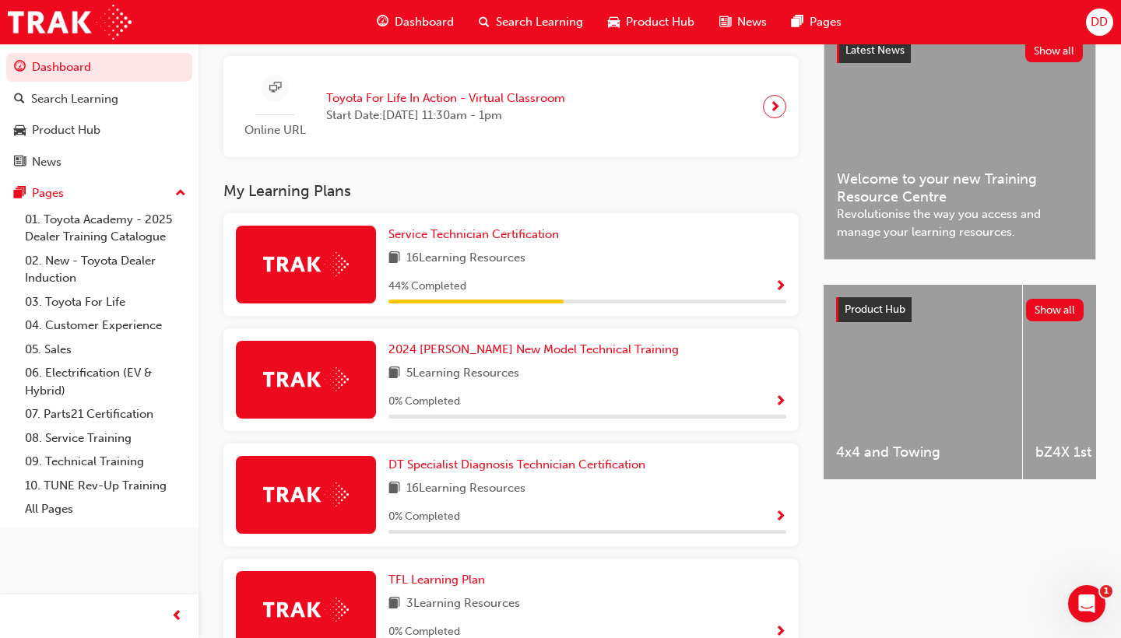
scroll to position [373, 0]
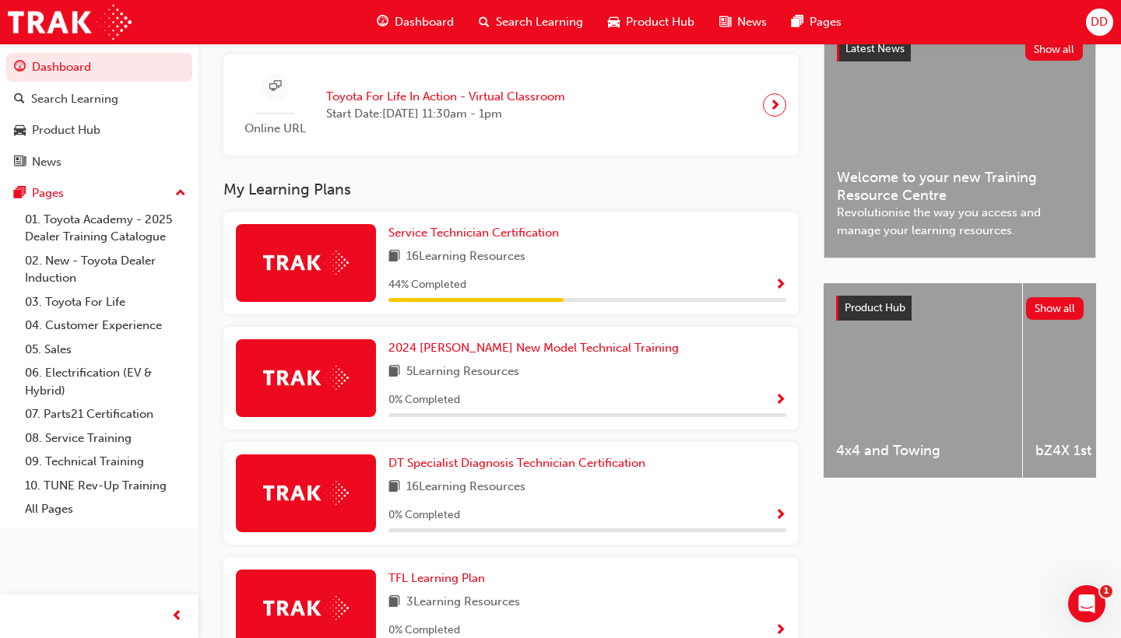
click at [772, 104] on span "next-icon" at bounding box center [775, 105] width 12 height 22
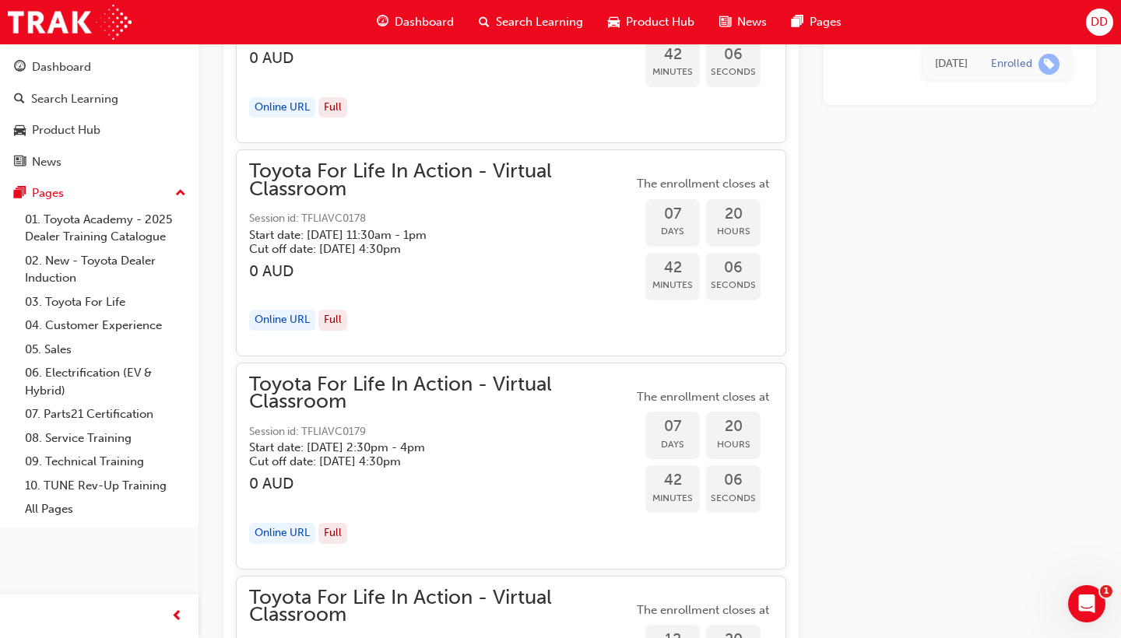
scroll to position [5200, 0]
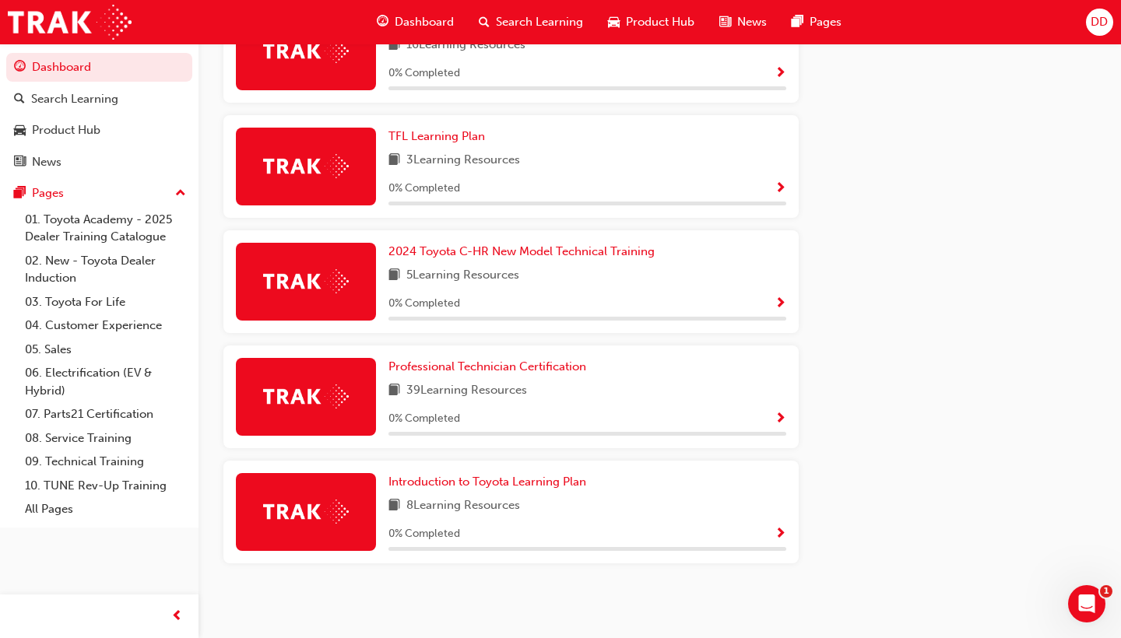
scroll to position [814, 0]
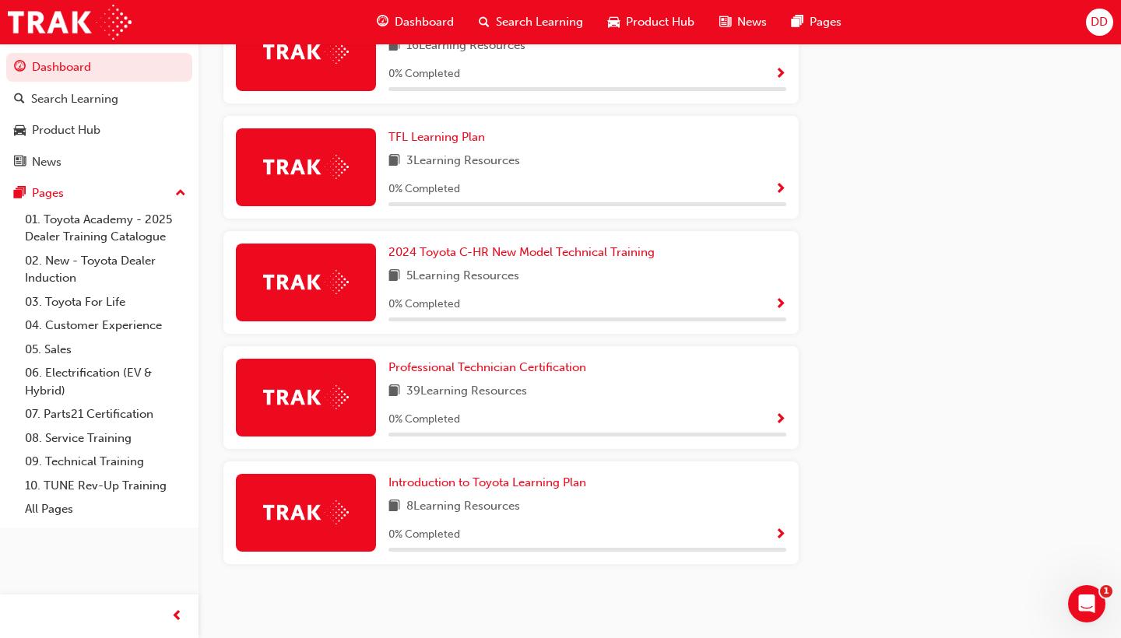
click at [626, 396] on div "39 Learning Resources" at bounding box center [587, 391] width 398 height 19
click at [554, 363] on span "Professional Technician Certification" at bounding box center [487, 367] width 198 height 14
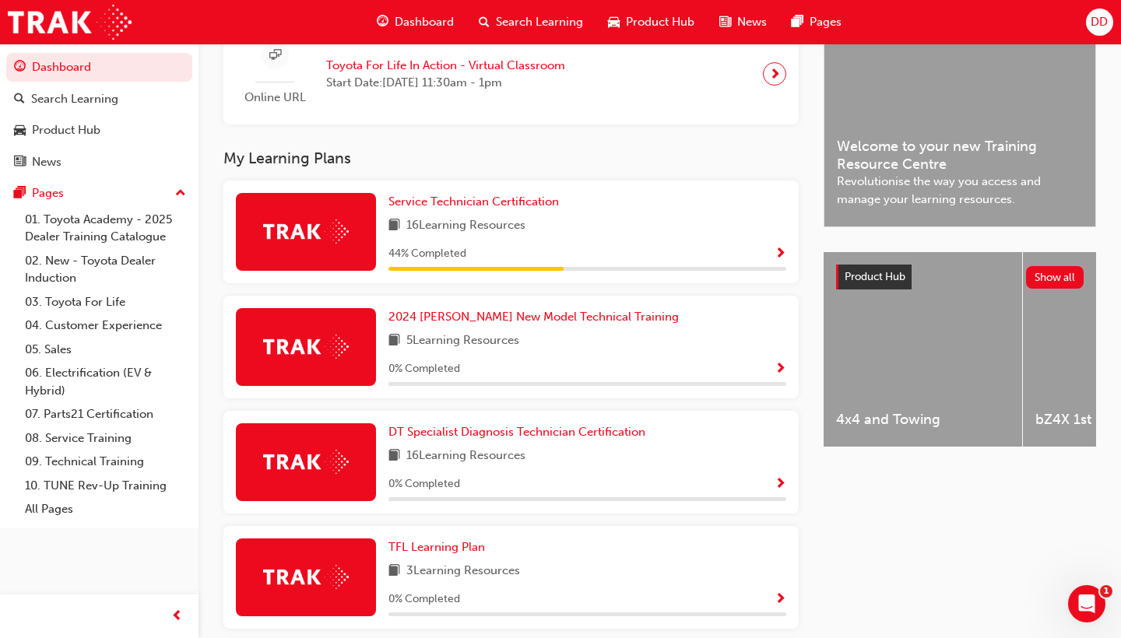
scroll to position [407, 0]
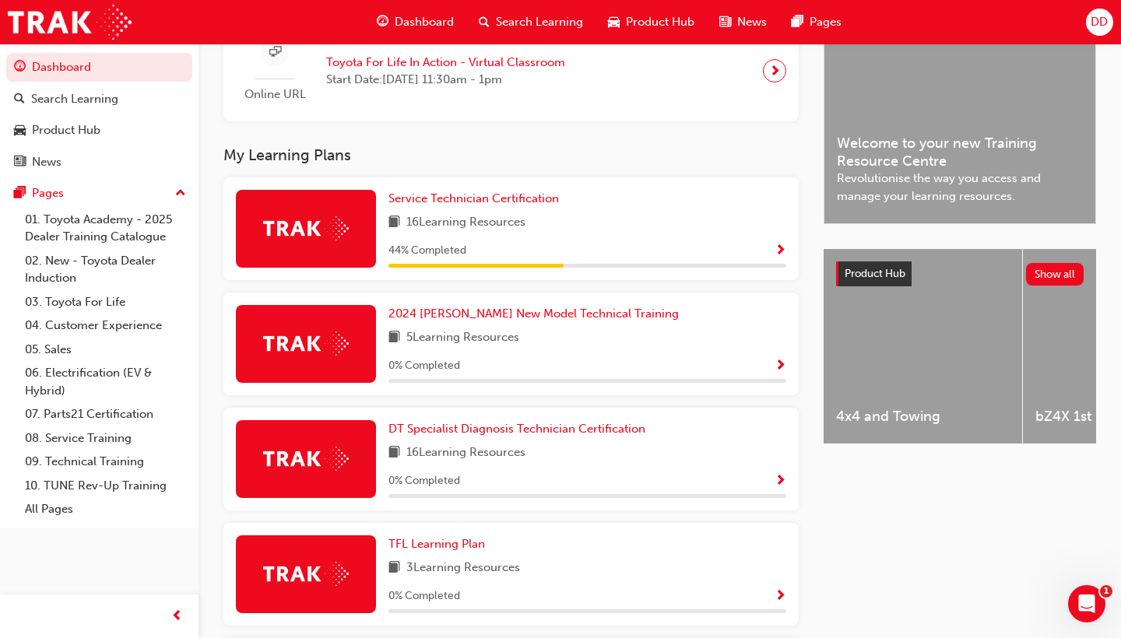
click at [610, 356] on div "0 % Completed" at bounding box center [587, 365] width 398 height 19
click at [777, 360] on span "Show Progress" at bounding box center [780, 367] width 12 height 14
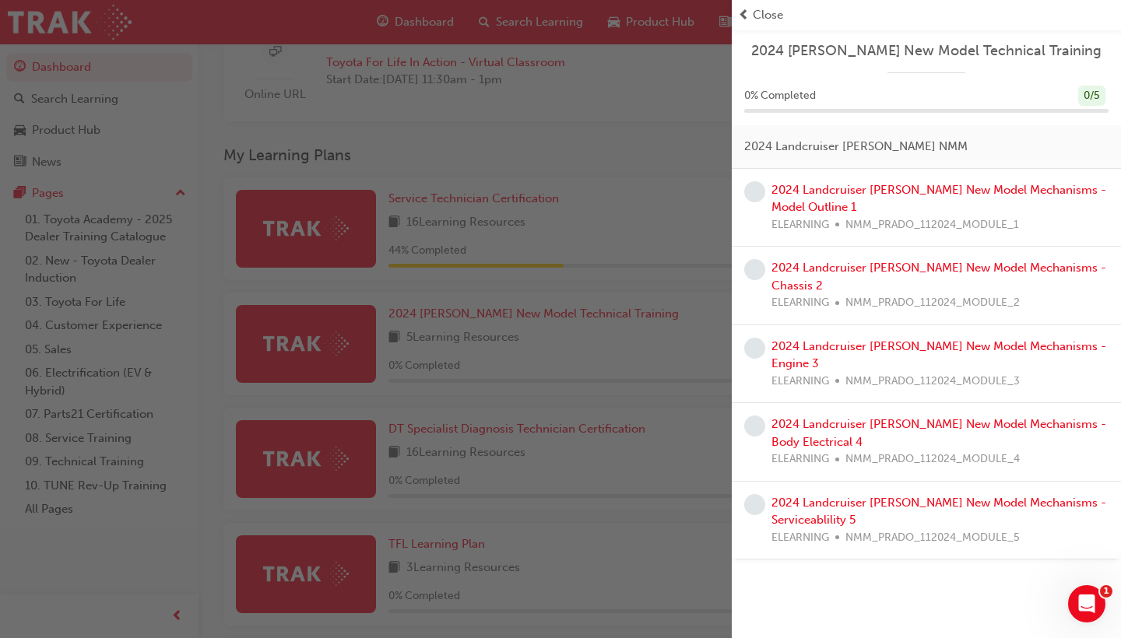
click at [621, 142] on div "button" at bounding box center [366, 319] width 732 height 638
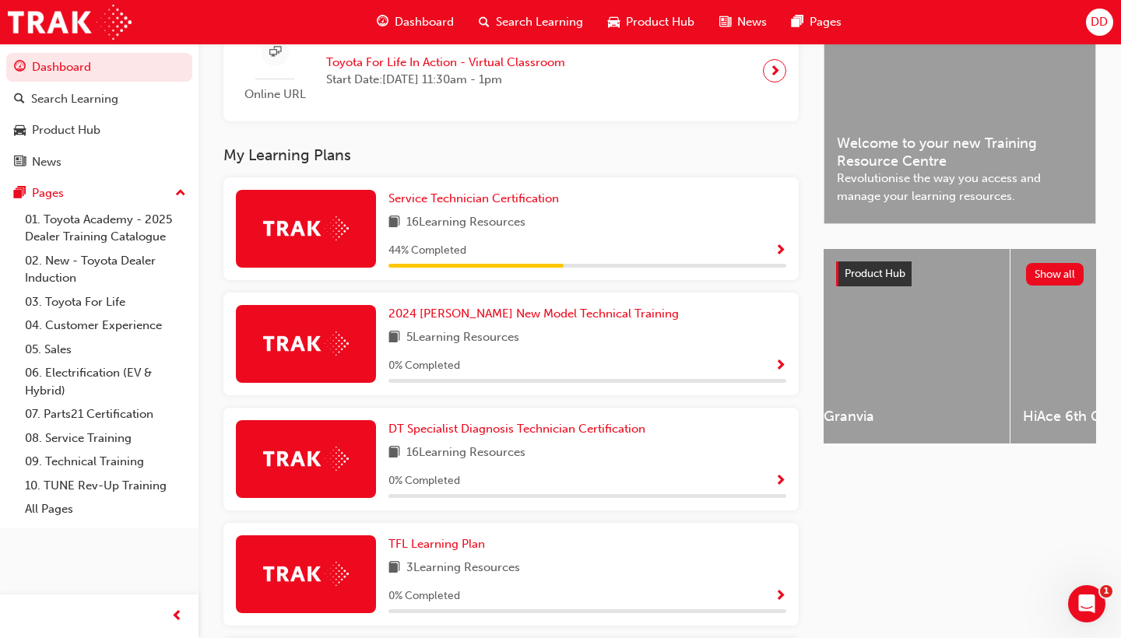
scroll to position [0, 2835]
click at [87, 154] on div "News" at bounding box center [99, 162] width 170 height 19
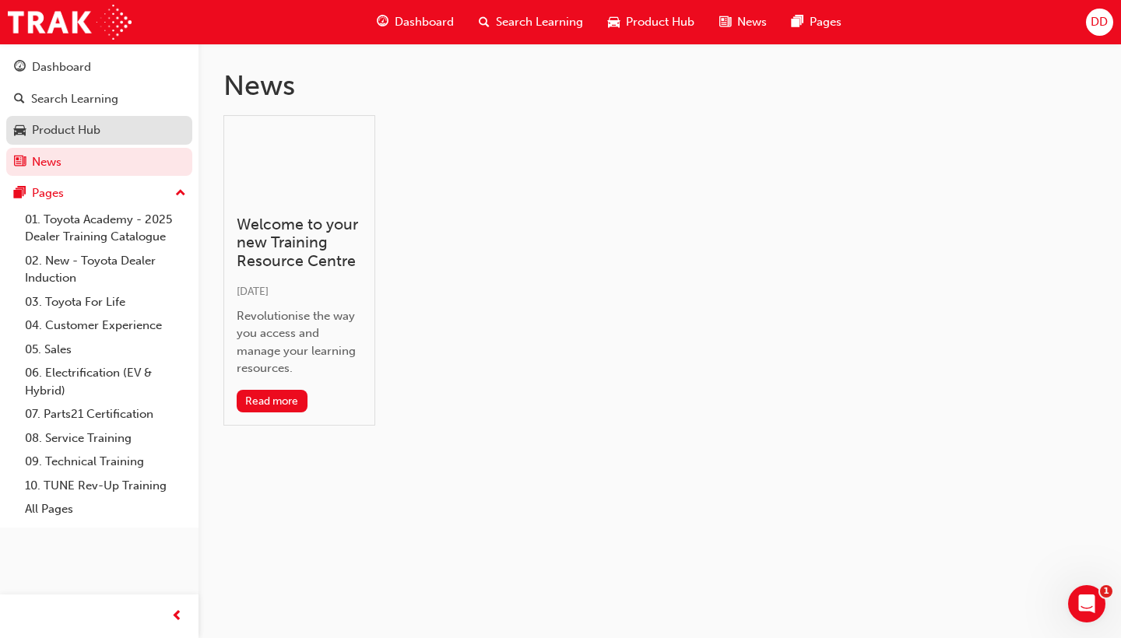
click at [101, 120] on link "Product Hub" at bounding box center [99, 130] width 186 height 29
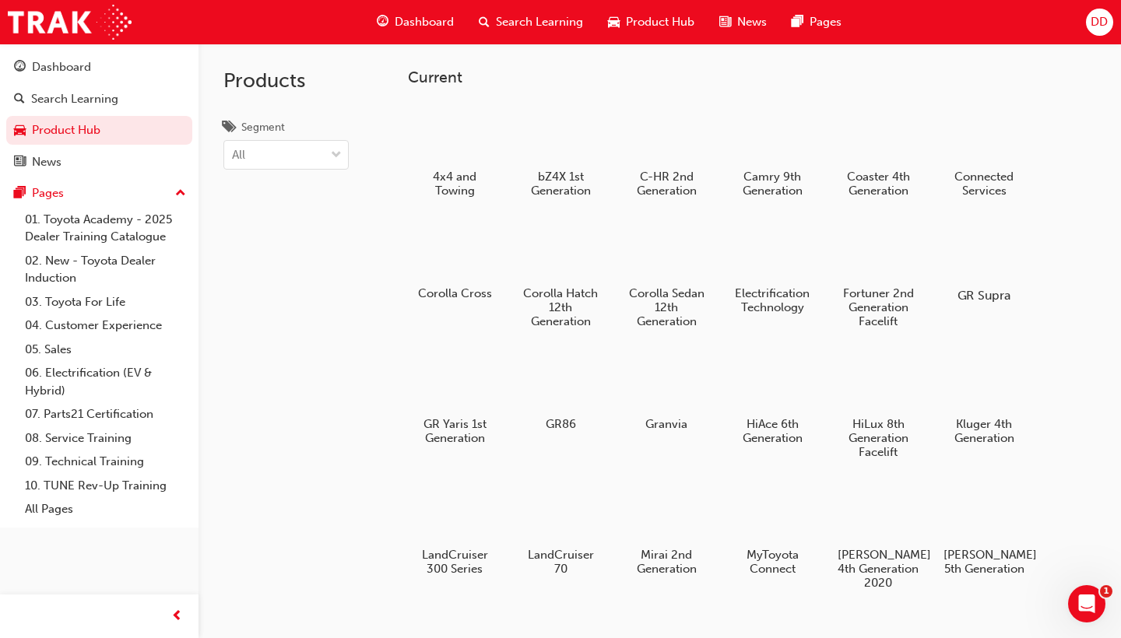
click at [983, 265] on div at bounding box center [983, 250] width 86 height 62
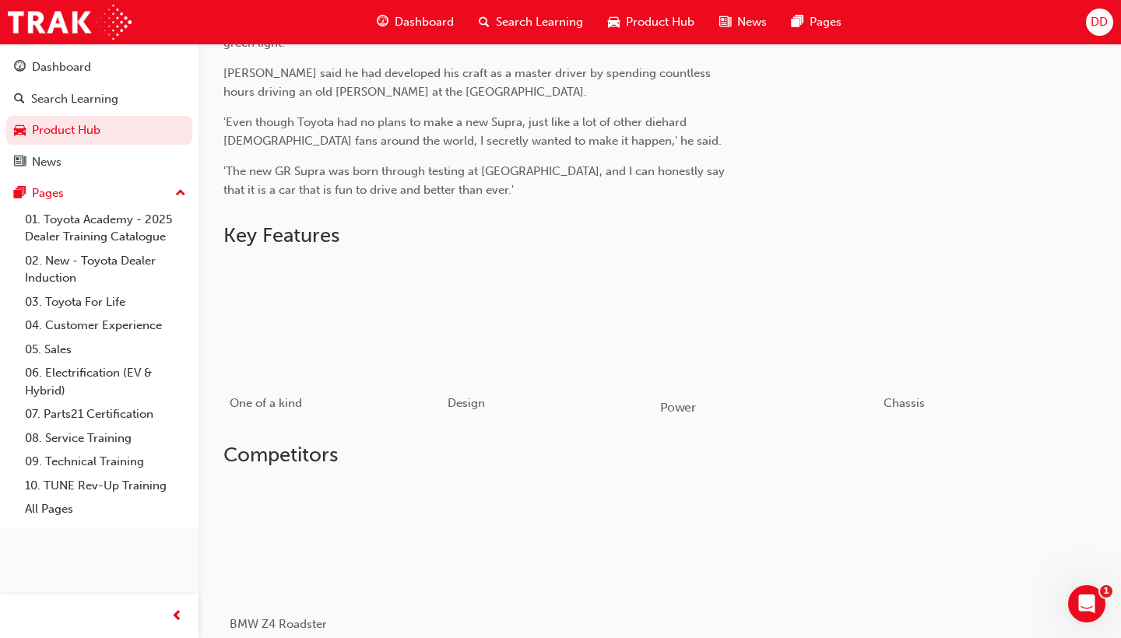
scroll to position [919, 0]
click at [706, 332] on div "button" at bounding box center [768, 322] width 219 height 123
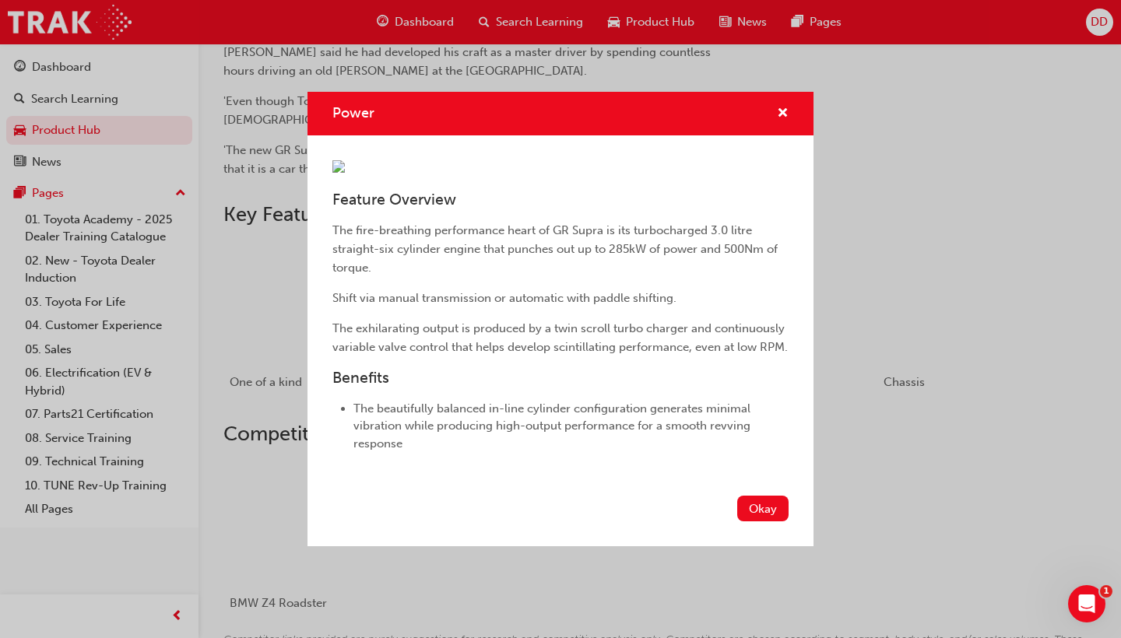
scroll to position [941, 0]
click at [898, 443] on div "Power Feature Overview The fire-breathing performance heart of GR Supra is its …" at bounding box center [560, 319] width 1121 height 638
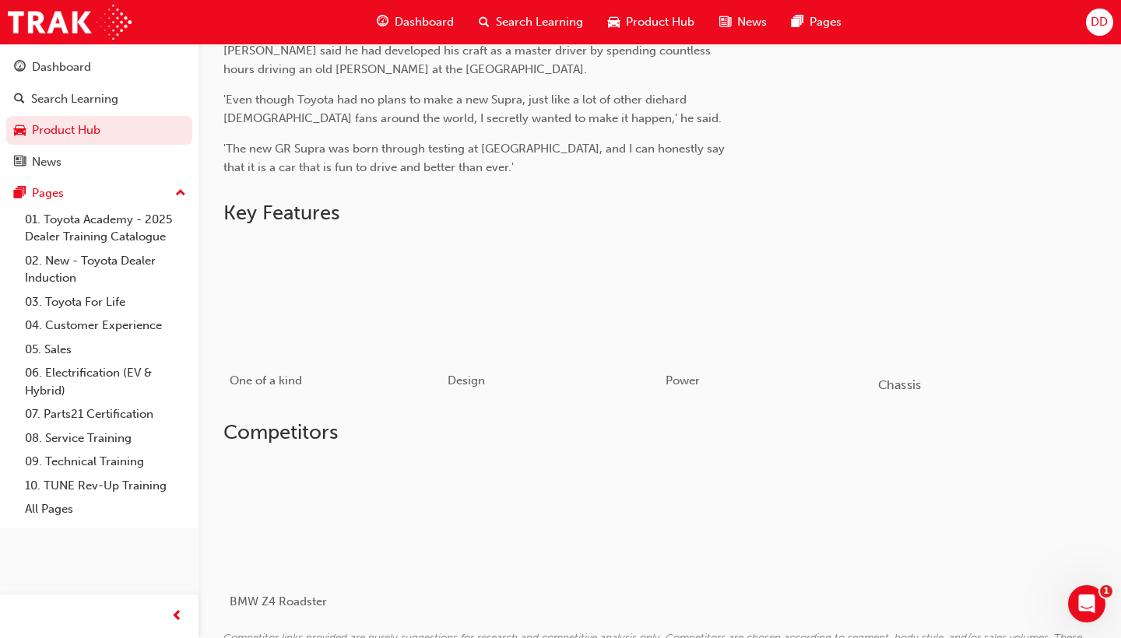
click at [920, 330] on div "button" at bounding box center [986, 300] width 219 height 123
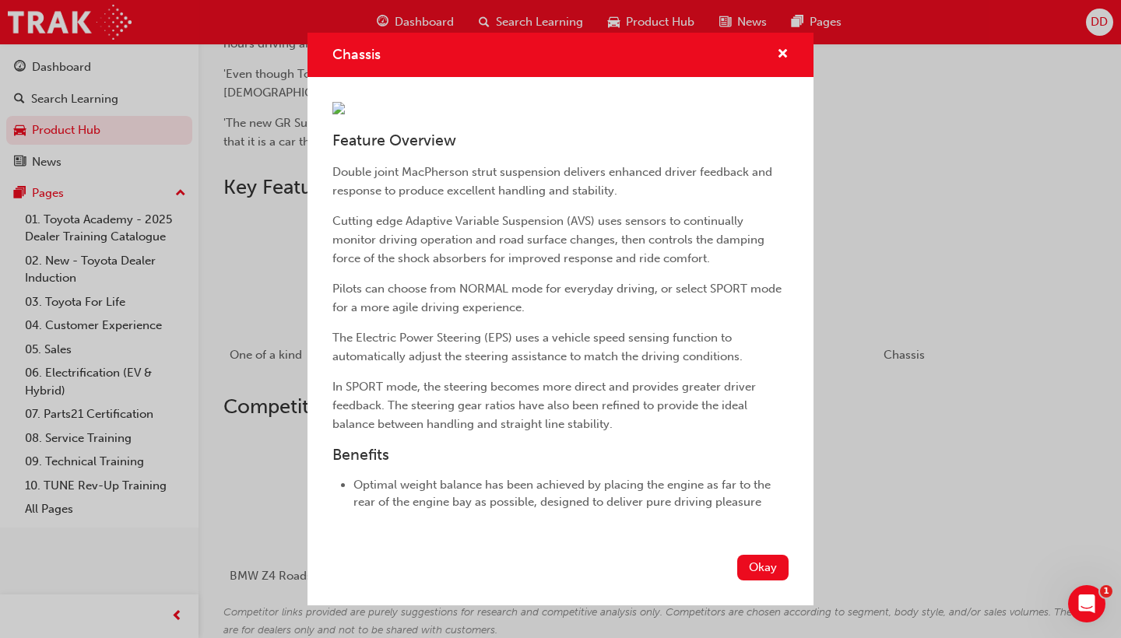
scroll to position [967, 0]
click at [776, 560] on button "Okay" at bounding box center [762, 568] width 51 height 26
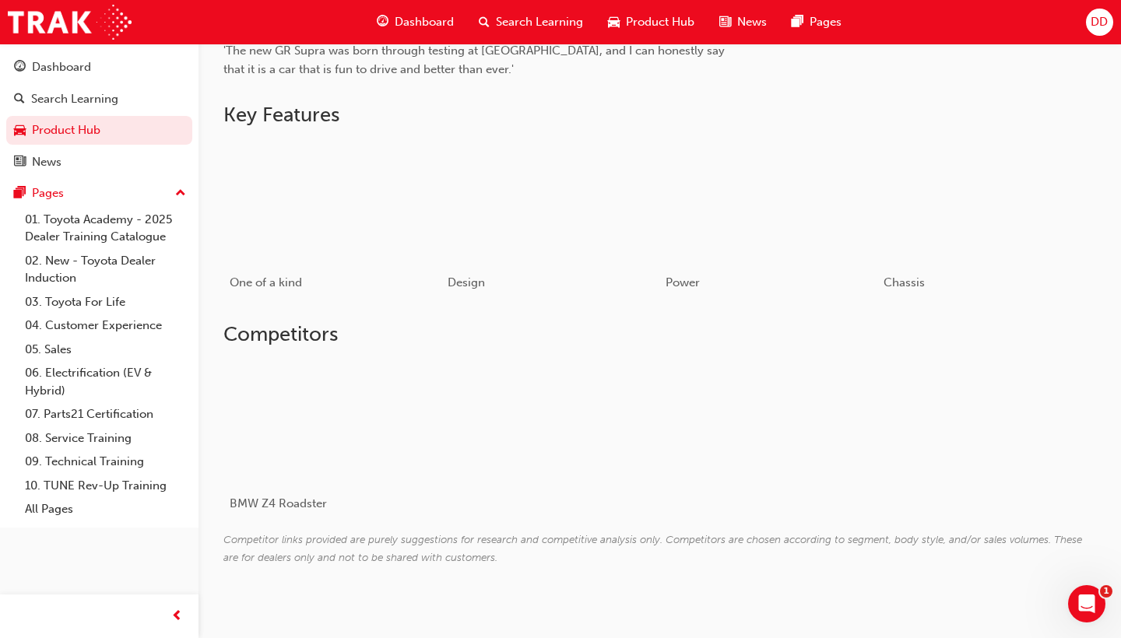
scroll to position [1035, 0]
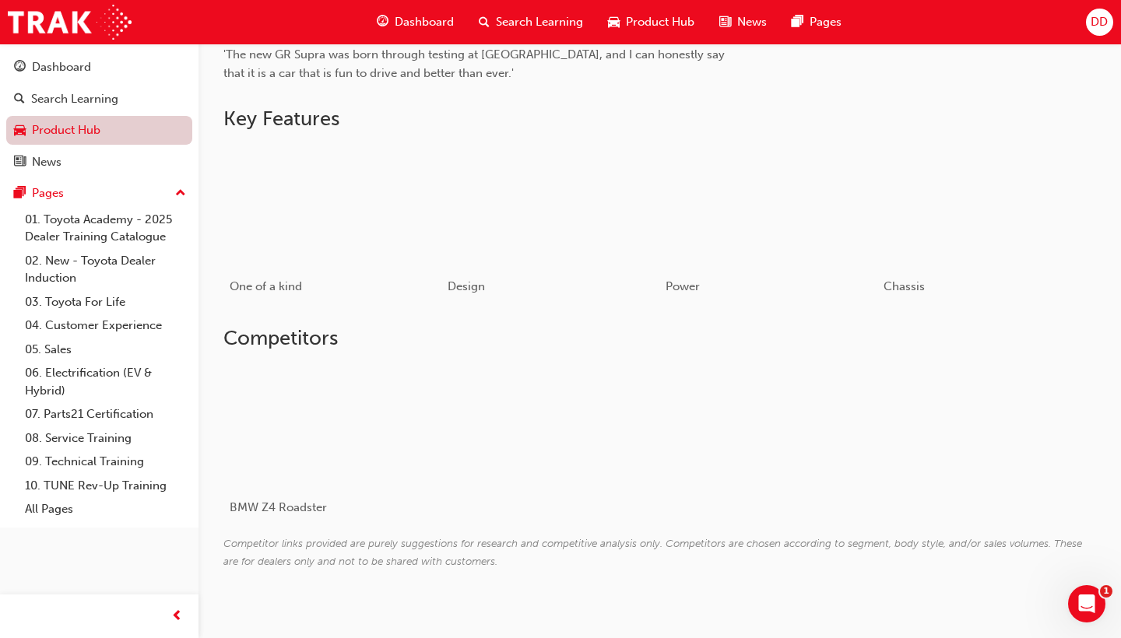
click at [135, 132] on link "Product Hub" at bounding box center [99, 130] width 186 height 29
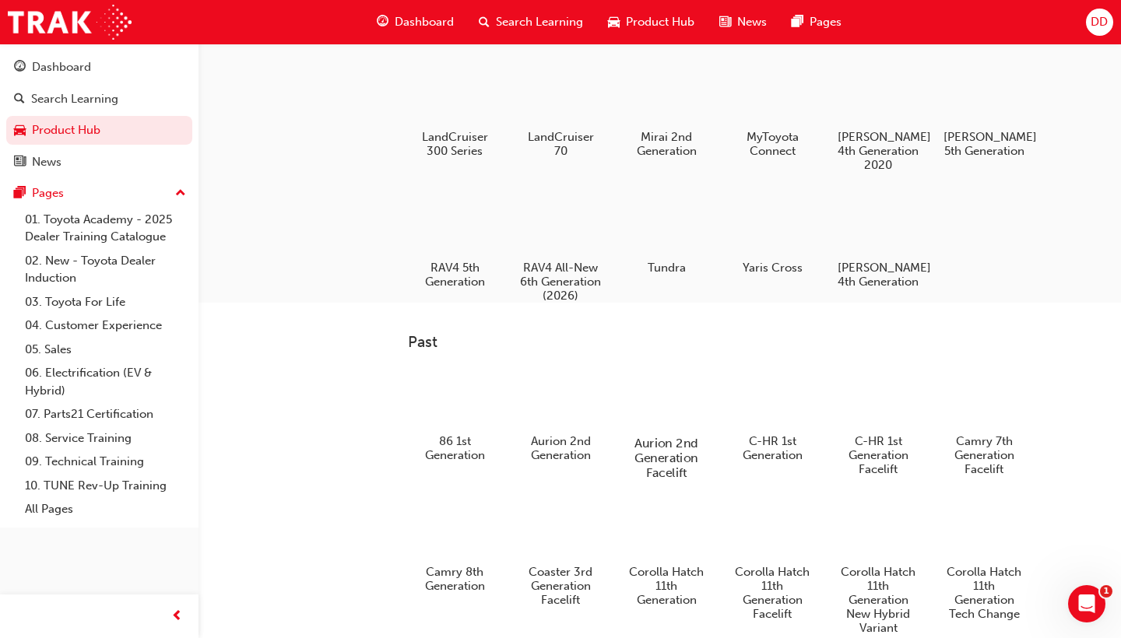
scroll to position [420, 0]
click at [568, 233] on div at bounding box center [560, 222] width 86 height 62
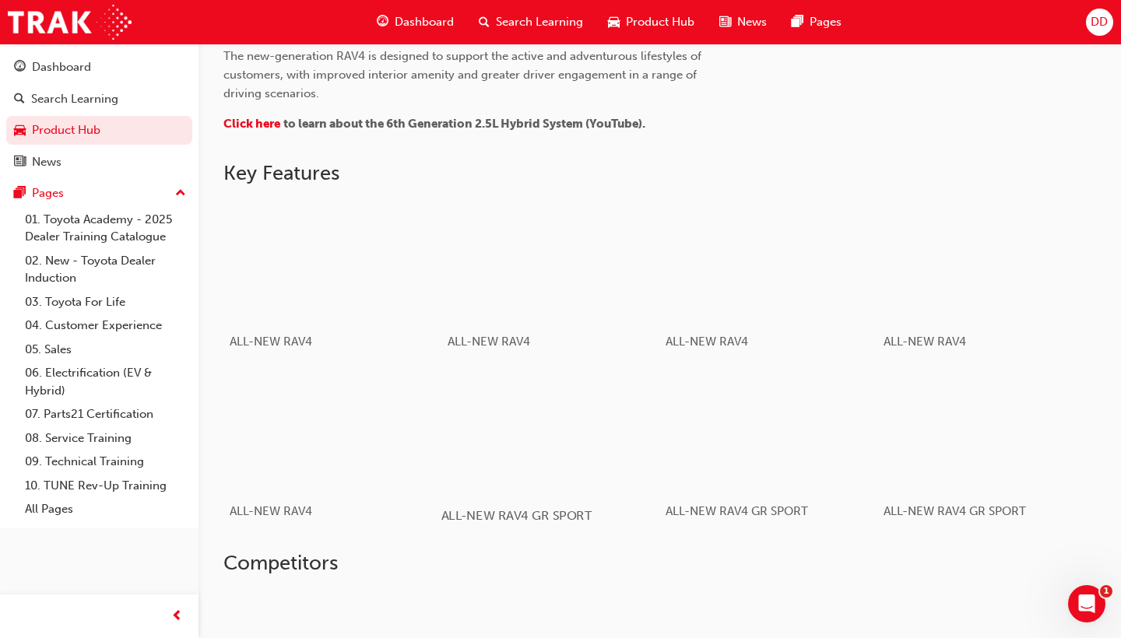
scroll to position [819, 0]
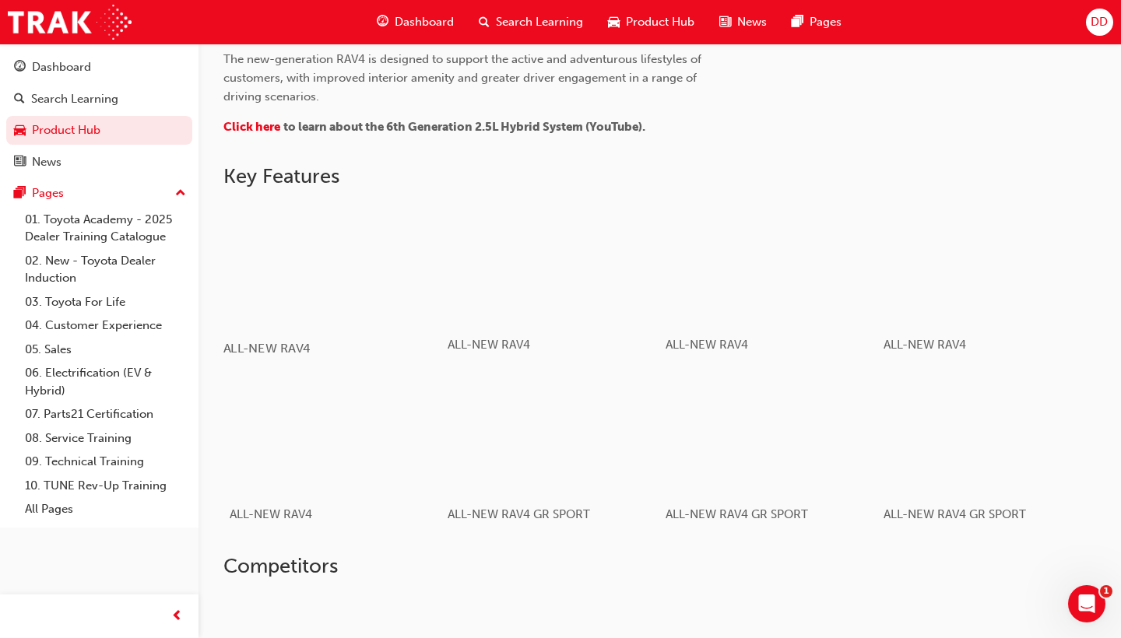
click at [389, 283] on div "button" at bounding box center [332, 263] width 219 height 123
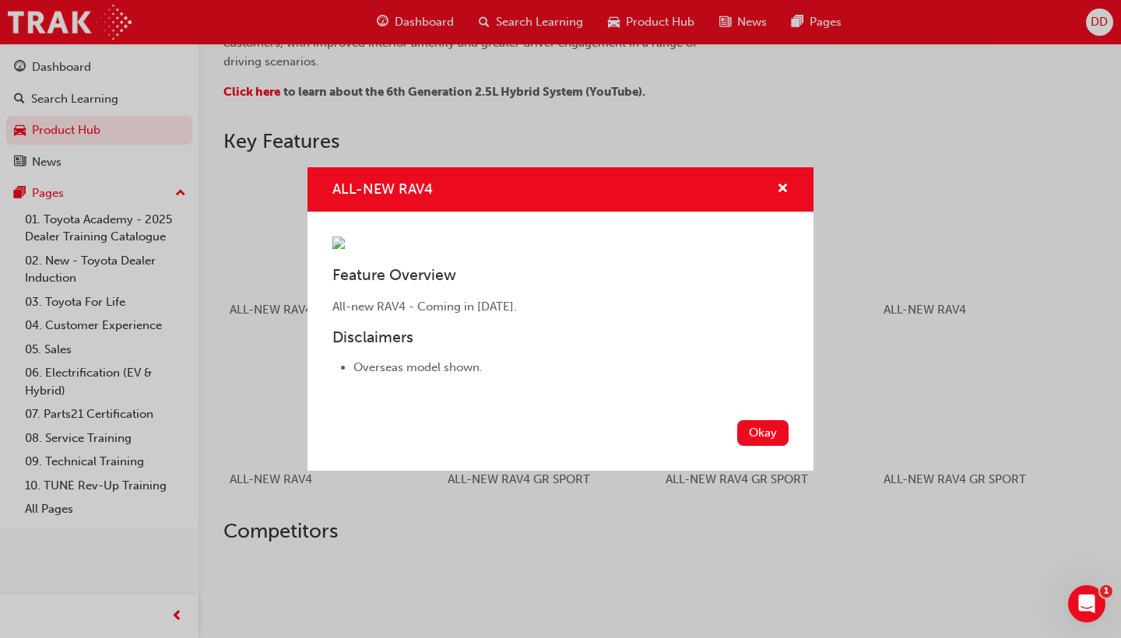
scroll to position [844, 0]
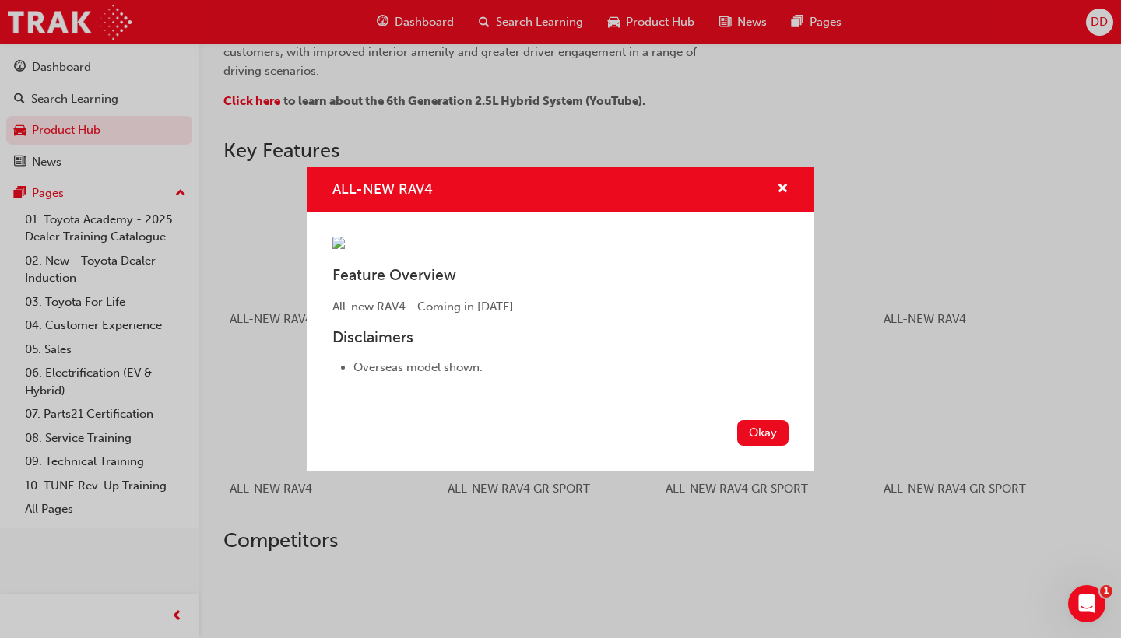
click at [269, 266] on div "ALL-NEW RAV4 Feature Overview All-new RAV4 - Coming in [DATE]. Disclaimers Over…" at bounding box center [560, 319] width 1121 height 638
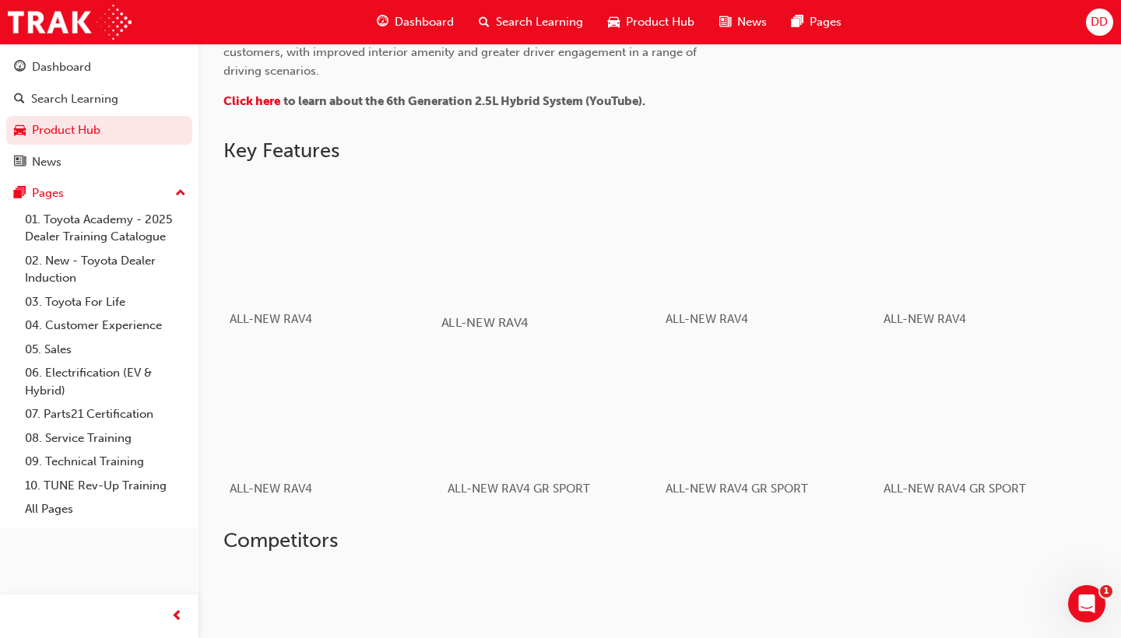
click at [482, 214] on div "button" at bounding box center [550, 238] width 219 height 123
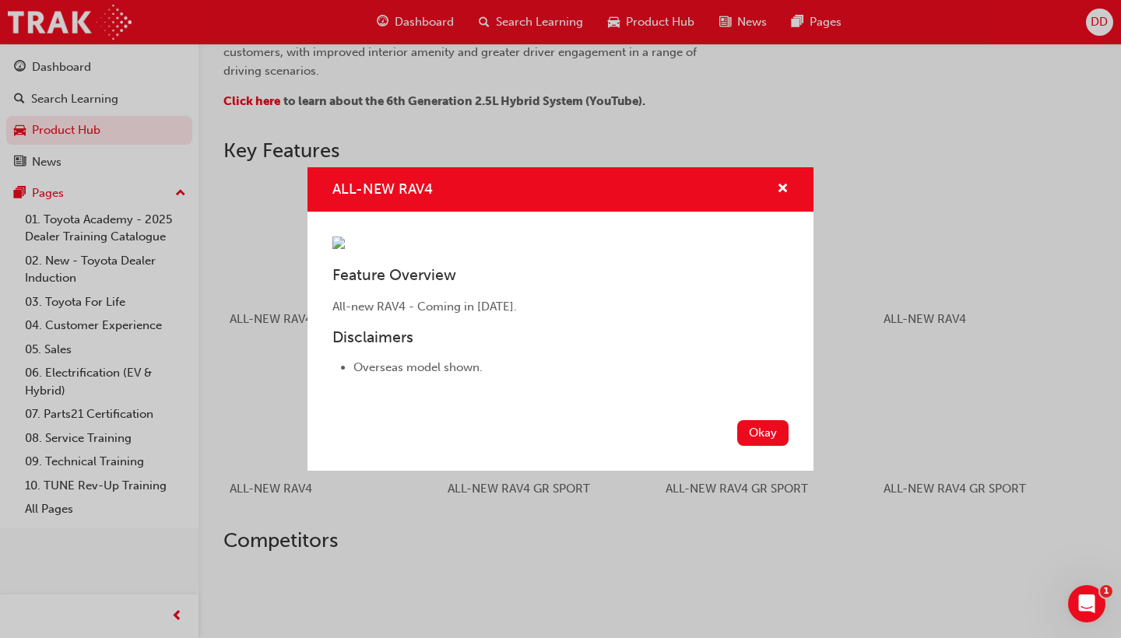
click at [821, 248] on div "ALL-NEW RAV4 Feature Overview All-new RAV4 - Coming in [DATE]. Disclaimers Over…" at bounding box center [560, 319] width 1121 height 638
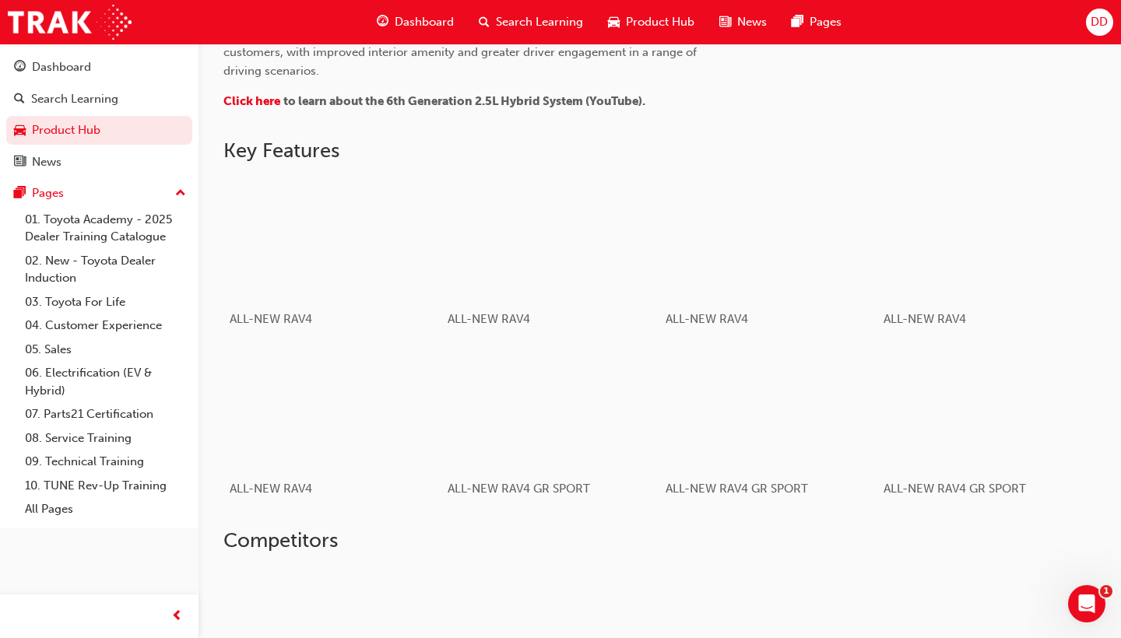
click at [821, 248] on div "button" at bounding box center [768, 239] width 206 height 116
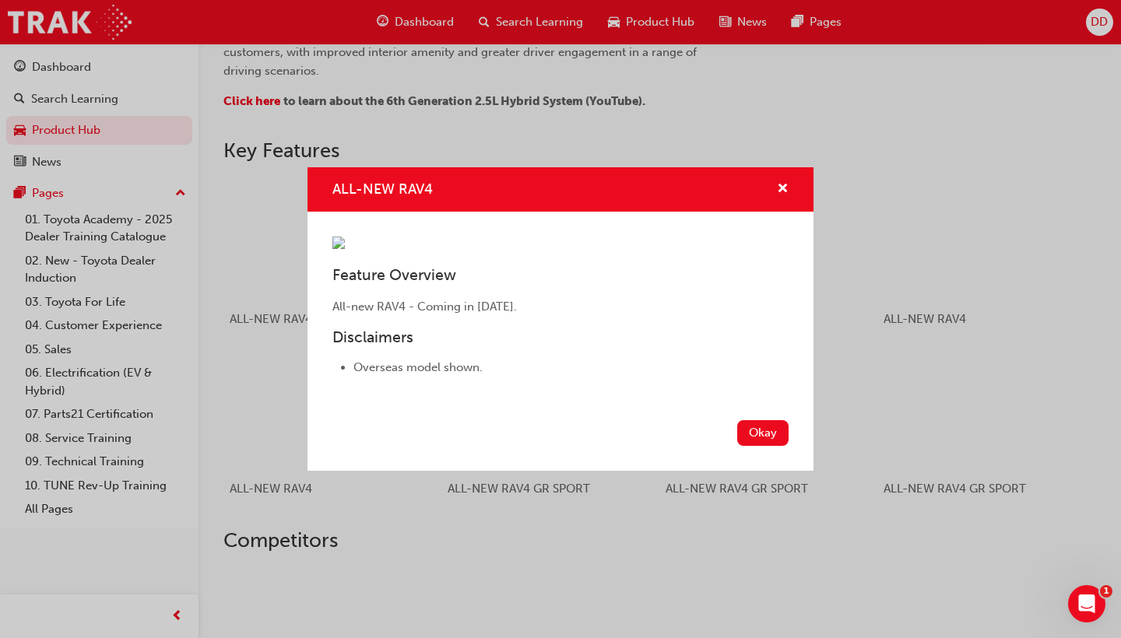
click at [983, 247] on div "ALL-NEW RAV4 Feature Overview All-new RAV4 - Coming in [DATE]. Disclaimers Over…" at bounding box center [560, 319] width 1121 height 638
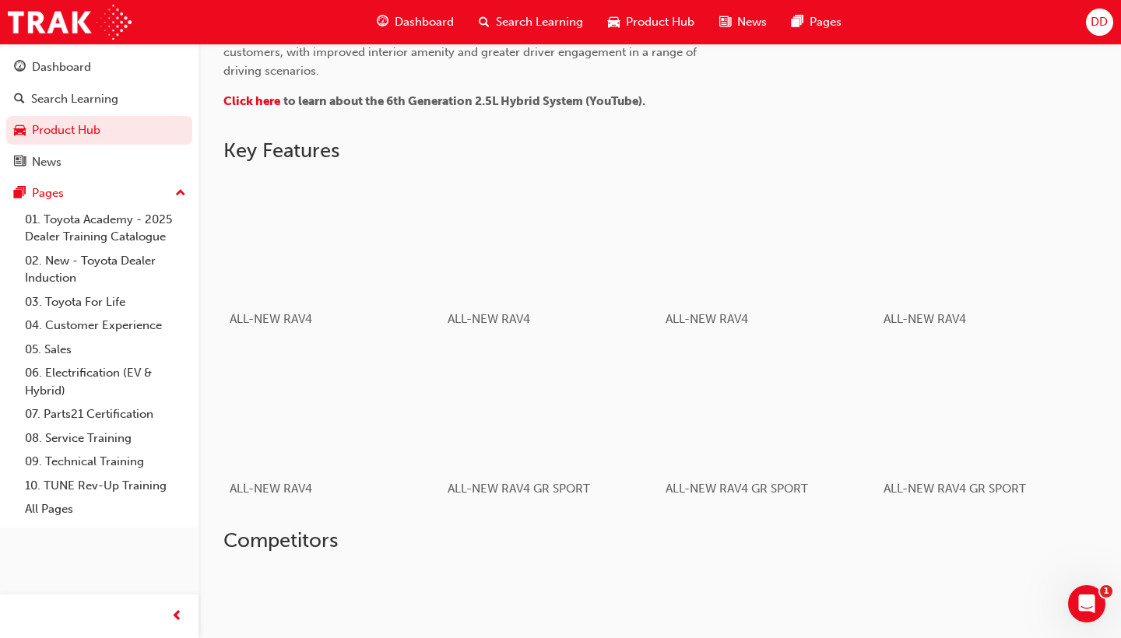
click at [983, 247] on div "button" at bounding box center [986, 239] width 206 height 116
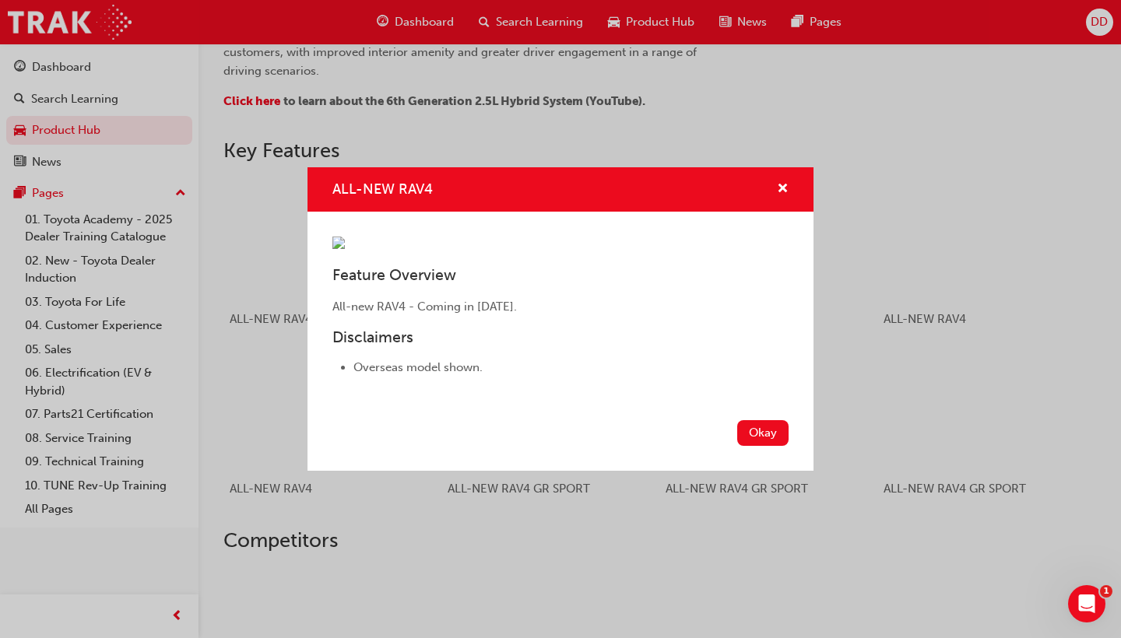
click at [983, 396] on div "ALL-NEW RAV4 Feature Overview All-new RAV4 - Coming in [DATE]. Disclaimers Over…" at bounding box center [560, 319] width 1121 height 638
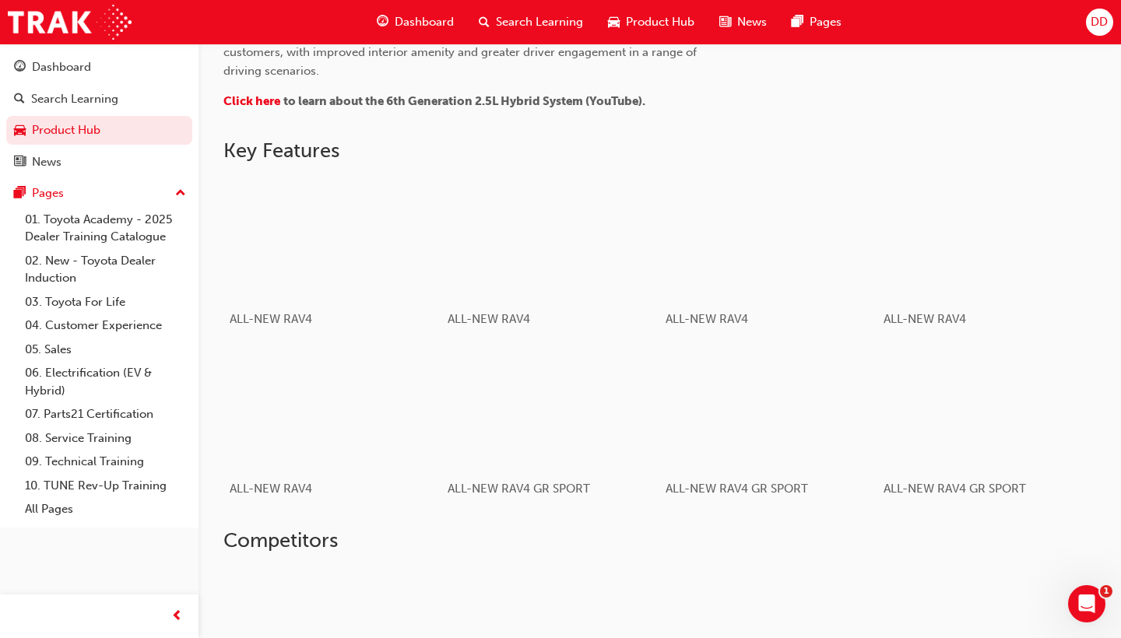
click at [983, 396] on div "button" at bounding box center [986, 410] width 206 height 116
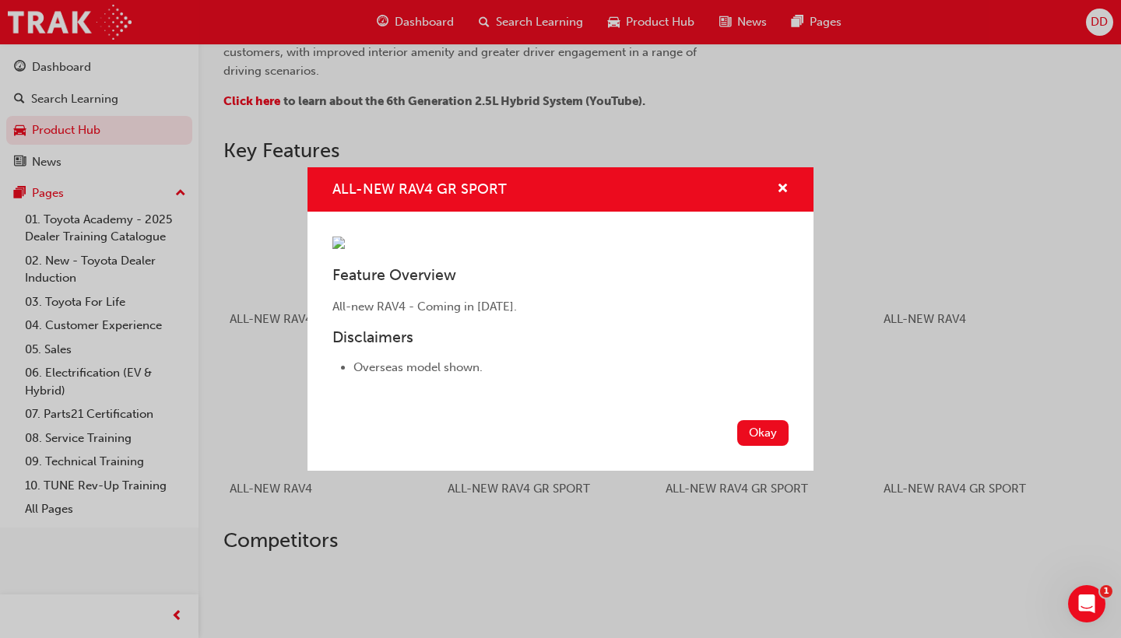
click at [837, 395] on div "ALL-NEW RAV4 GR SPORT Feature Overview All-new RAV4 - Coming in [DATE]. Disclai…" at bounding box center [560, 319] width 1121 height 638
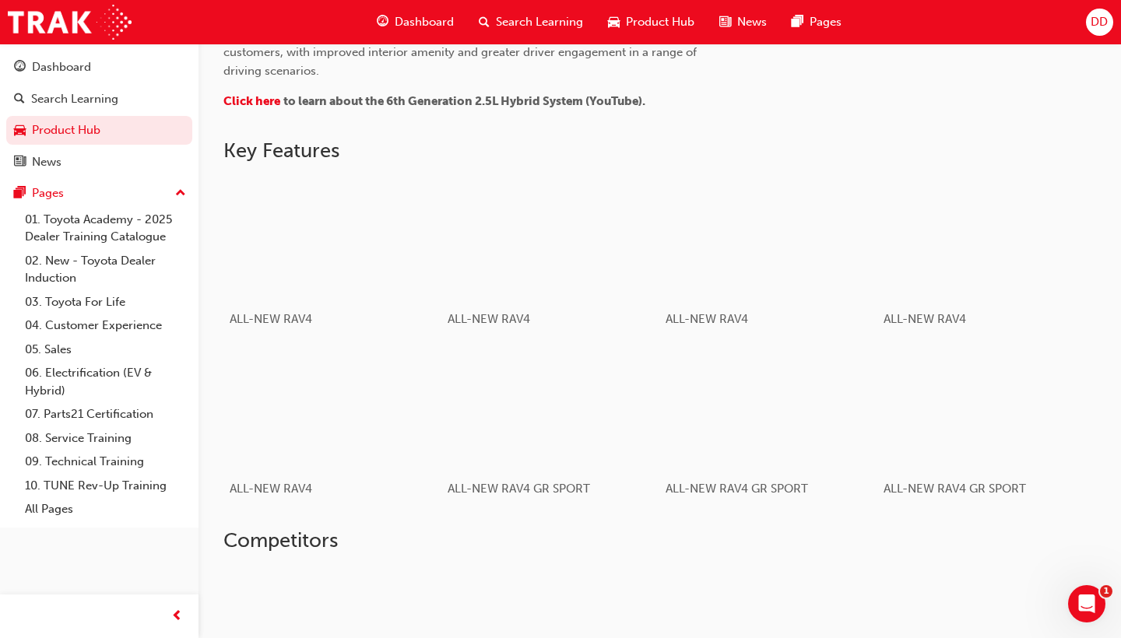
click at [837, 395] on div "button" at bounding box center [768, 410] width 206 height 116
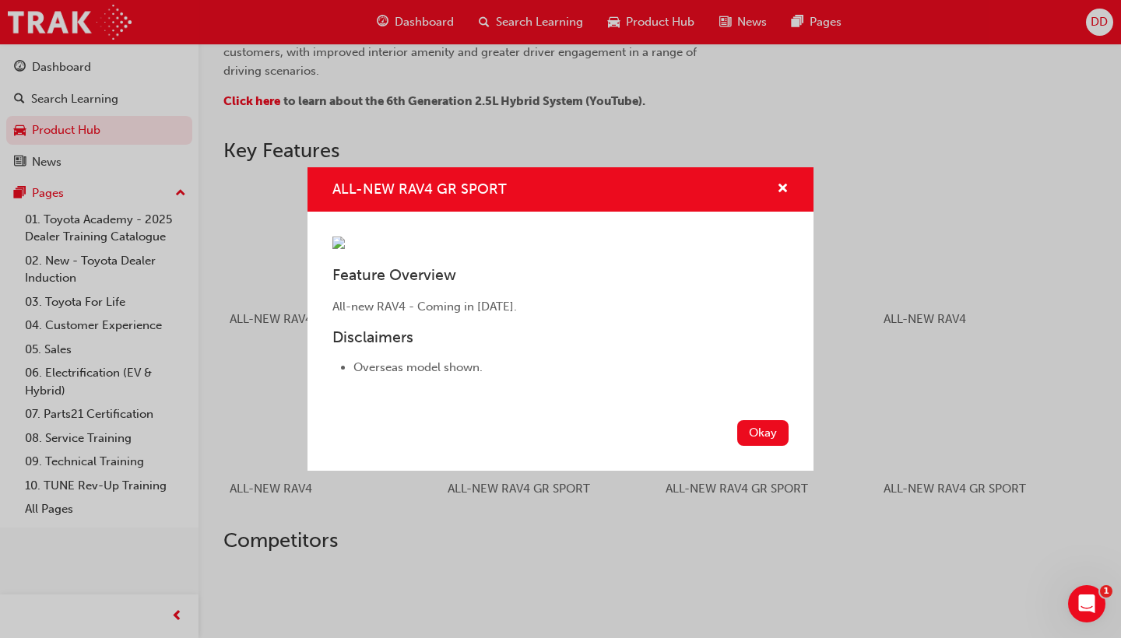
click at [857, 418] on div "ALL-NEW RAV4 GR SPORT Feature Overview All-new RAV4 - Coming in [DATE]. Disclai…" at bounding box center [560, 319] width 1121 height 638
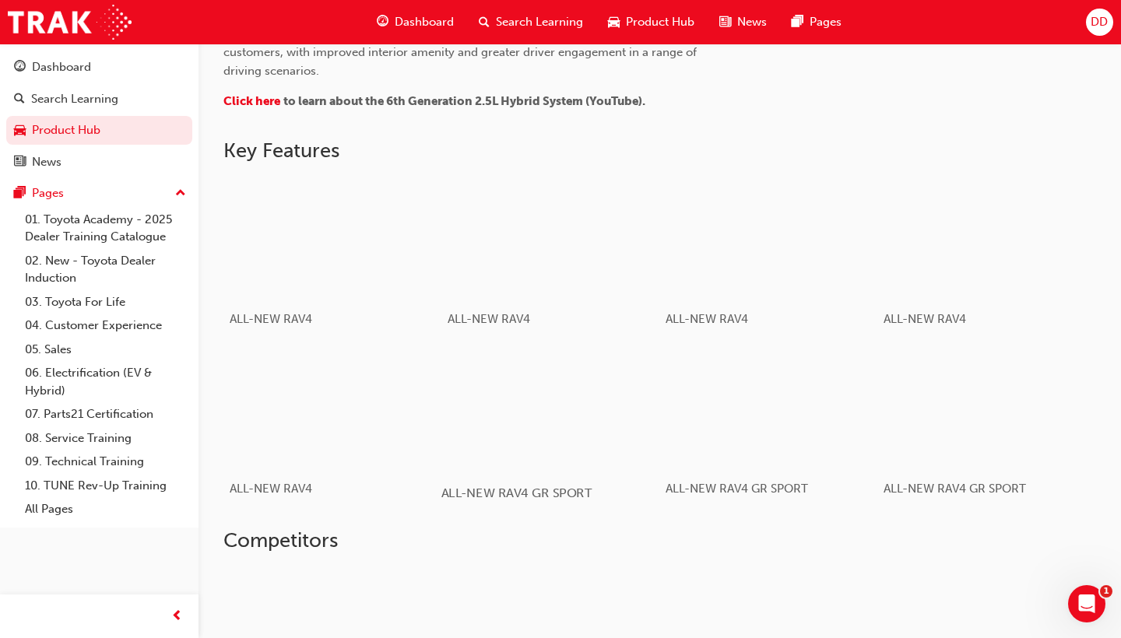
click at [601, 392] on div "button" at bounding box center [550, 408] width 219 height 123
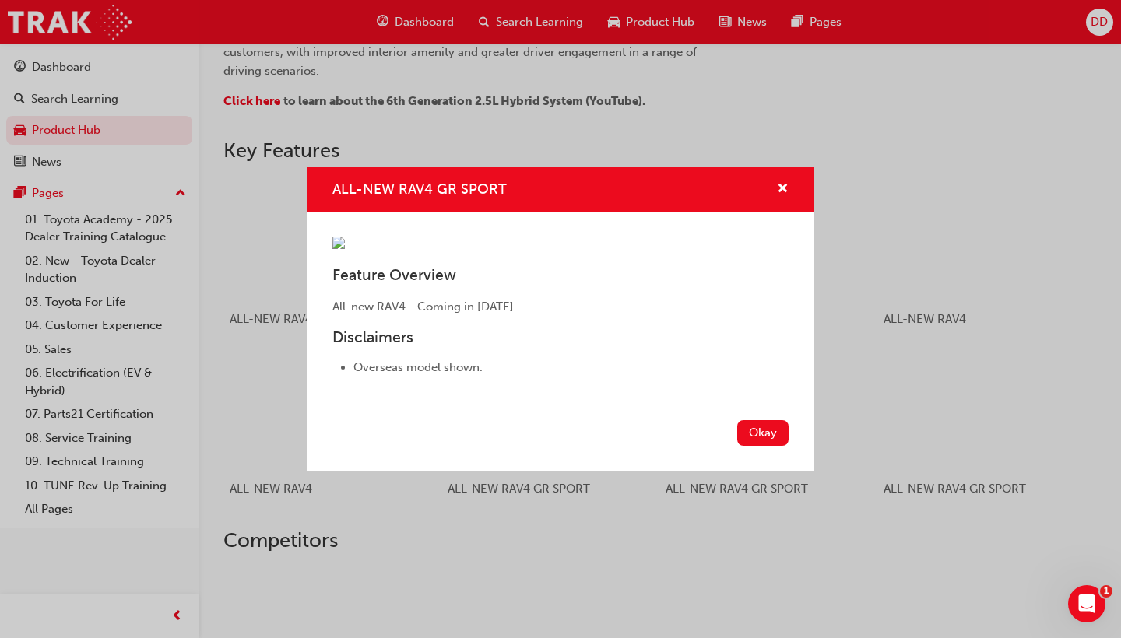
click at [276, 413] on div "ALL-NEW RAV4 GR SPORT Feature Overview All-new RAV4 - Coming in [DATE]. Disclai…" at bounding box center [560, 319] width 1121 height 638
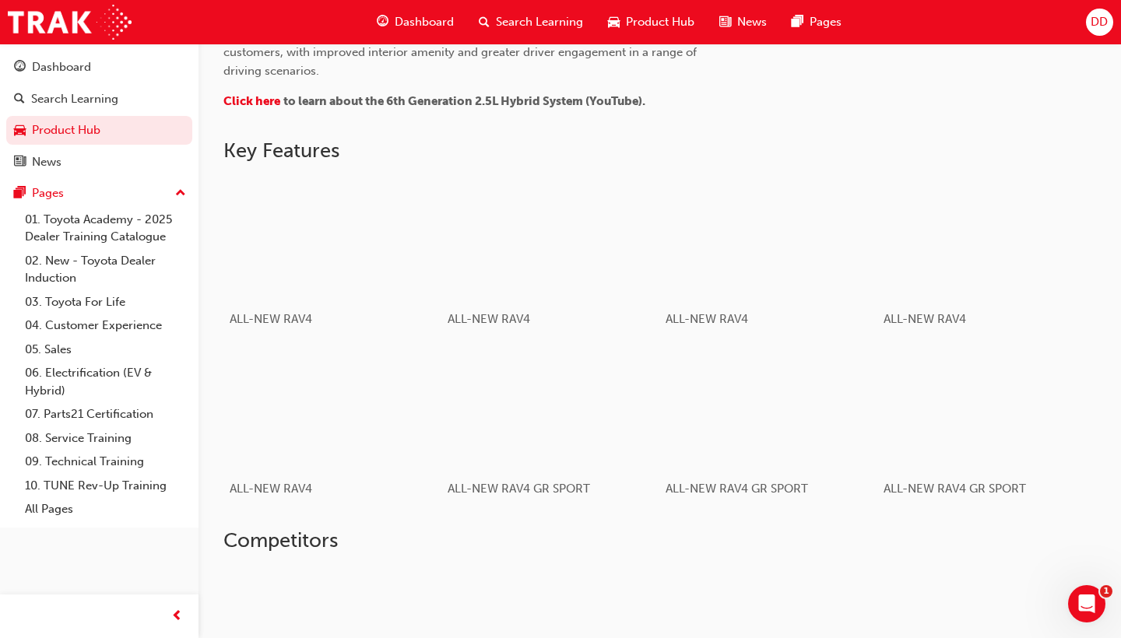
click at [276, 413] on div "button" at bounding box center [333, 410] width 206 height 116
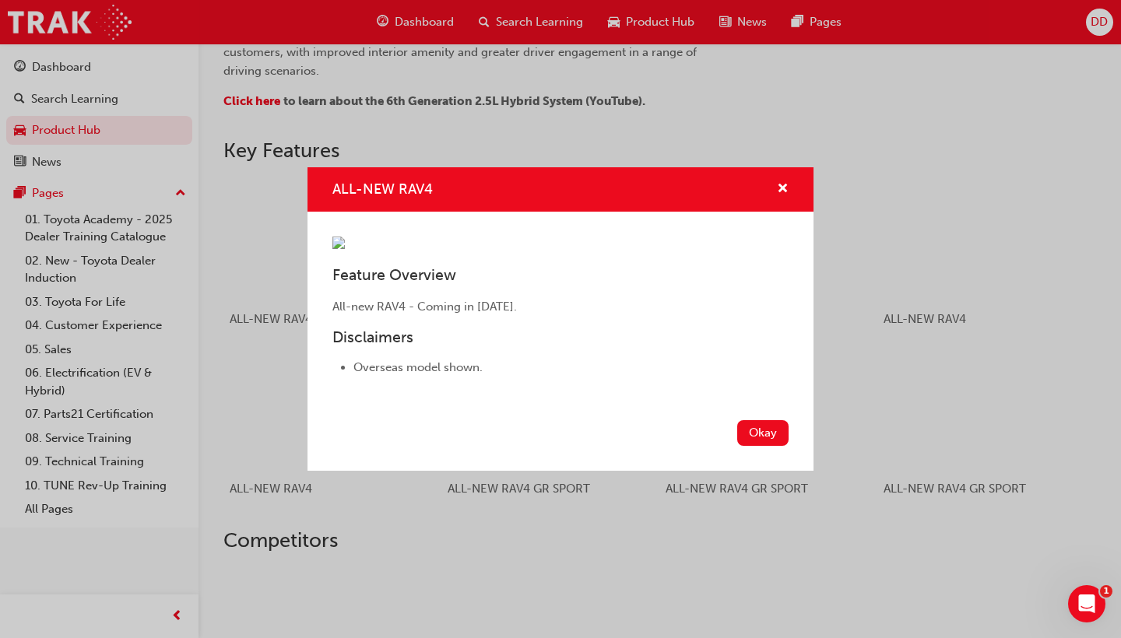
click at [915, 83] on div "ALL-NEW RAV4 Feature Overview All-new RAV4 - Coming in [DATE]. Disclaimers Over…" at bounding box center [560, 319] width 1121 height 638
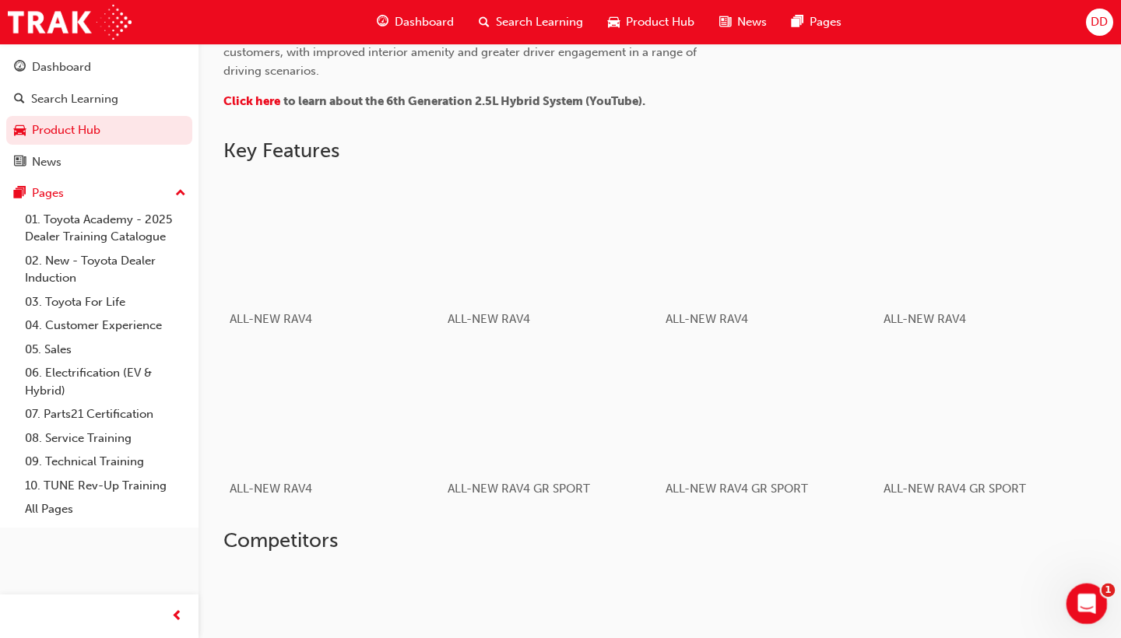
click at [983, 560] on div "Open Intercom Messenger" at bounding box center [1084, 601] width 51 height 51
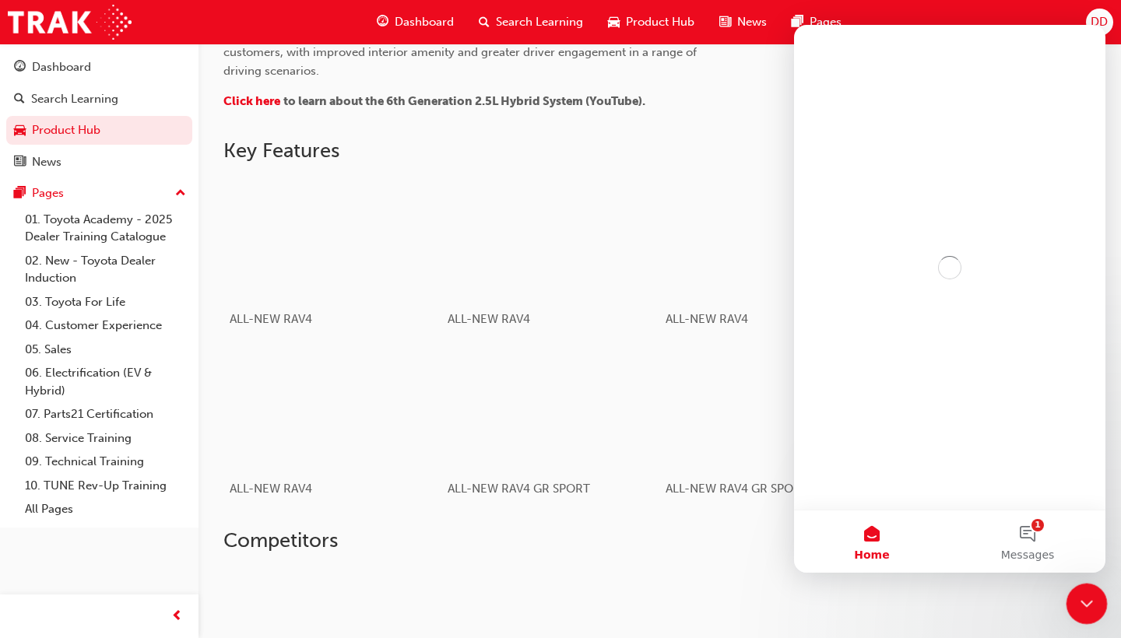
scroll to position [0, 0]
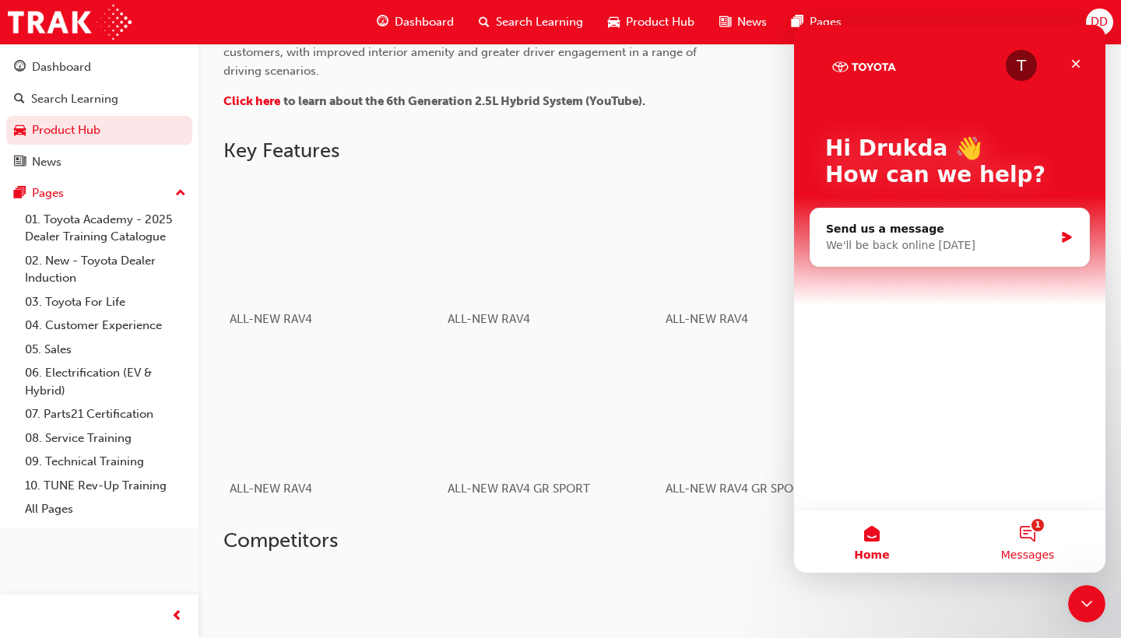
click at [983, 542] on button "1 Messages" at bounding box center [1028, 542] width 156 height 62
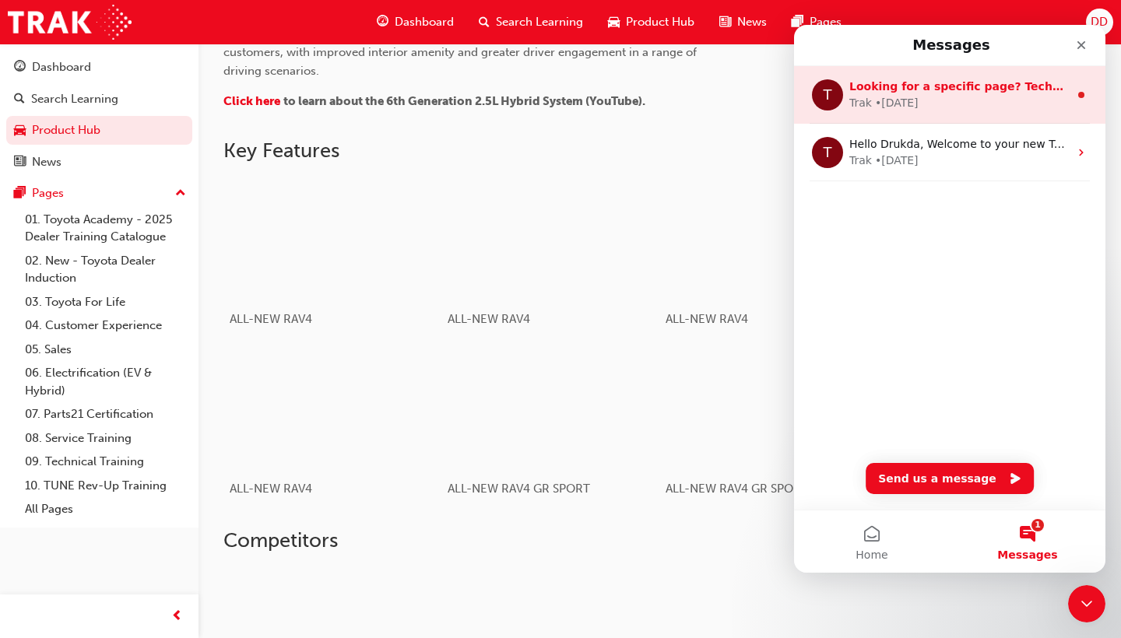
click at [967, 110] on div "Trak • [DATE]" at bounding box center [958, 103] width 219 height 16
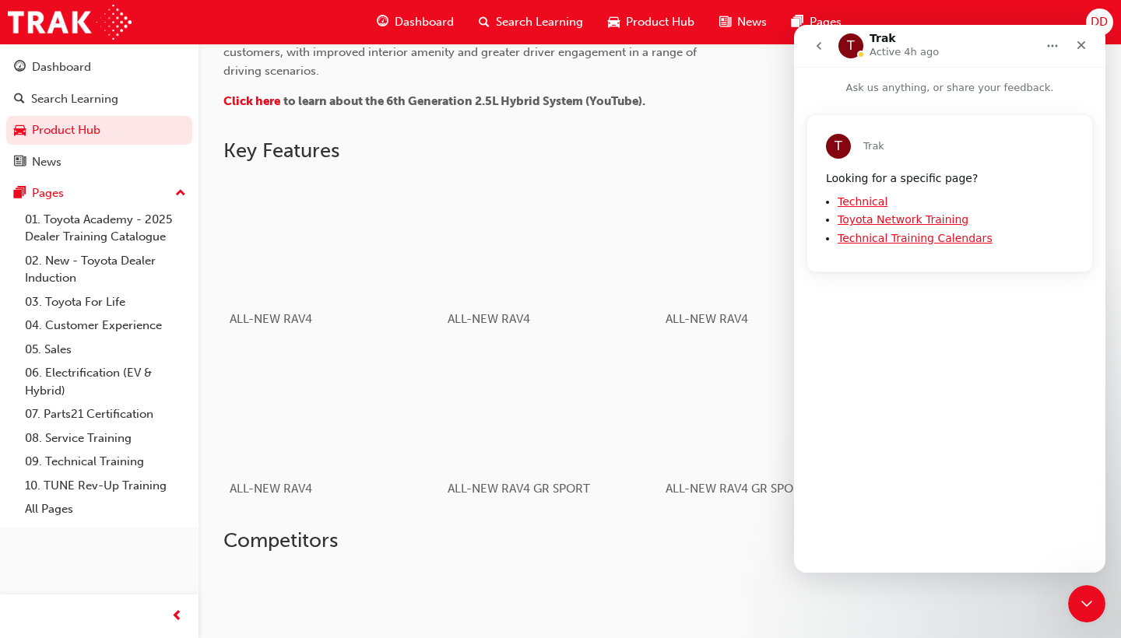
click at [983, 40] on icon "Close" at bounding box center [1081, 45] width 12 height 12
